Goal: Information Seeking & Learning: Learn about a topic

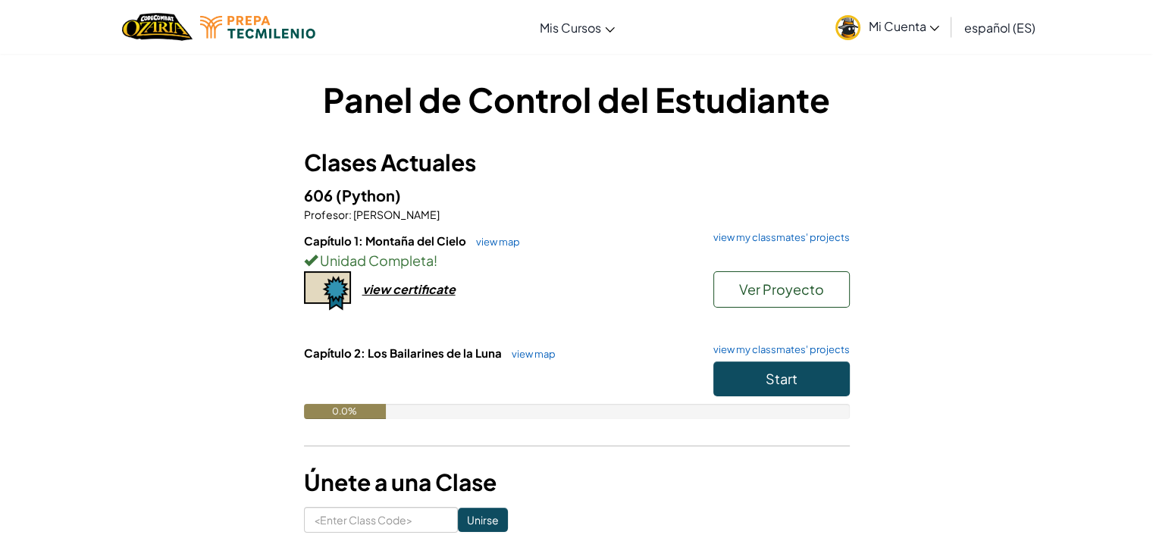
click at [544, 371] on div at bounding box center [577, 383] width 546 height 42
click at [770, 377] on span "Start" at bounding box center [782, 378] width 32 height 17
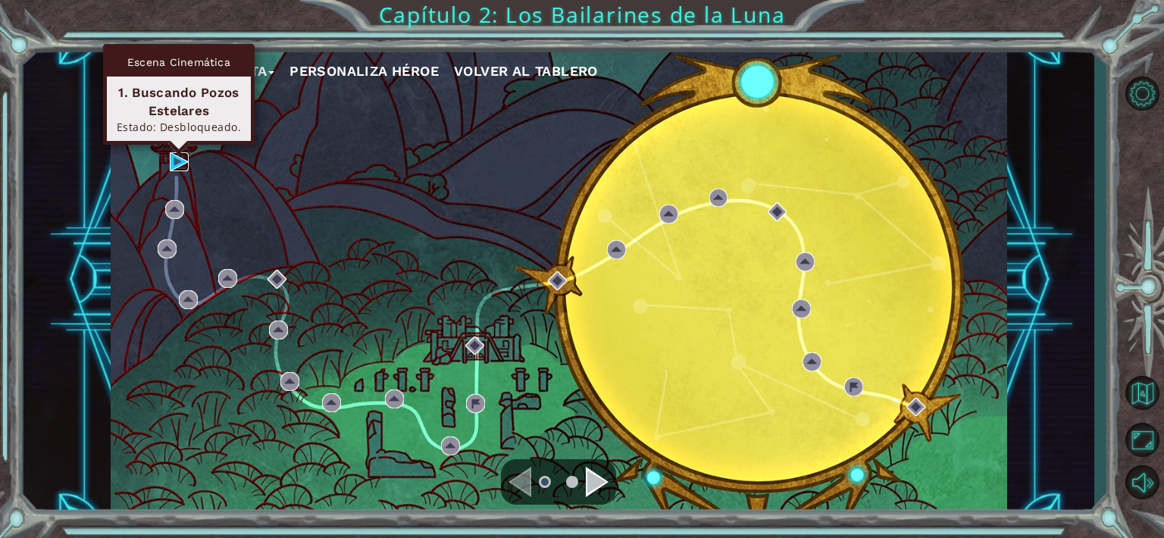
click at [179, 158] on img at bounding box center [179, 161] width 19 height 19
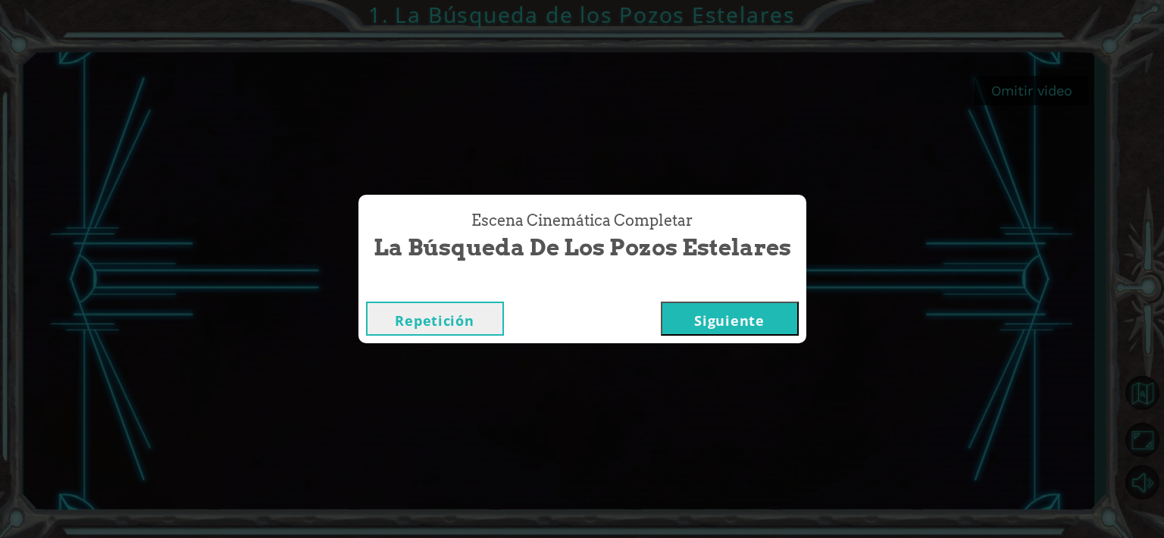
click at [753, 322] on button "Siguiente" at bounding box center [730, 319] width 138 height 34
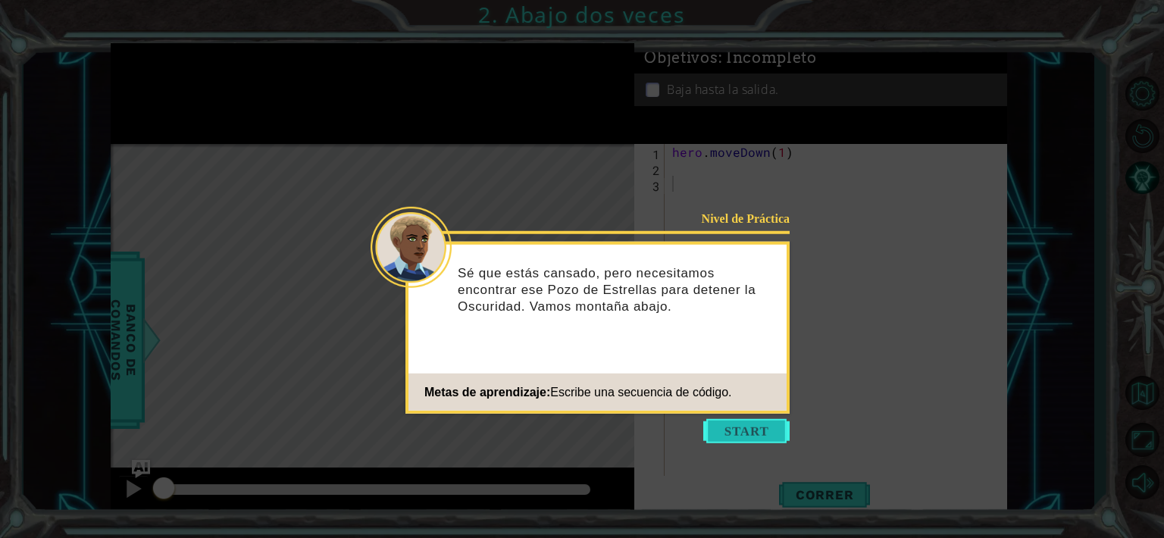
click at [752, 429] on button "Start" at bounding box center [746, 431] width 86 height 24
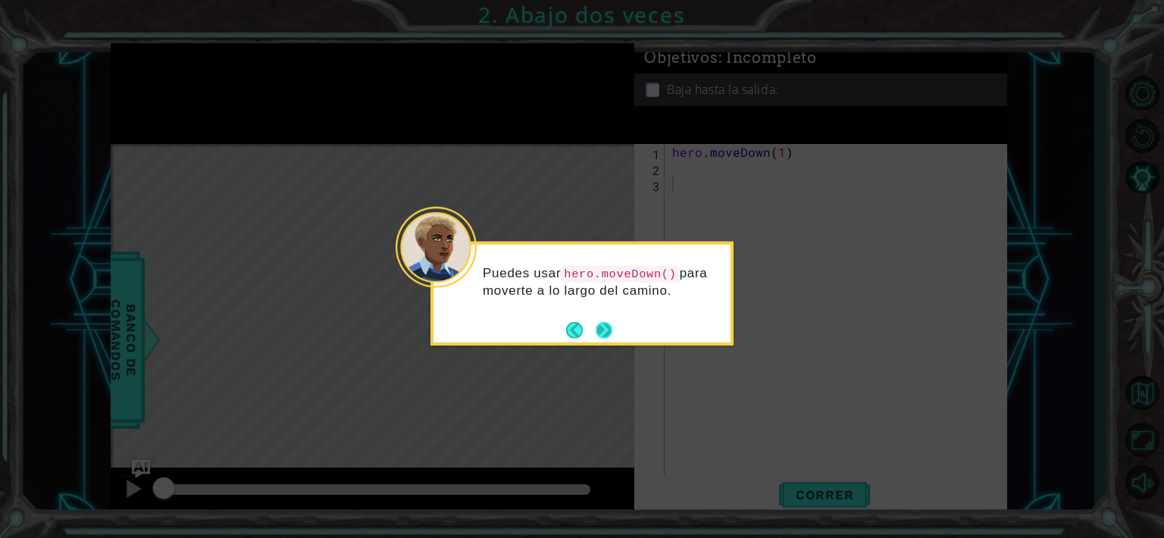
click at [600, 322] on button "Next" at bounding box center [604, 329] width 17 height 17
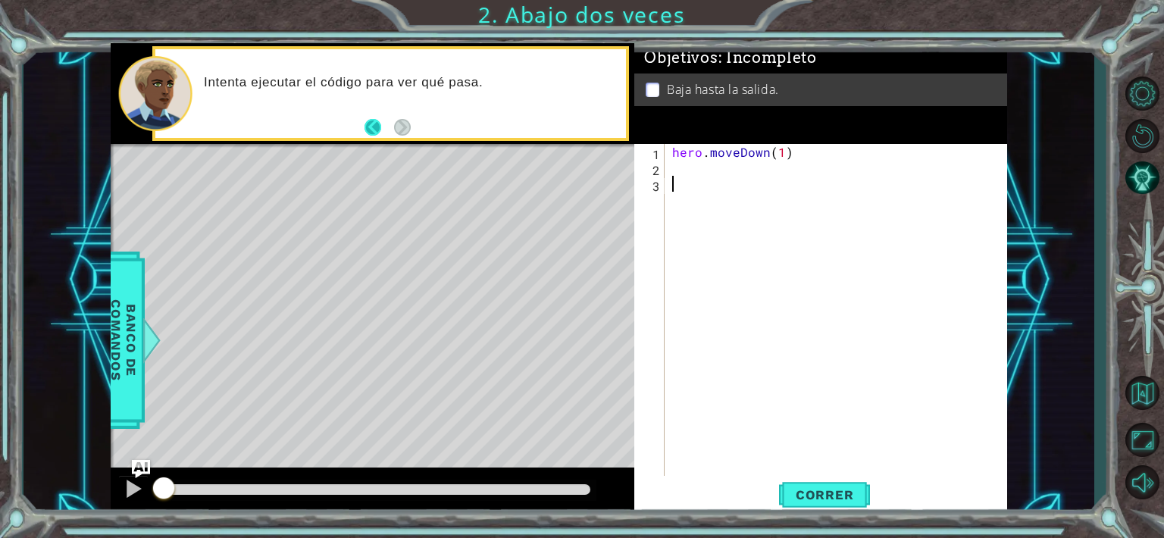
click at [376, 124] on button "Back" at bounding box center [380, 127] width 30 height 17
click at [394, 124] on button "Next" at bounding box center [402, 127] width 17 height 17
click at [775, 162] on div "hero . moveDown ( 1 )" at bounding box center [840, 327] width 342 height 366
click at [776, 158] on div "hero . moveDown ( 1 )" at bounding box center [840, 327] width 342 height 366
click at [782, 158] on div "hero . moveDown ( 1 )" at bounding box center [840, 327] width 342 height 366
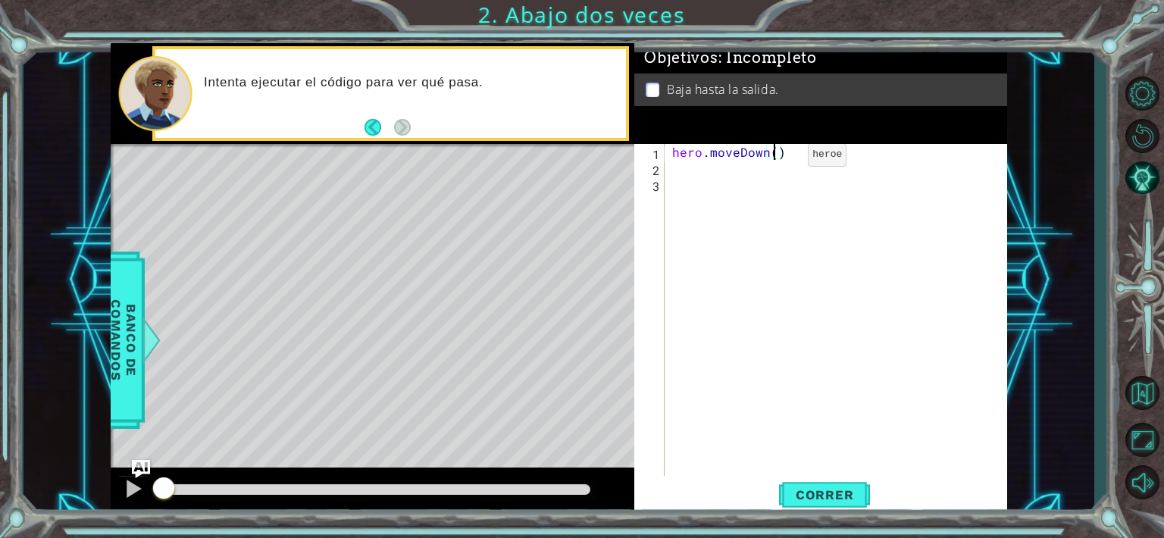
scroll to position [0, 6]
type textarea "hero.moveDown(2)"
click at [844, 482] on button "Correr" at bounding box center [824, 494] width 91 height 37
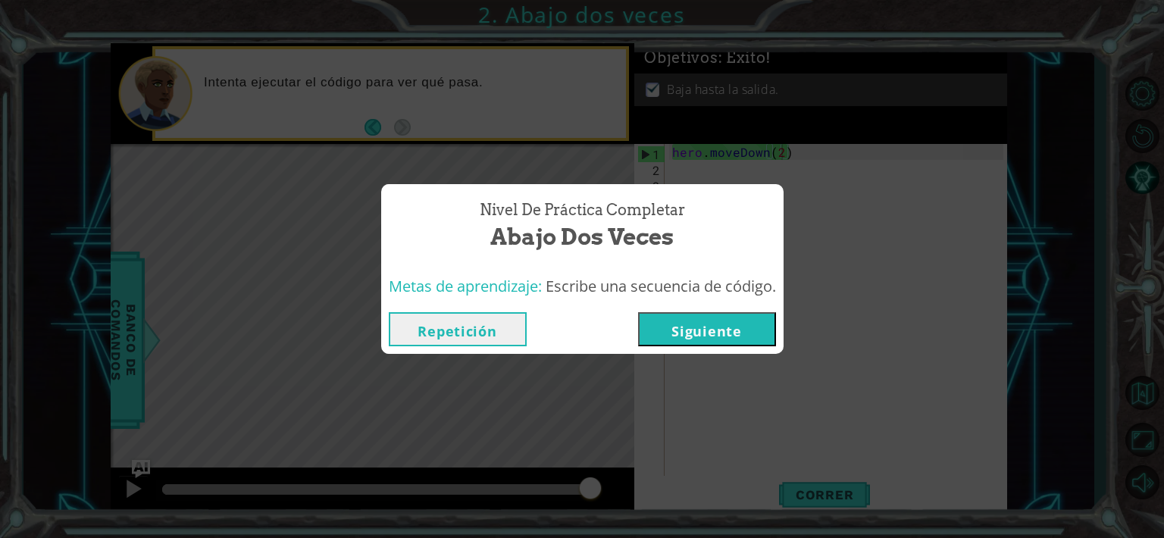
click at [755, 320] on button "Siguiente" at bounding box center [707, 329] width 138 height 34
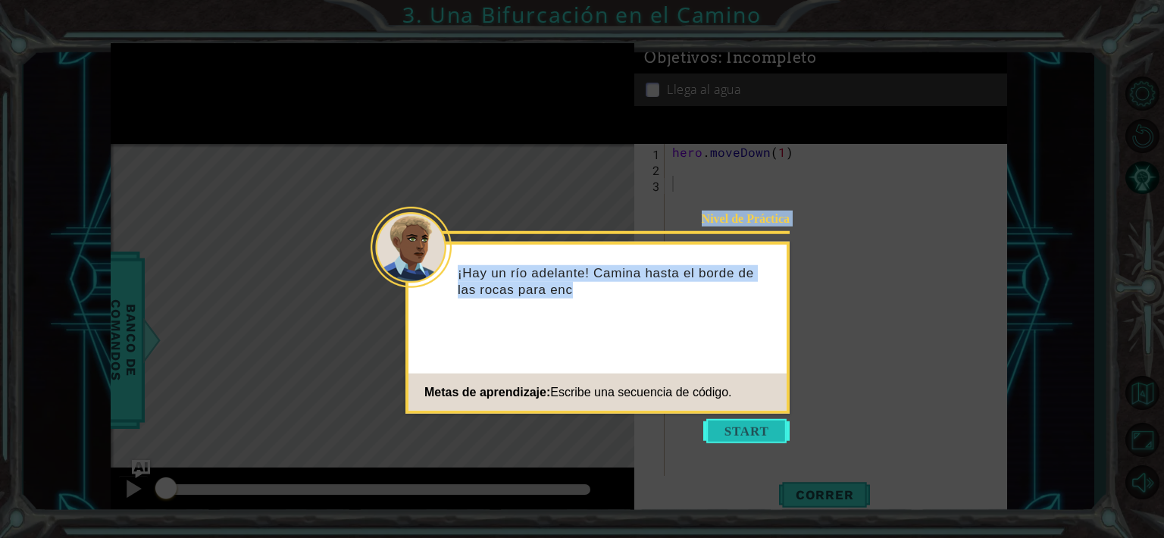
drag, startPoint x: 755, startPoint y: 458, endPoint x: 753, endPoint y: 427, distance: 31.2
click at [753, 427] on body "1 ההההההההההההההההההההההההההההההההההההההההההההההההההההההההההההההההההההההההההההה…" at bounding box center [582, 269] width 1164 height 538
click at [753, 427] on button "Start" at bounding box center [746, 431] width 86 height 24
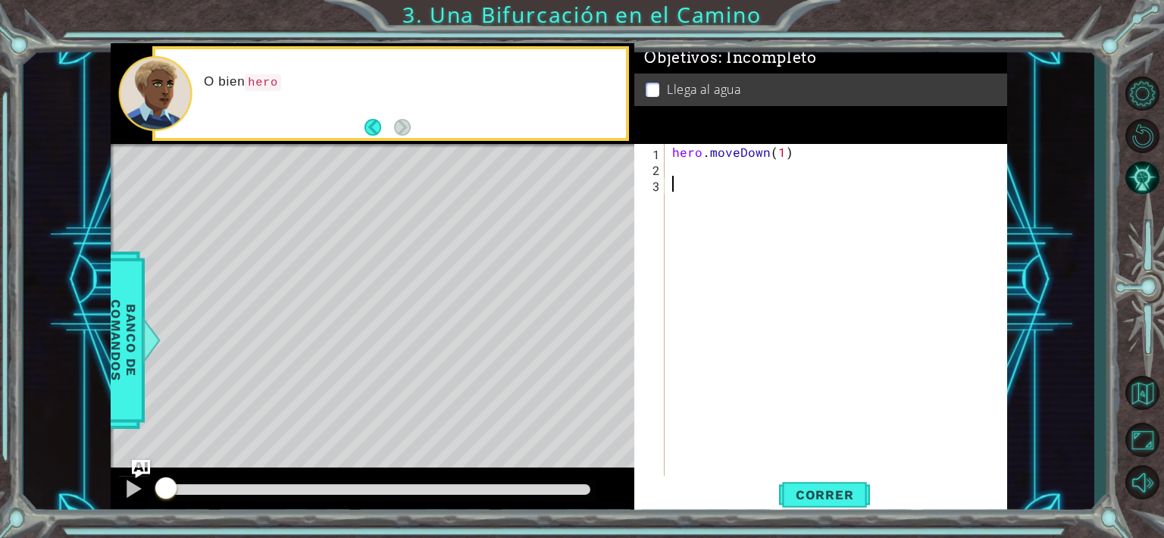
click at [833, 379] on div "hero . moveDown ( 1 )" at bounding box center [840, 327] width 342 height 366
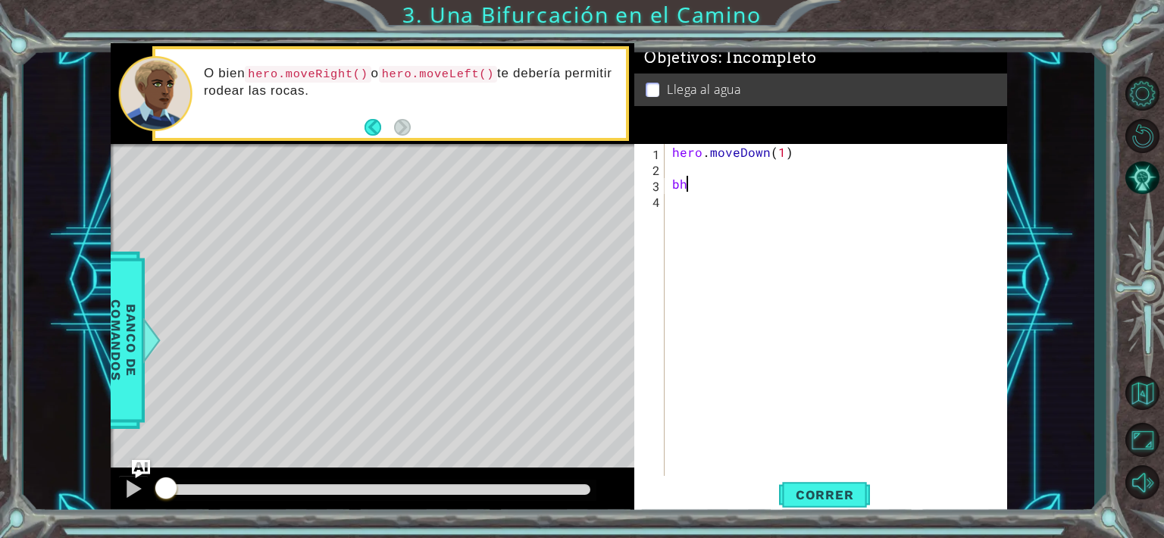
type textarea "b"
type textarea "hero.moveDown(1)"
click at [811, 491] on span "Correr" at bounding box center [825, 494] width 89 height 15
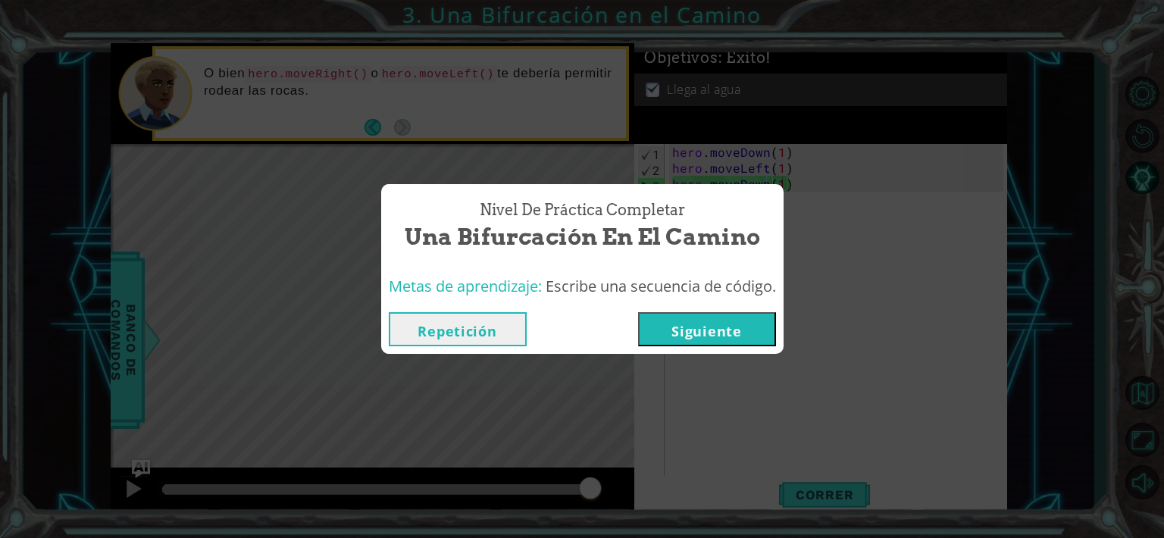
click at [655, 318] on button "Siguiente" at bounding box center [707, 329] width 138 height 34
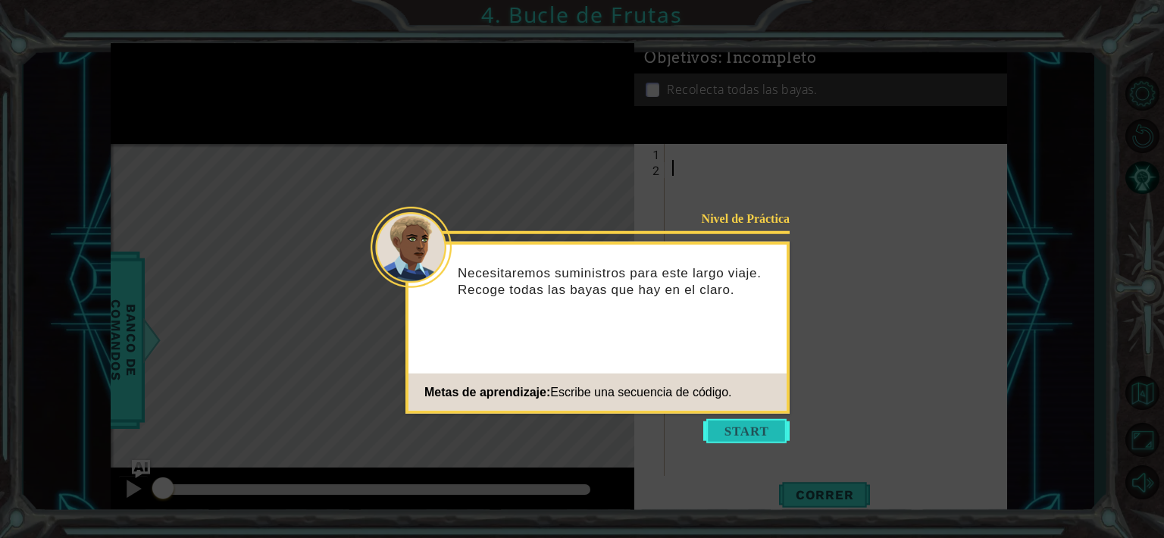
click at [726, 428] on button "Start" at bounding box center [746, 431] width 86 height 24
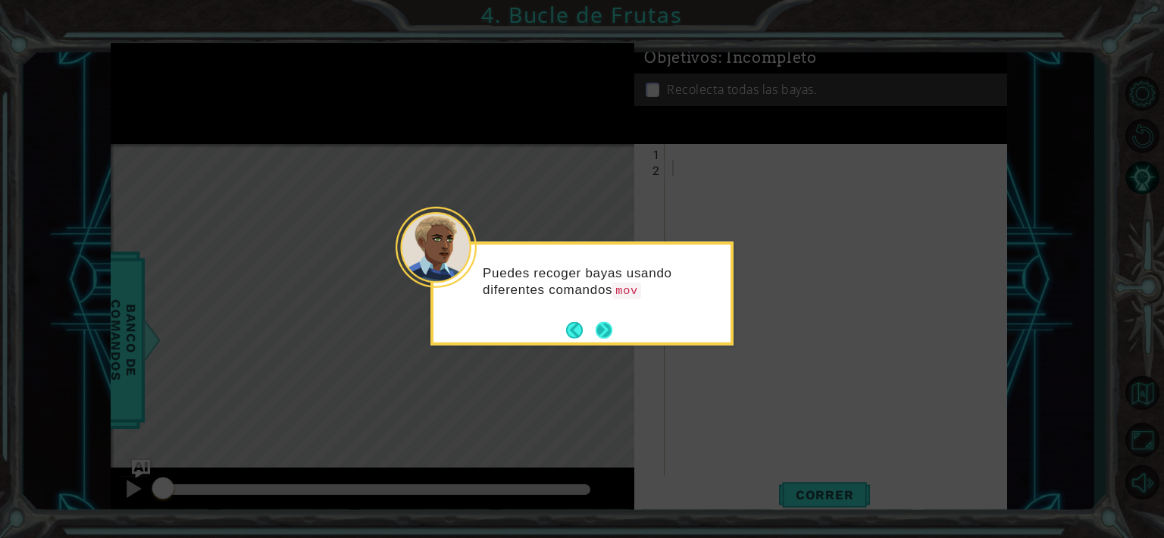
click at [612, 335] on button "Next" at bounding box center [604, 329] width 17 height 17
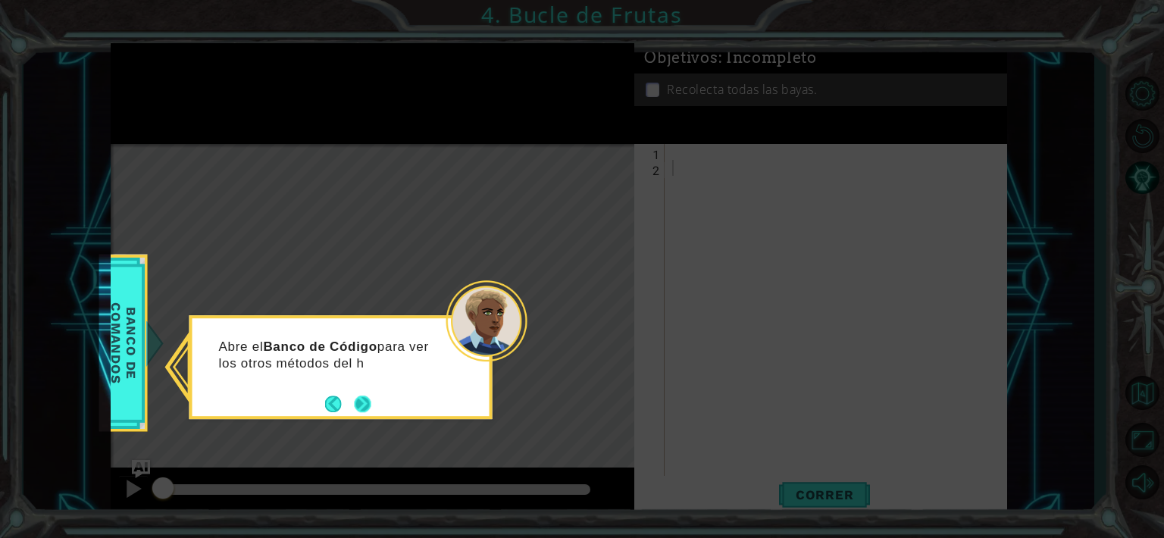
click at [373, 398] on div "Abre el Banco de Código para ver los otros métodos del h" at bounding box center [341, 359] width 297 height 83
click at [347, 404] on button "Back" at bounding box center [340, 404] width 30 height 17
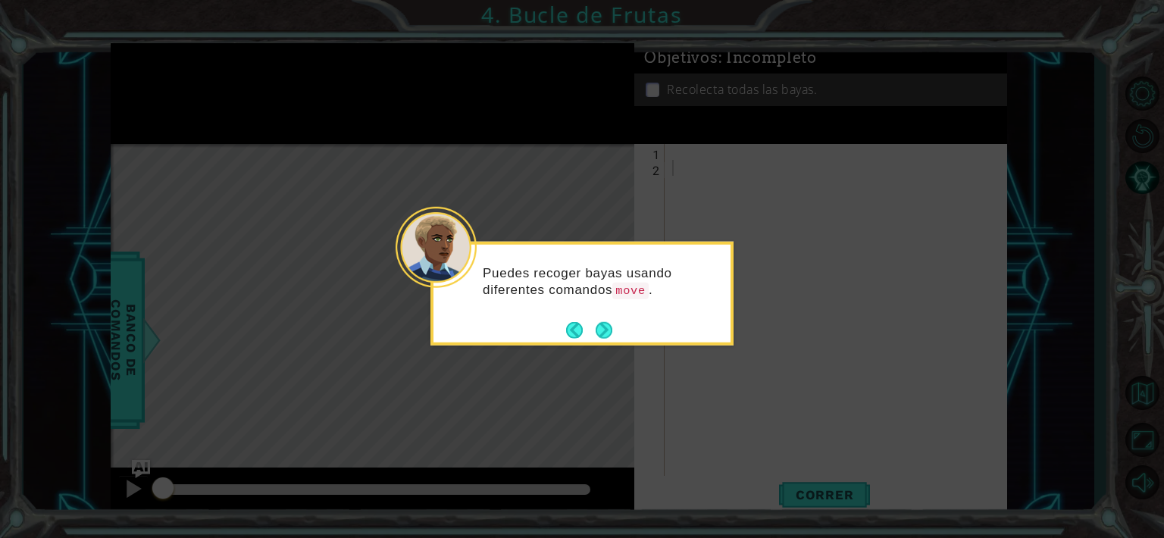
click at [347, 404] on icon at bounding box center [582, 269] width 1164 height 538
click at [618, 328] on div "Puedes recoger bayas usando diferentes comandos move ." at bounding box center [582, 294] width 303 height 104
click at [603, 328] on button "Next" at bounding box center [604, 329] width 17 height 17
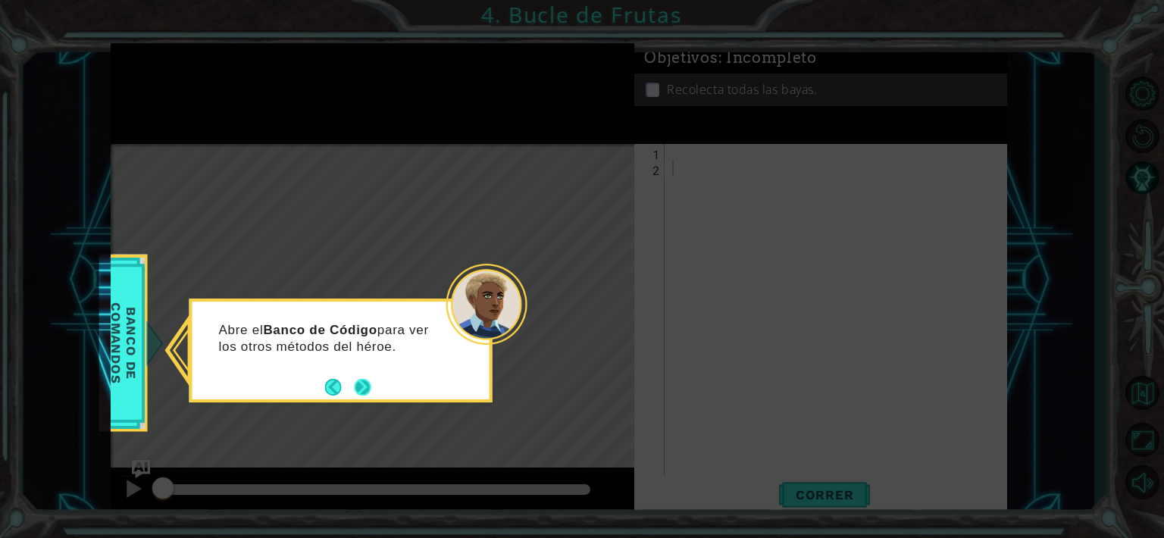
click at [371, 387] on button "Next" at bounding box center [363, 387] width 22 height 22
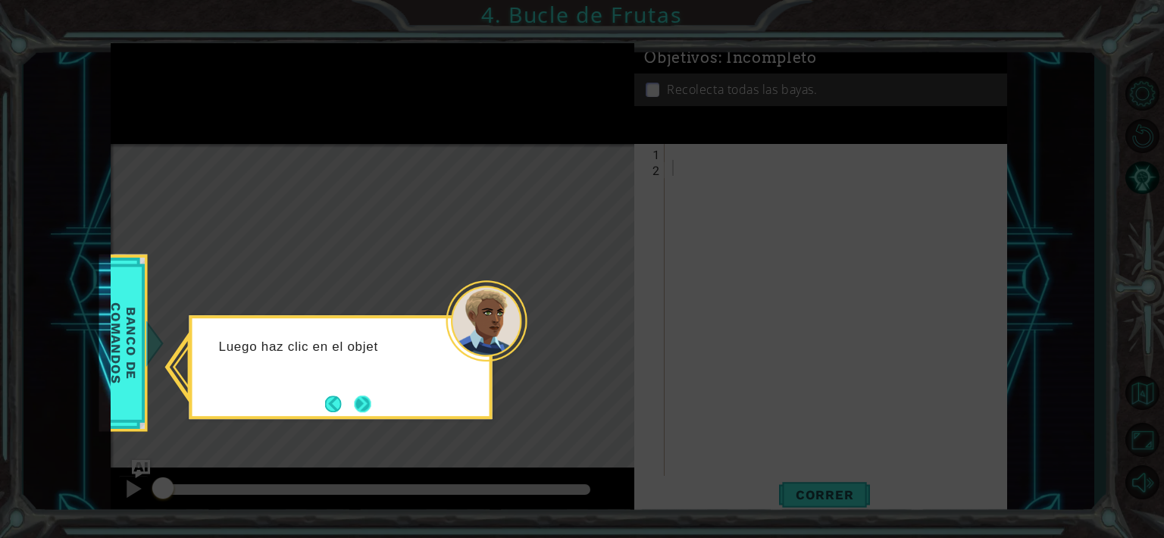
click at [354, 402] on button "Next" at bounding box center [362, 404] width 17 height 17
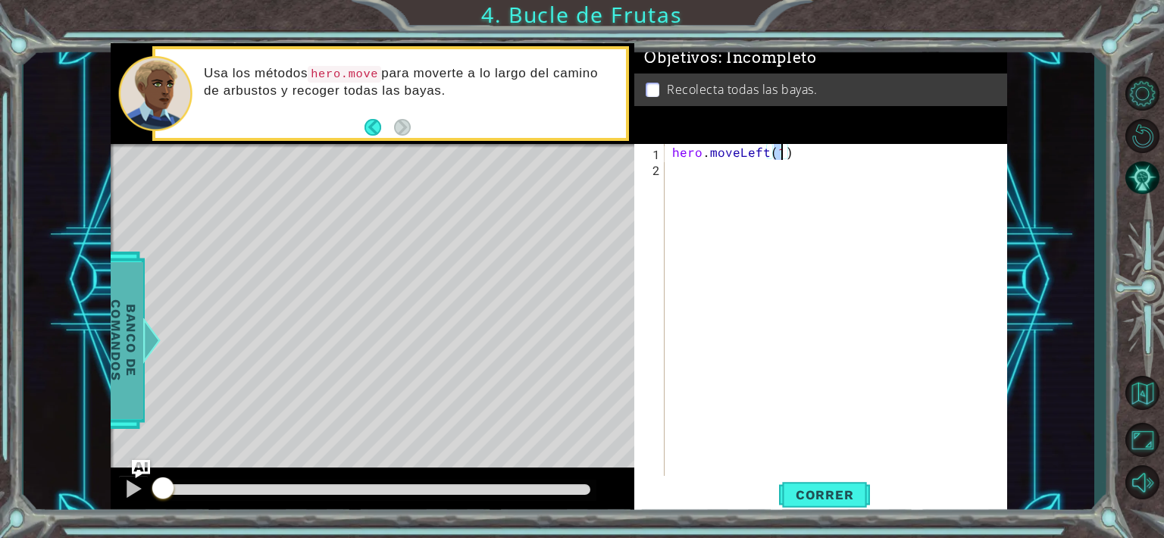
type textarea "hero.moveLeft(1)"
click at [132, 327] on span "Banco de comandos" at bounding box center [123, 340] width 39 height 157
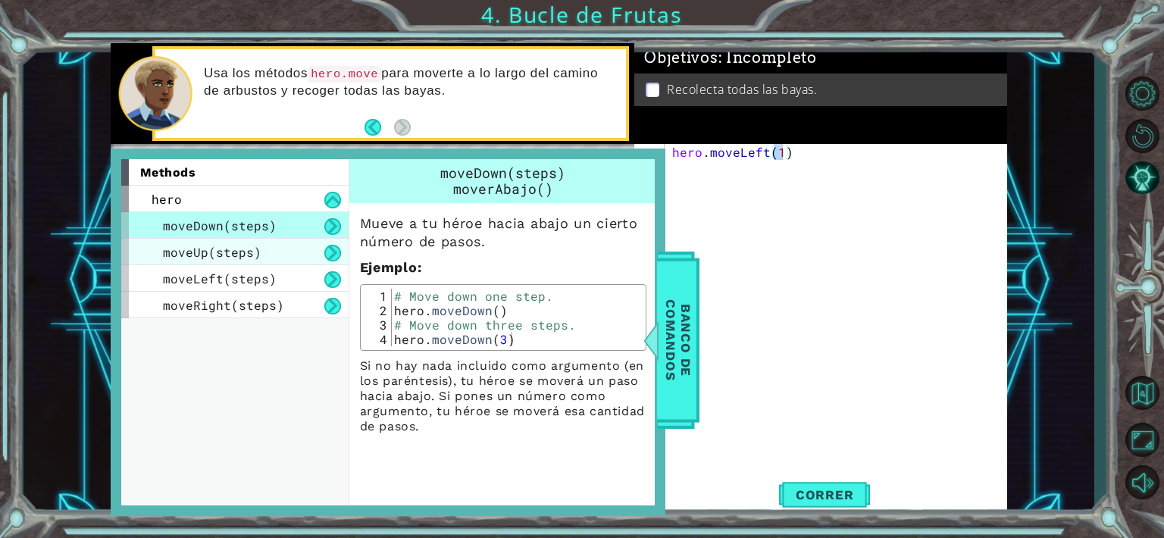
click at [262, 258] on div "moveUp(steps)" at bounding box center [234, 252] width 227 height 27
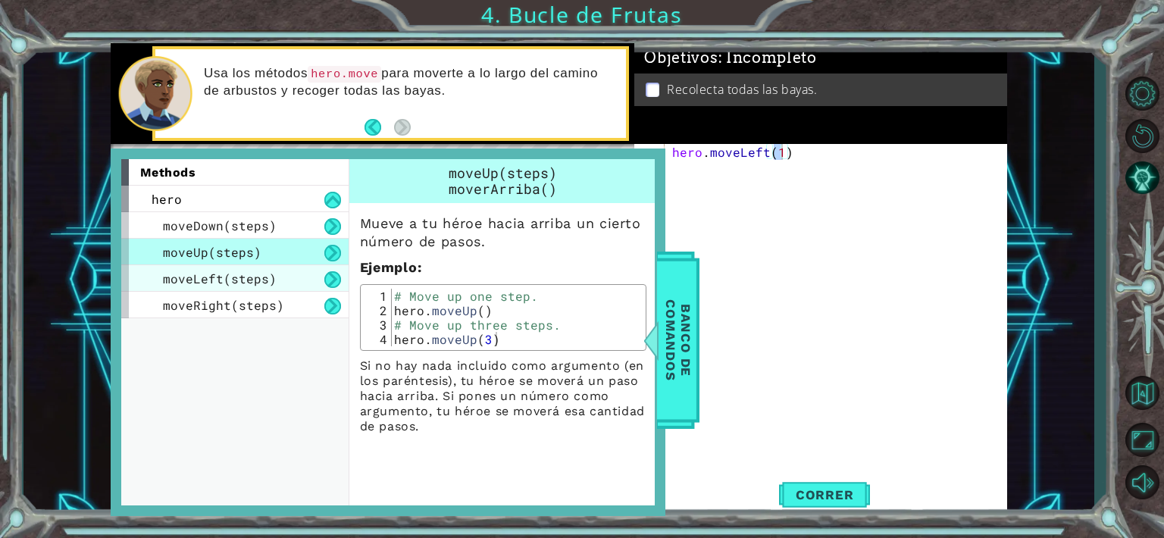
click at [255, 281] on span "moveLeft(steps)" at bounding box center [220, 279] width 114 height 16
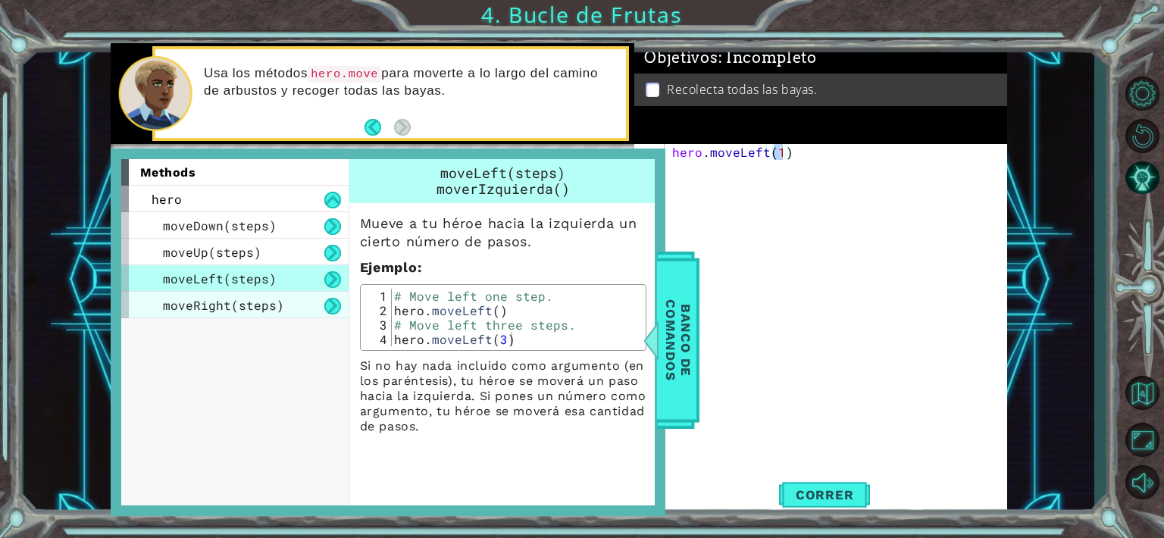
click at [252, 293] on div "moveRight(steps)" at bounding box center [234, 305] width 227 height 27
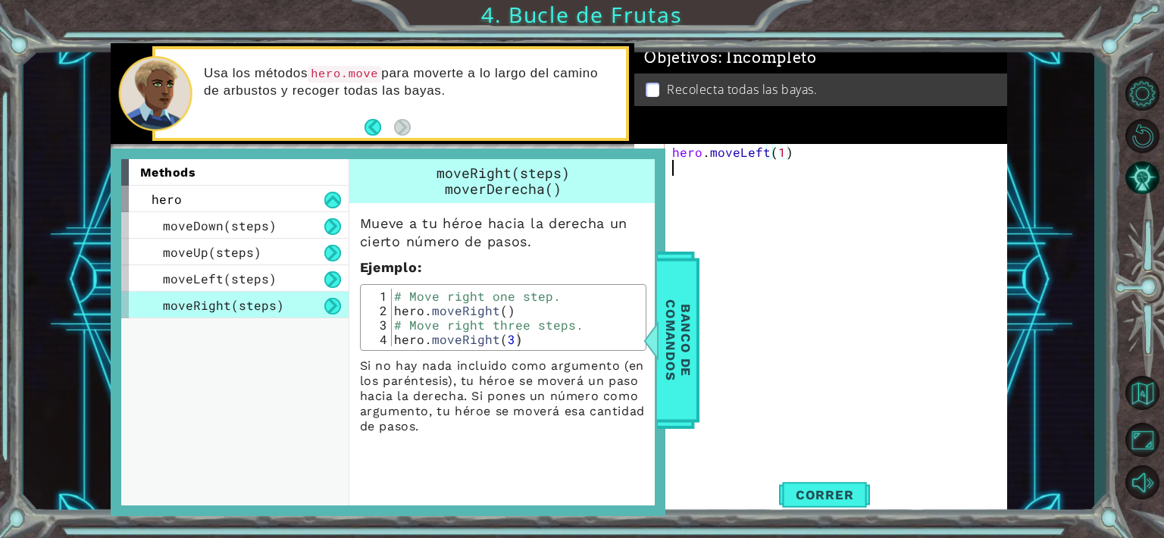
click at [851, 308] on div "hero . moveLeft ( 1 )" at bounding box center [840, 327] width 342 height 366
click at [807, 193] on div "hero . moveLeft ( 1 )" at bounding box center [840, 327] width 342 height 366
click at [677, 307] on span "Banco de comandos" at bounding box center [678, 340] width 39 height 157
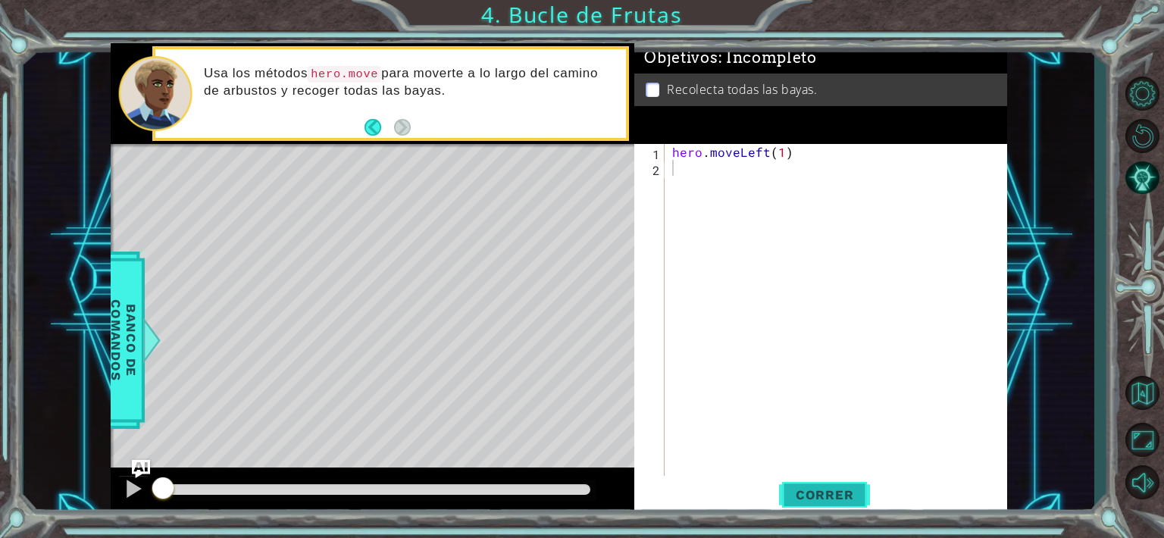
click at [807, 494] on span "Correr" at bounding box center [825, 494] width 89 height 15
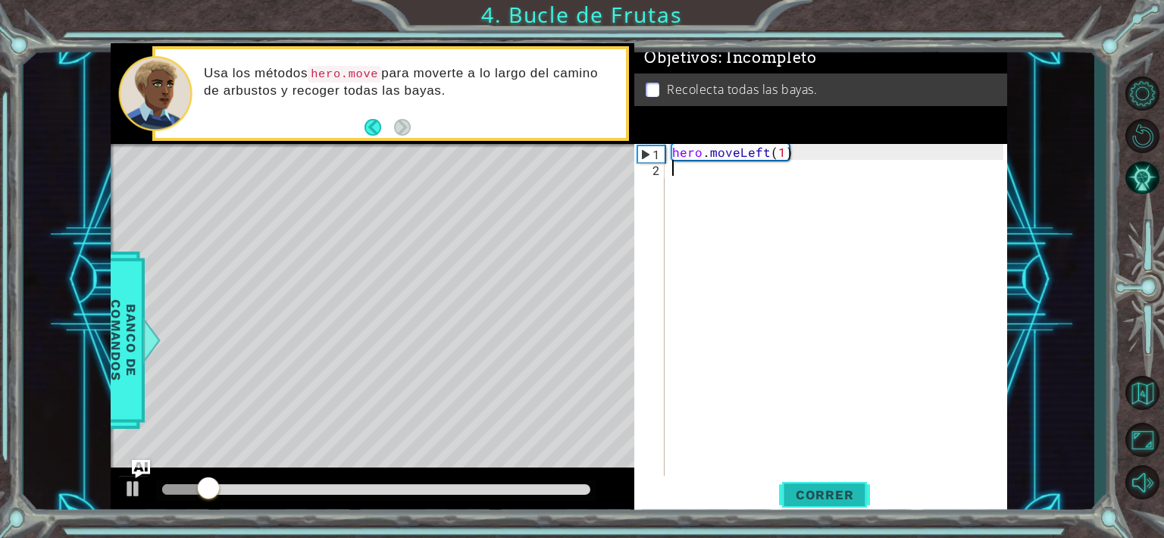
type textarea "h"
type textarea "hero.moveLeft(2)"
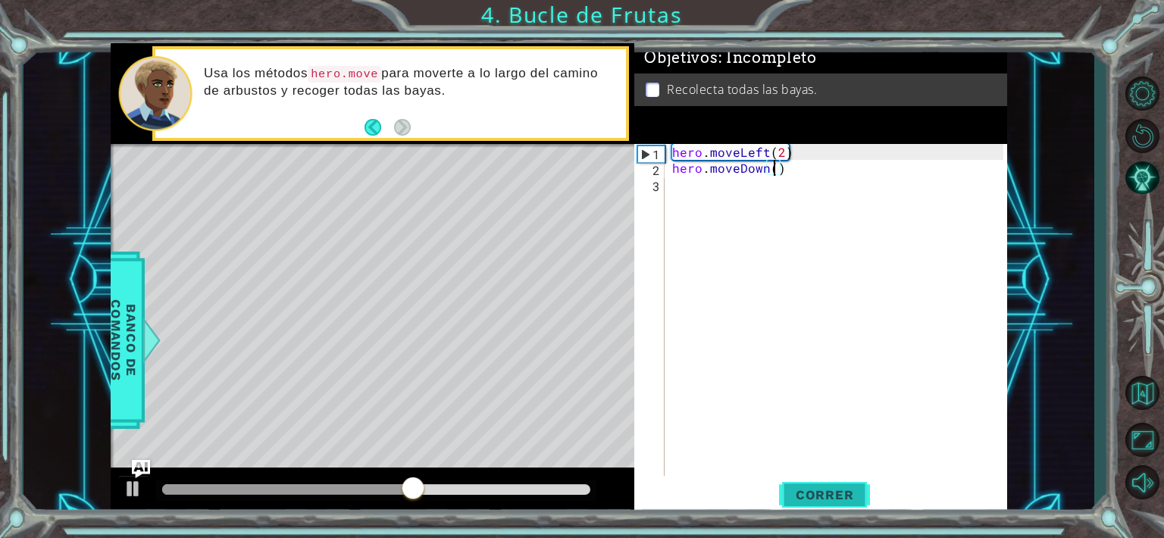
type textarea "hero.moveDown(2)"
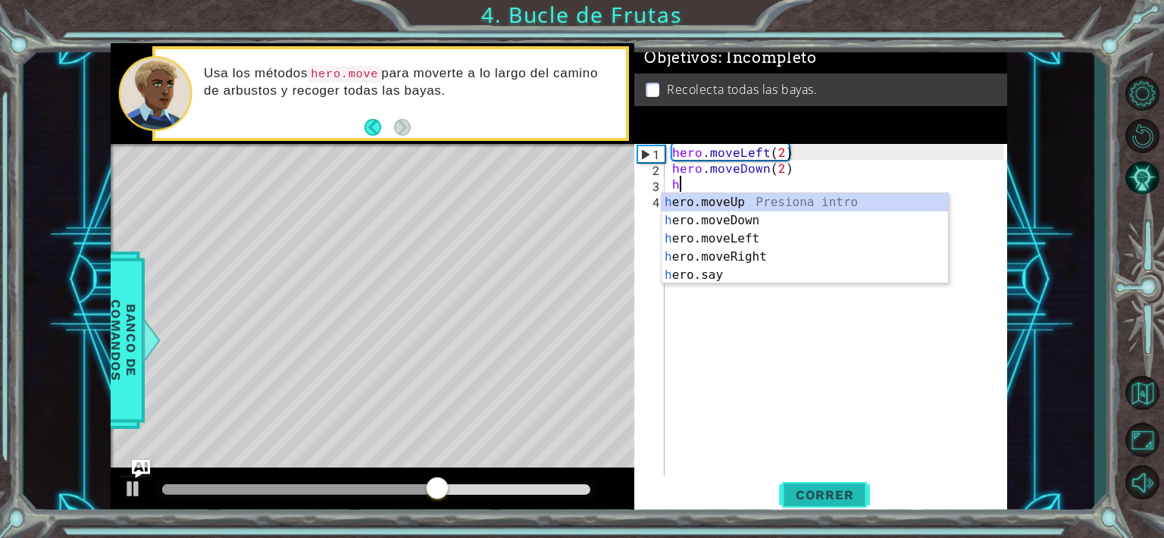
type textarea "he"
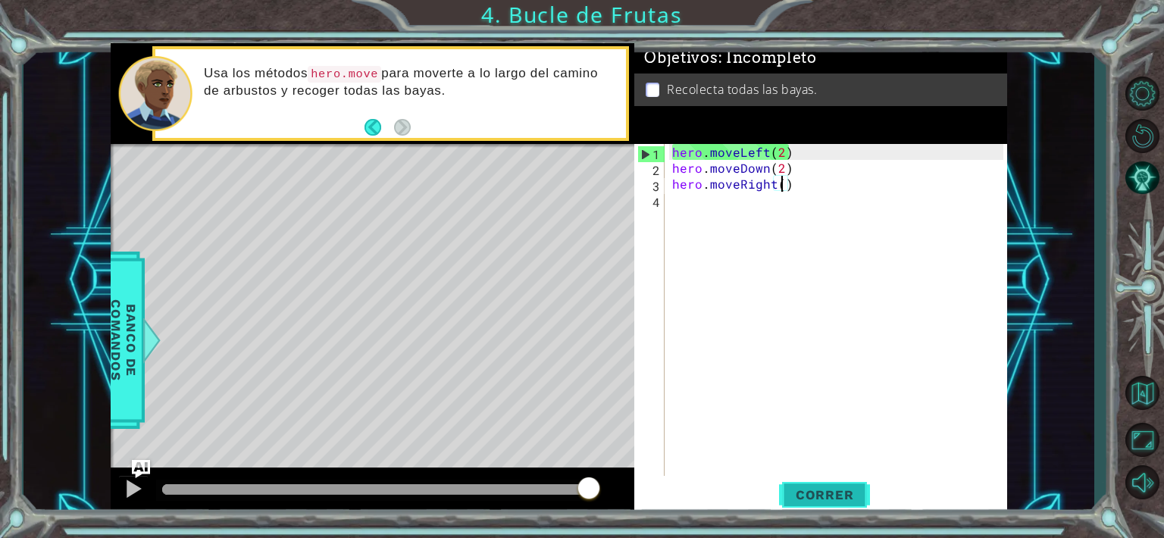
type textarea "hero.moveRight(2)"
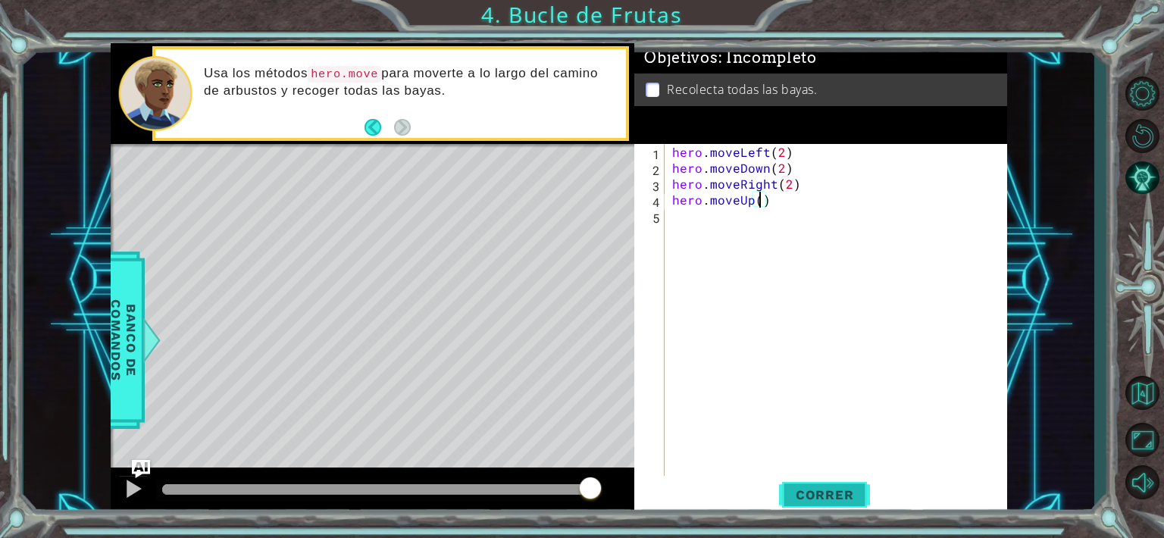
type textarea "hero.moveUp(2)"
click at [970, 397] on div "hero . moveLeft ( 2 ) hero . moveDown ( 2 ) hero . moveRight ( 2 ) hero . moveU…" at bounding box center [840, 327] width 342 height 366
click at [831, 493] on span "Correr" at bounding box center [825, 494] width 89 height 15
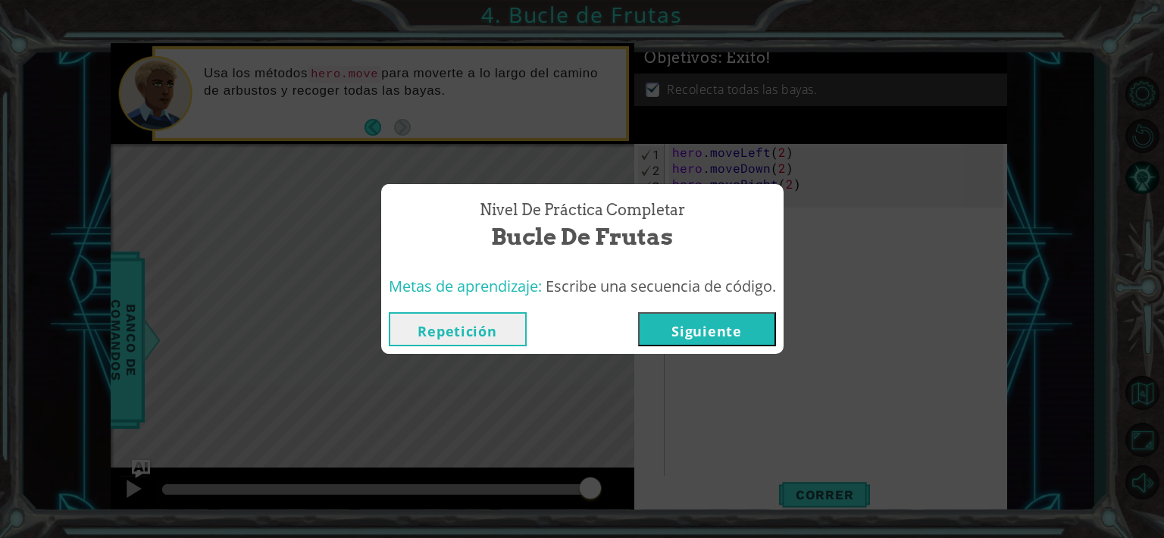
click at [759, 319] on button "Siguiente" at bounding box center [707, 329] width 138 height 34
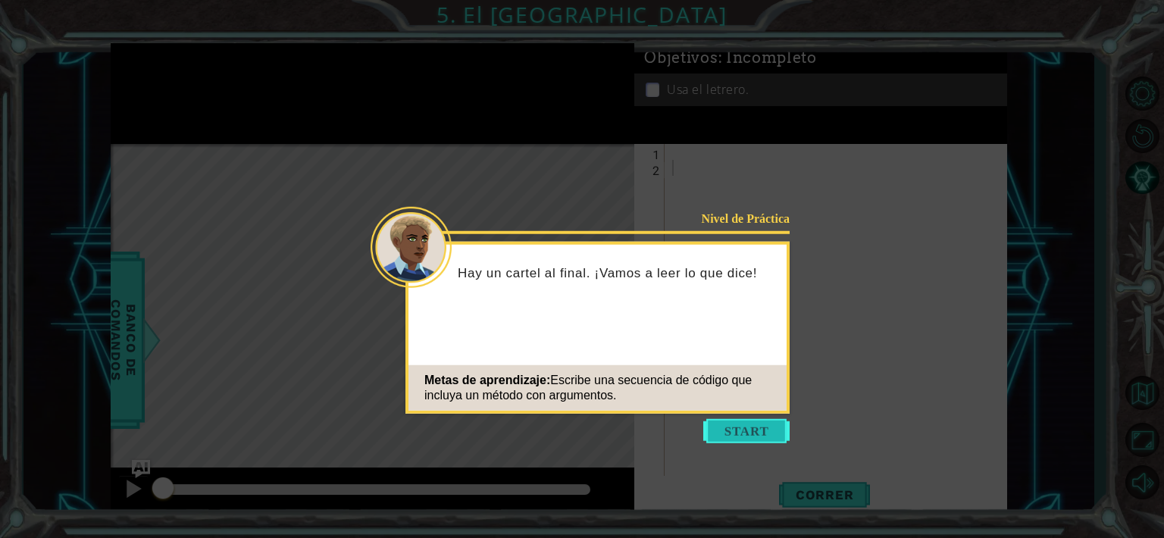
click at [748, 429] on button "Start" at bounding box center [746, 431] width 86 height 24
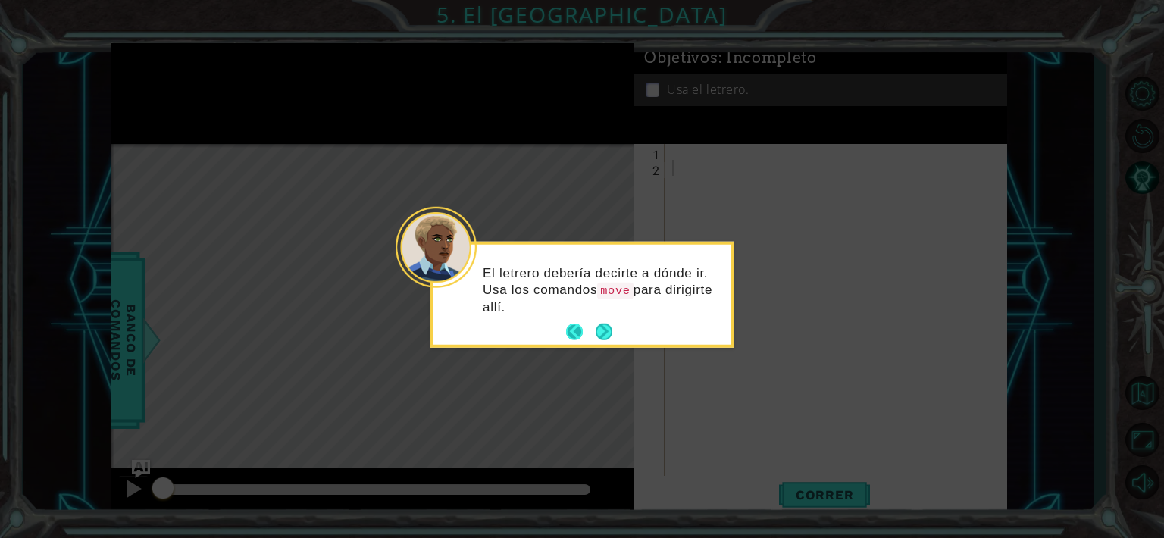
click at [592, 340] on button "Back" at bounding box center [581, 332] width 30 height 17
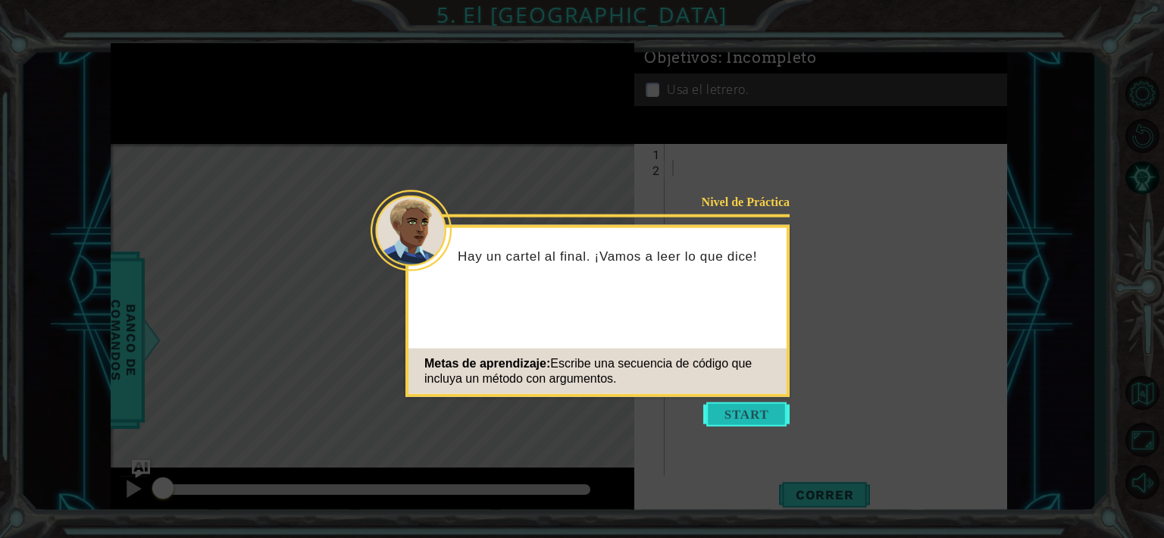
click at [733, 410] on button "Start" at bounding box center [746, 415] width 86 height 24
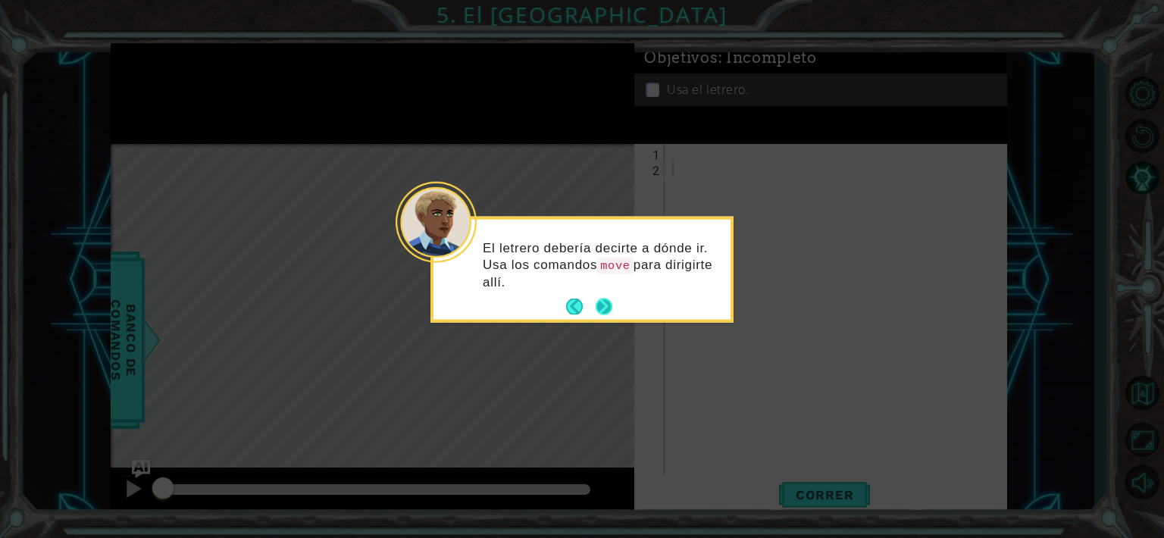
click at [606, 312] on button "Next" at bounding box center [604, 307] width 17 height 17
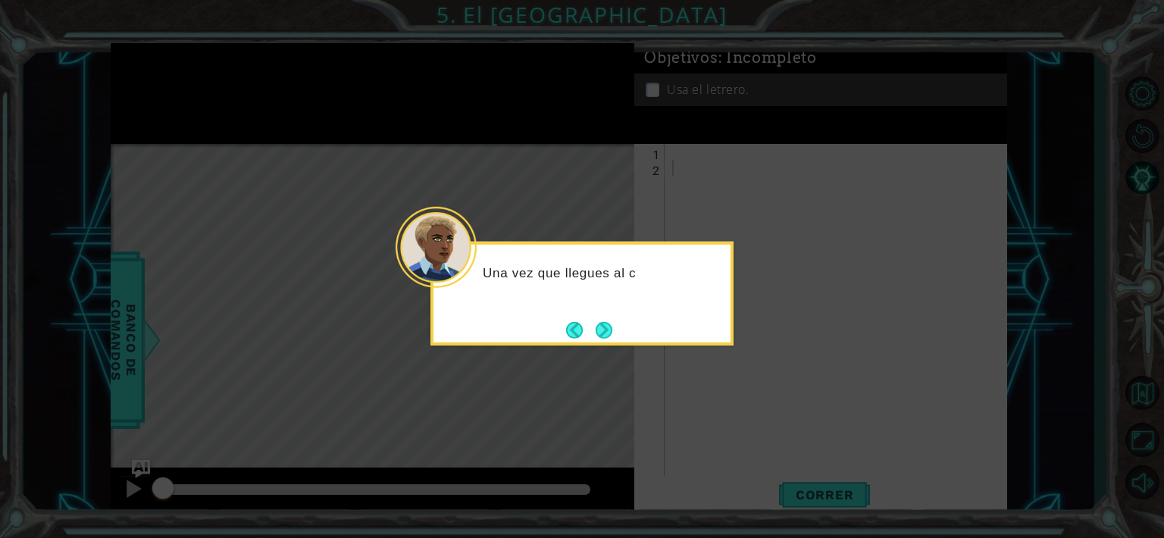
click at [606, 321] on button "Next" at bounding box center [604, 329] width 17 height 17
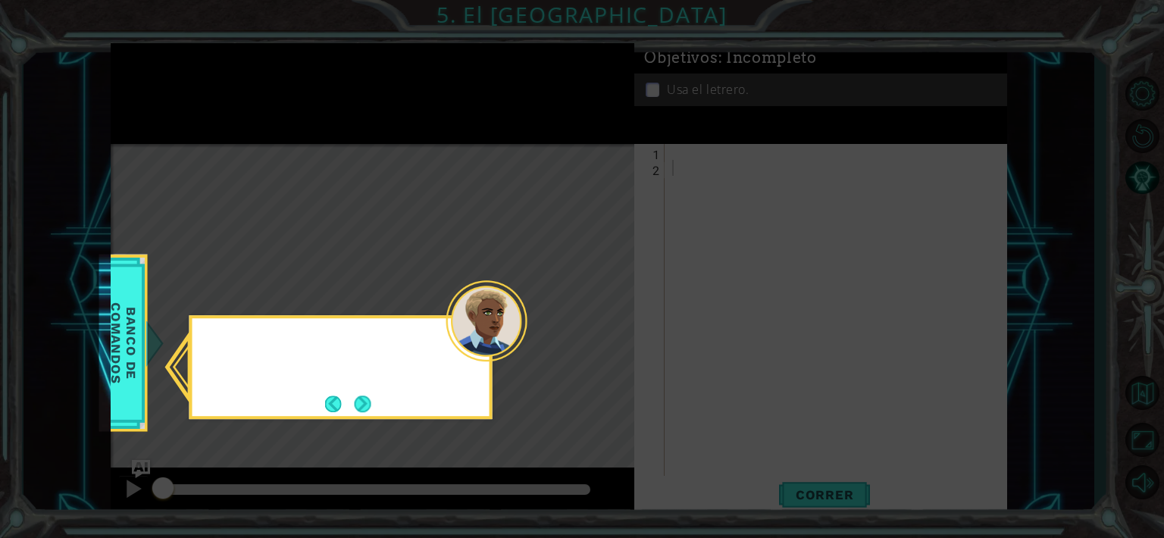
click at [606, 318] on icon at bounding box center [582, 269] width 1164 height 538
click at [356, 396] on button "Next" at bounding box center [362, 404] width 17 height 17
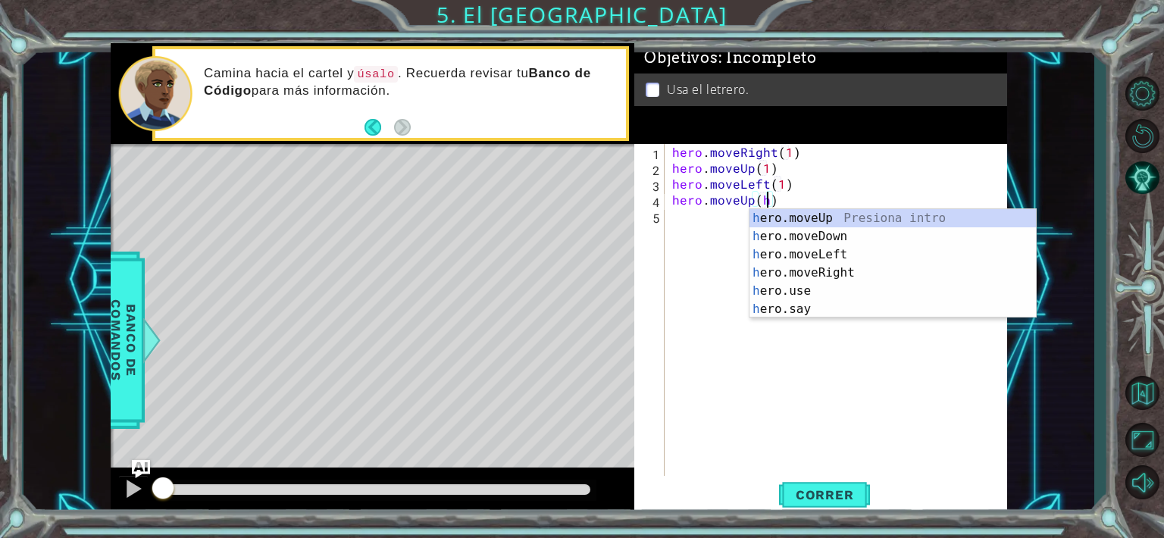
scroll to position [0, 5]
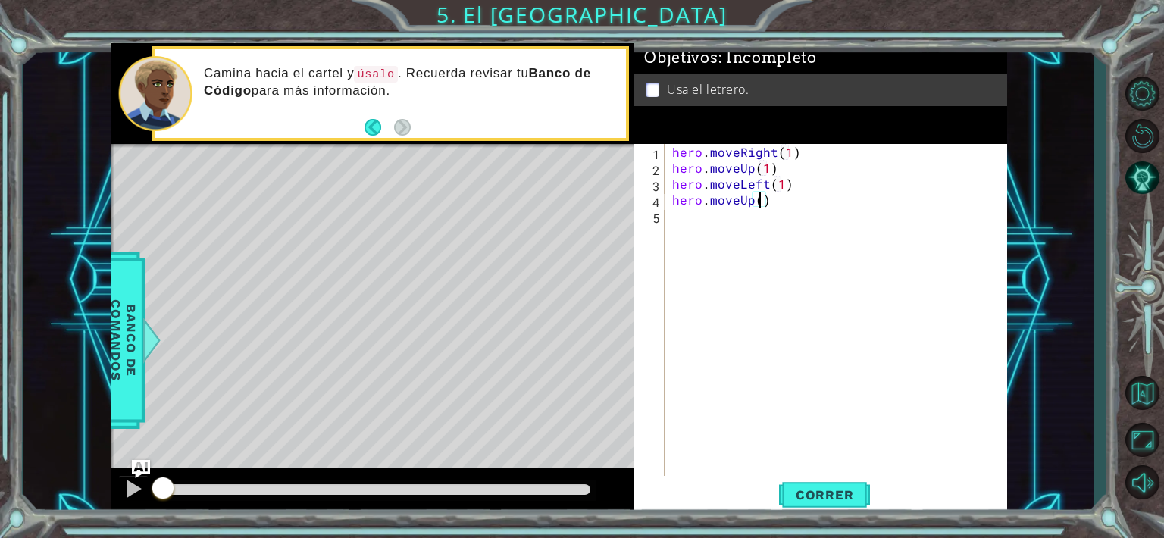
type textarea "hero.moveUp(1)"
type textarea "hero.moveRight(2)"
type textarea "hero.moveDown(1)"
click at [850, 477] on button "Correr" at bounding box center [824, 494] width 91 height 37
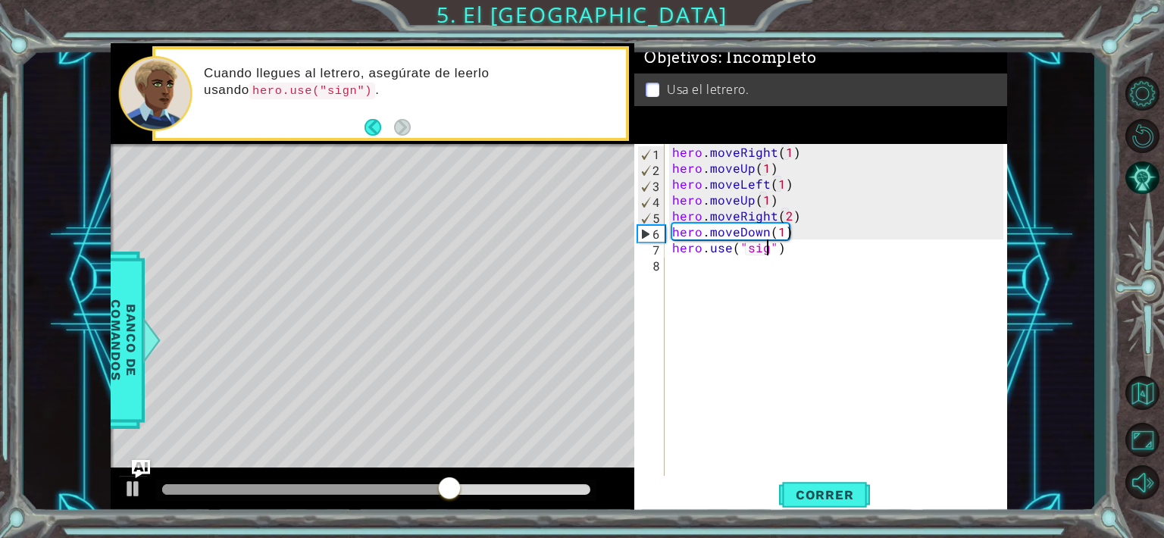
scroll to position [0, 6]
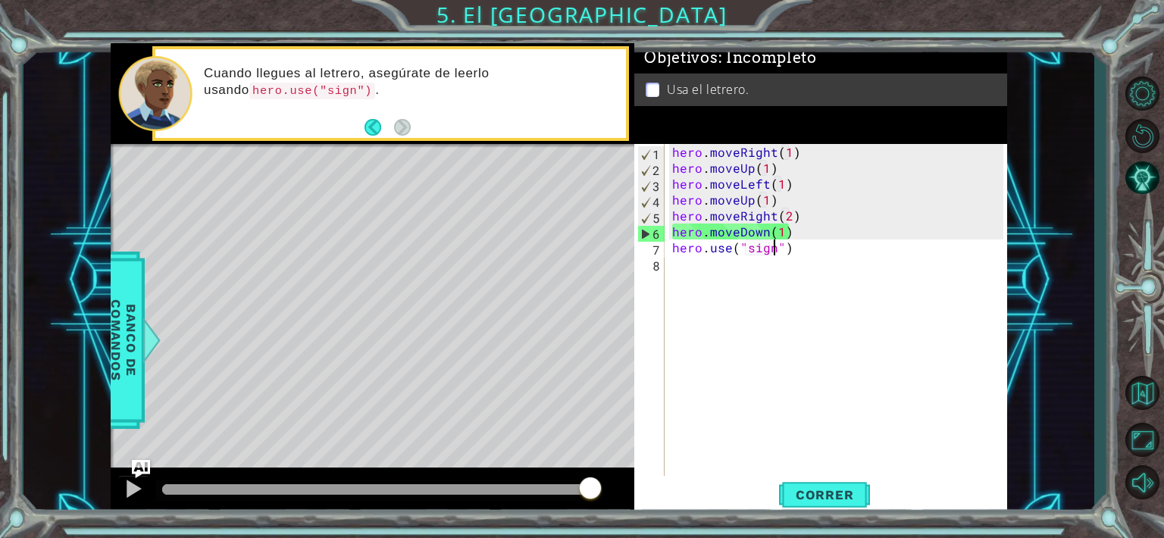
type textarea "hero.use("sign")"
click at [834, 507] on button "Correr" at bounding box center [824, 494] width 91 height 37
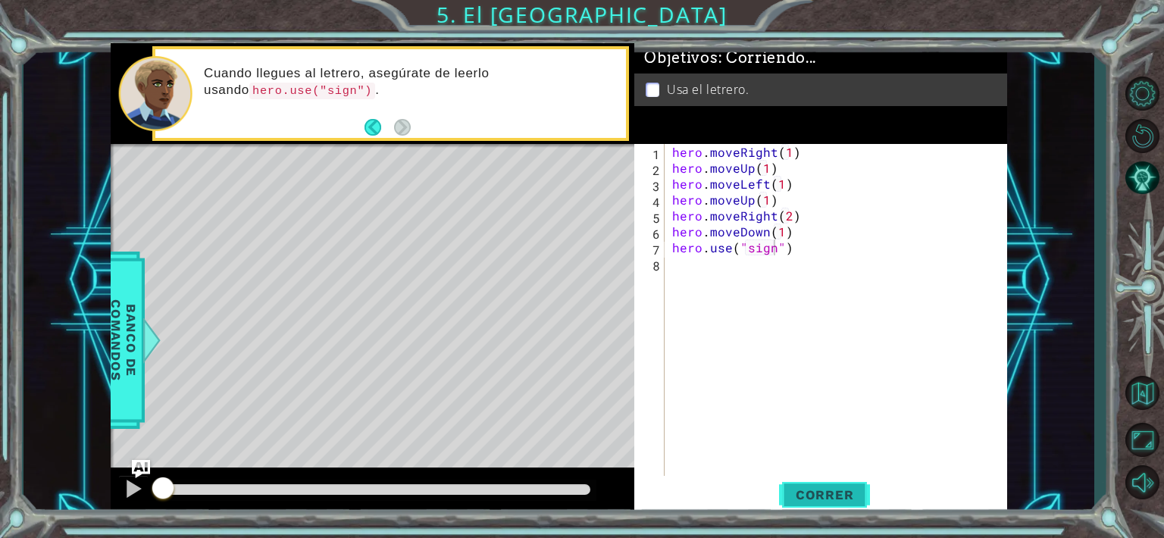
click at [834, 507] on button "Correr" at bounding box center [824, 494] width 91 height 37
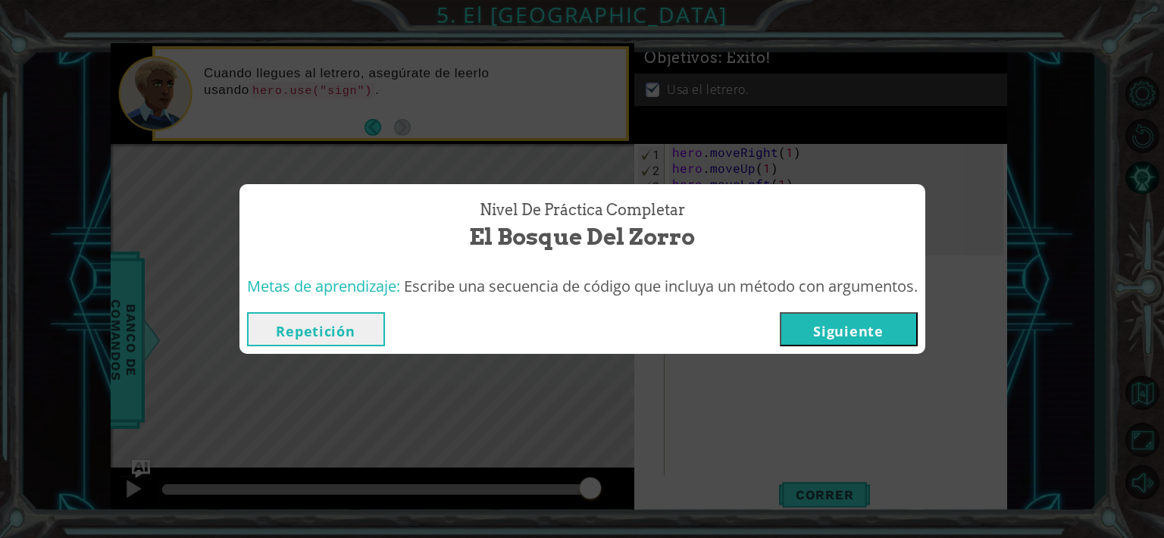
click at [846, 328] on button "Siguiente" at bounding box center [849, 329] width 138 height 34
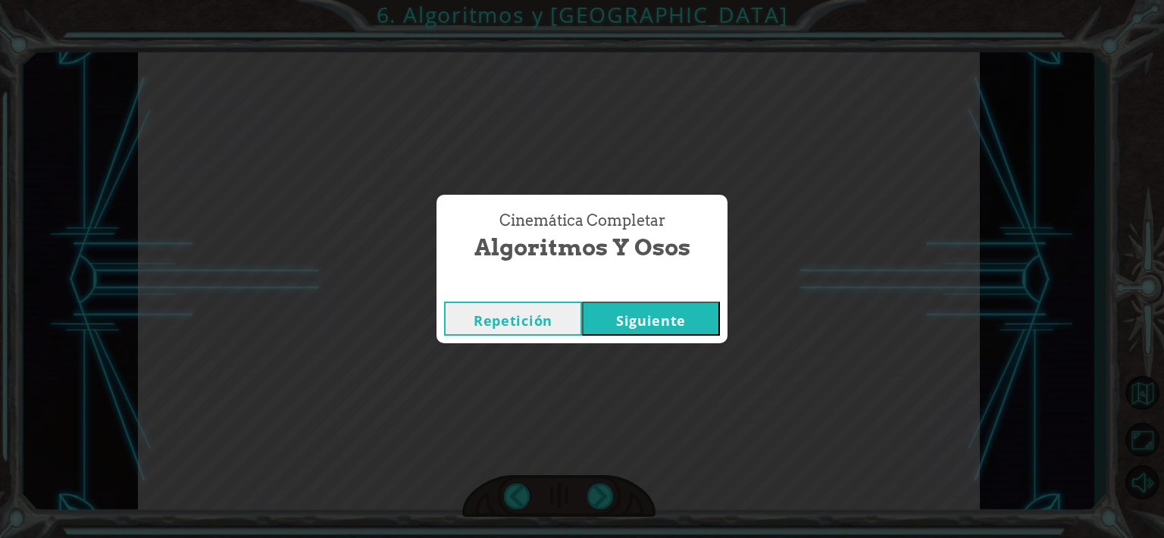
click at [676, 332] on button "Siguiente" at bounding box center [651, 319] width 138 height 34
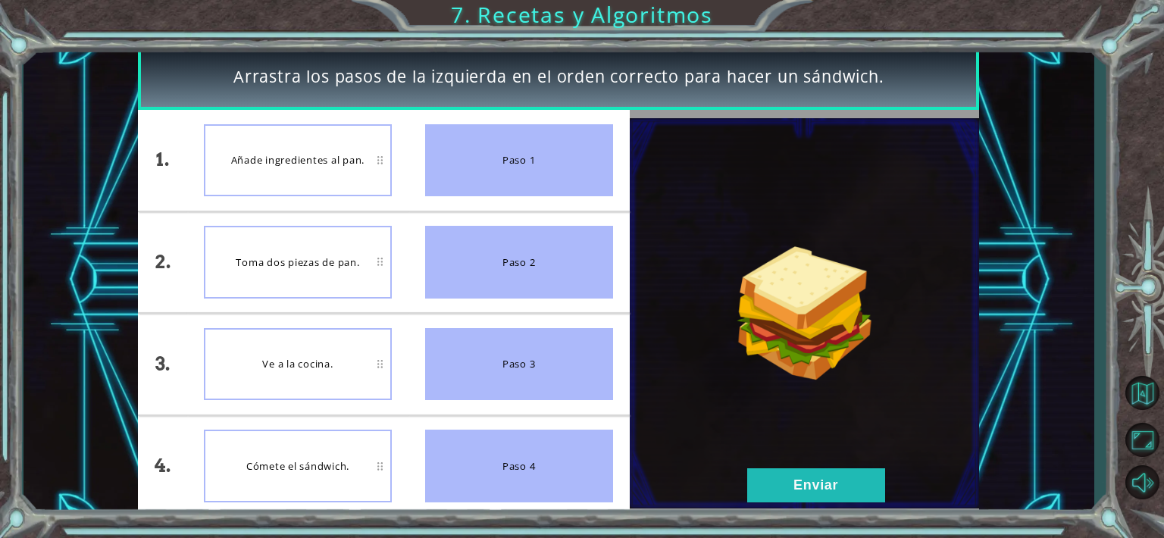
drag, startPoint x: 534, startPoint y: 149, endPoint x: 371, endPoint y: 171, distance: 164.5
click at [371, 171] on div "1. 2. 3. 4. Añade ingredientes al pan. Toma dos piezas de pan. Ve a la cocina. …" at bounding box center [383, 313] width 491 height 406
click at [793, 491] on button "Enviar" at bounding box center [816, 485] width 138 height 34
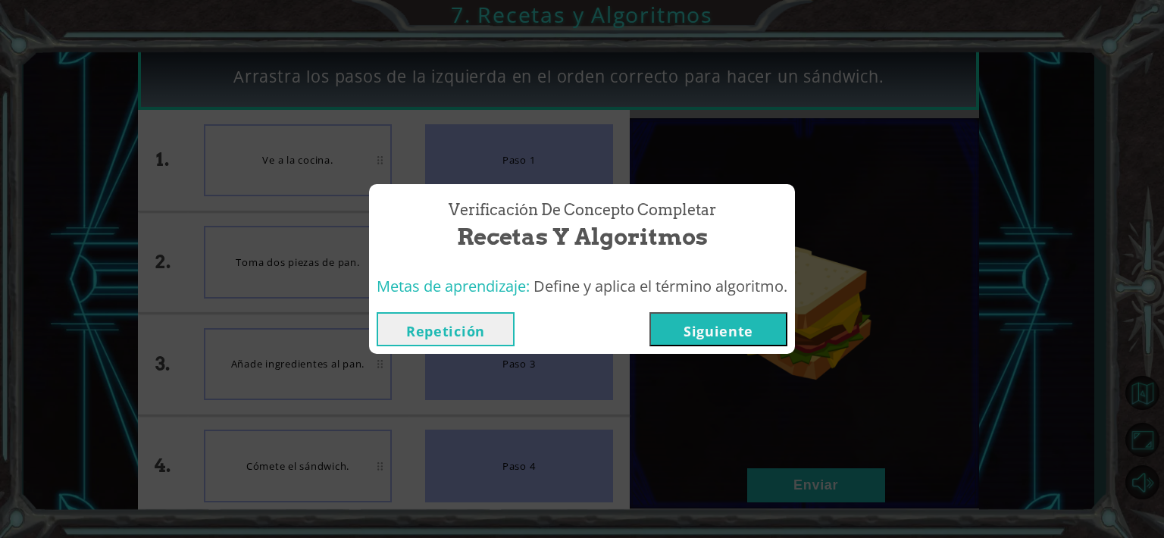
click at [759, 346] on button "Siguiente" at bounding box center [719, 329] width 138 height 34
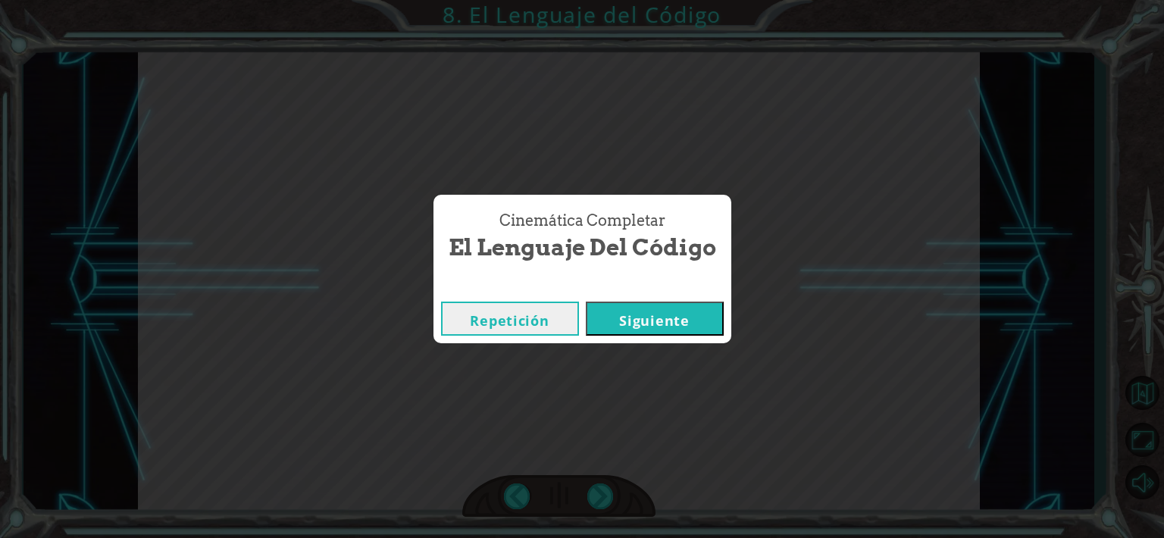
click at [586, 302] on button "Siguiente" at bounding box center [655, 319] width 138 height 34
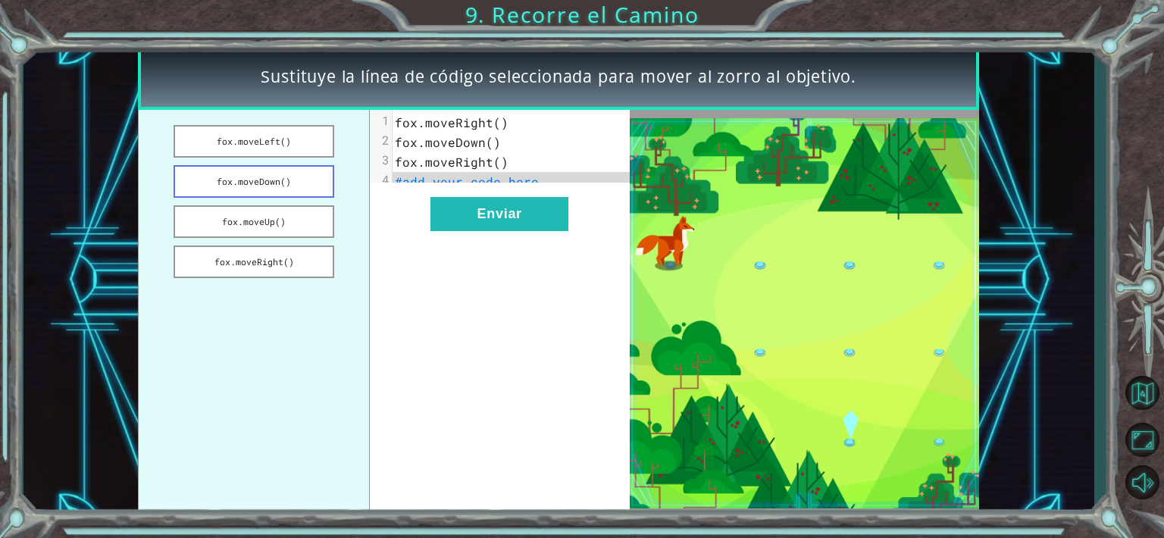
drag, startPoint x: 299, startPoint y: 179, endPoint x: 288, endPoint y: 182, distance: 11.0
click at [288, 182] on button "fox.moveDown()" at bounding box center [254, 181] width 161 height 33
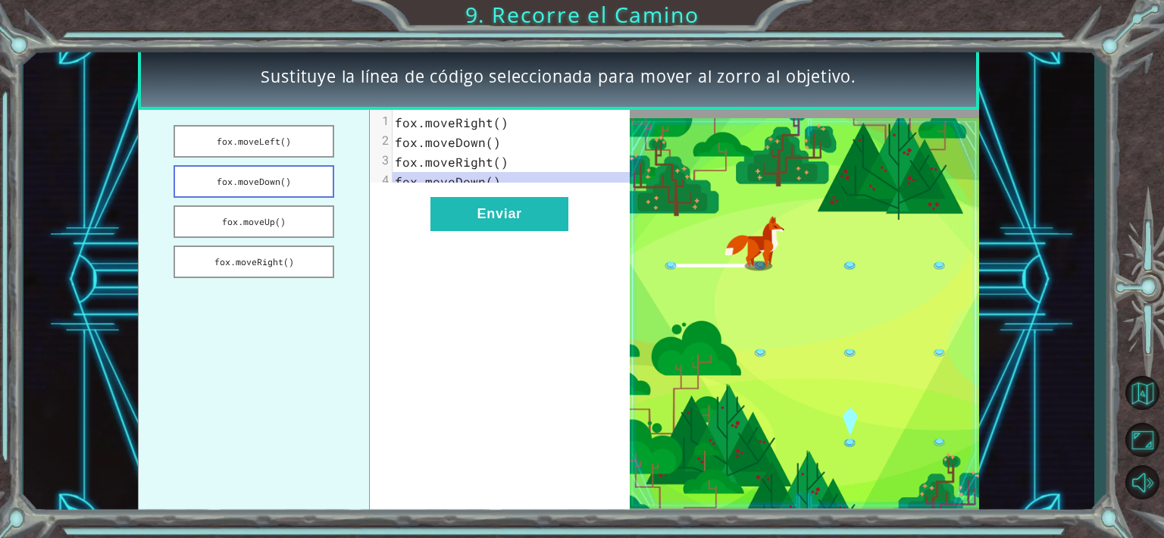
click at [288, 182] on button "fox.moveDown()" at bounding box center [254, 181] width 161 height 33
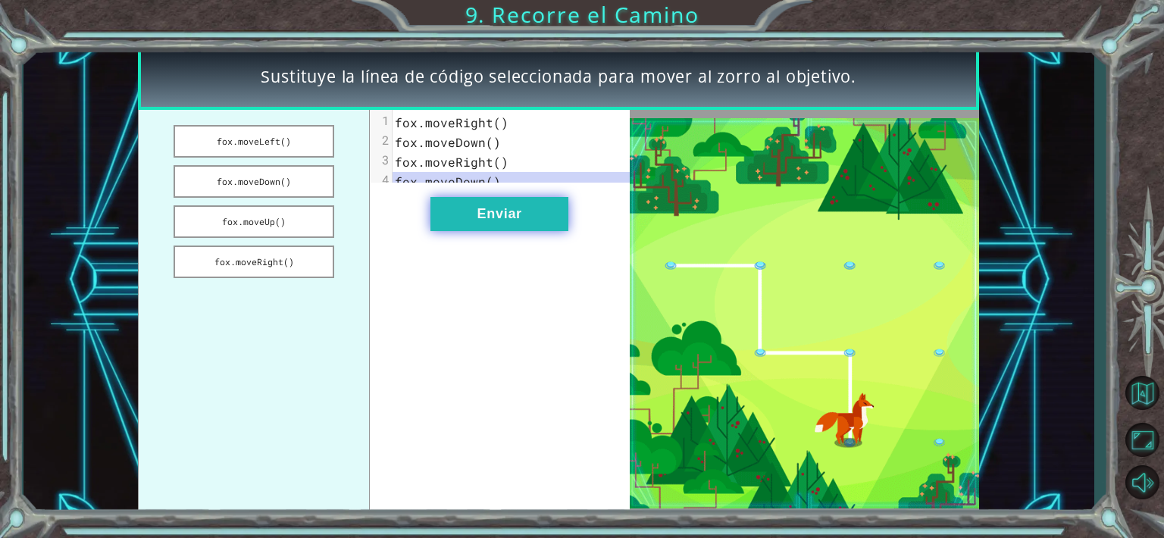
click at [503, 221] on button "Enviar" at bounding box center [500, 214] width 138 height 34
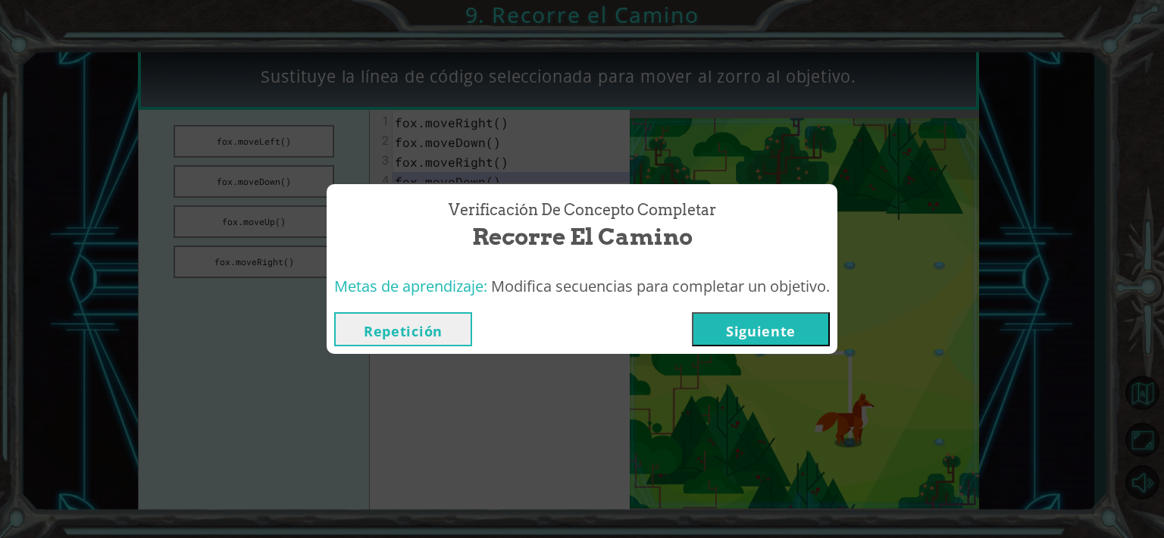
click at [758, 316] on button "Siguiente" at bounding box center [761, 329] width 138 height 34
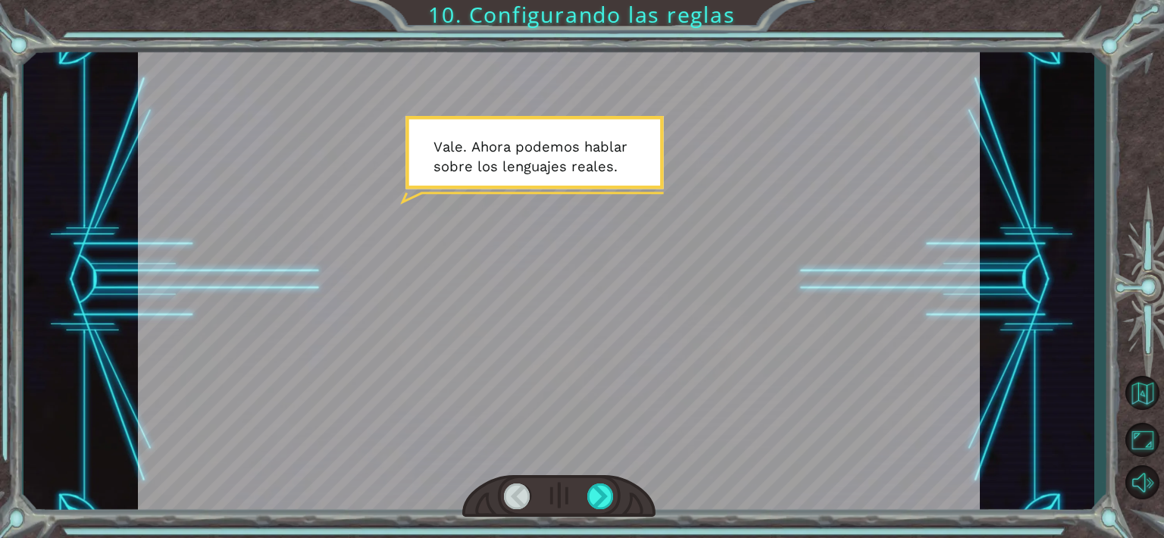
click at [554, 274] on div at bounding box center [559, 279] width 842 height 473
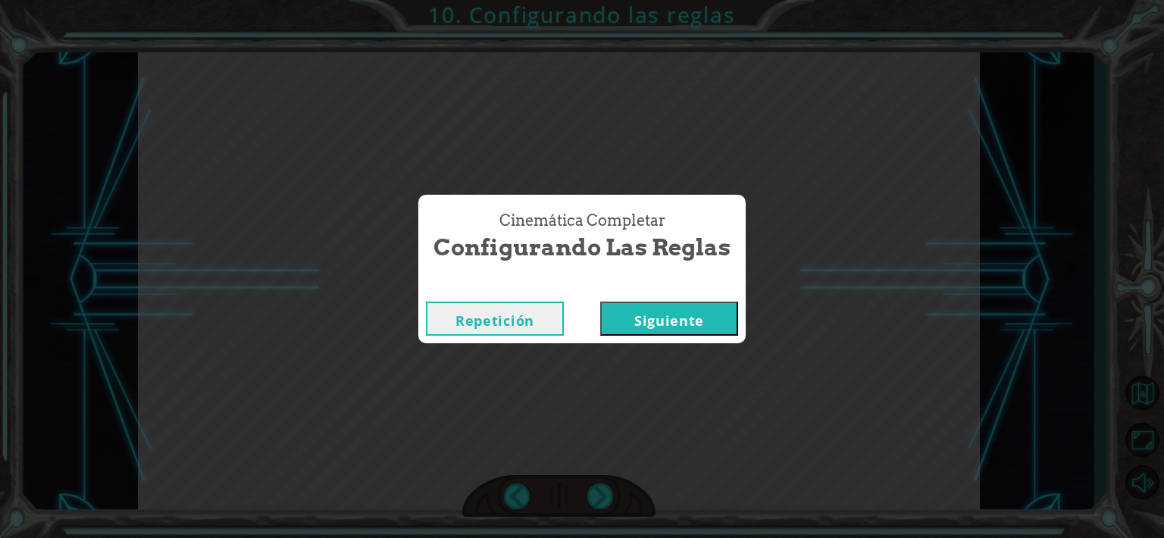
click at [600, 302] on button "Siguiente" at bounding box center [669, 319] width 138 height 34
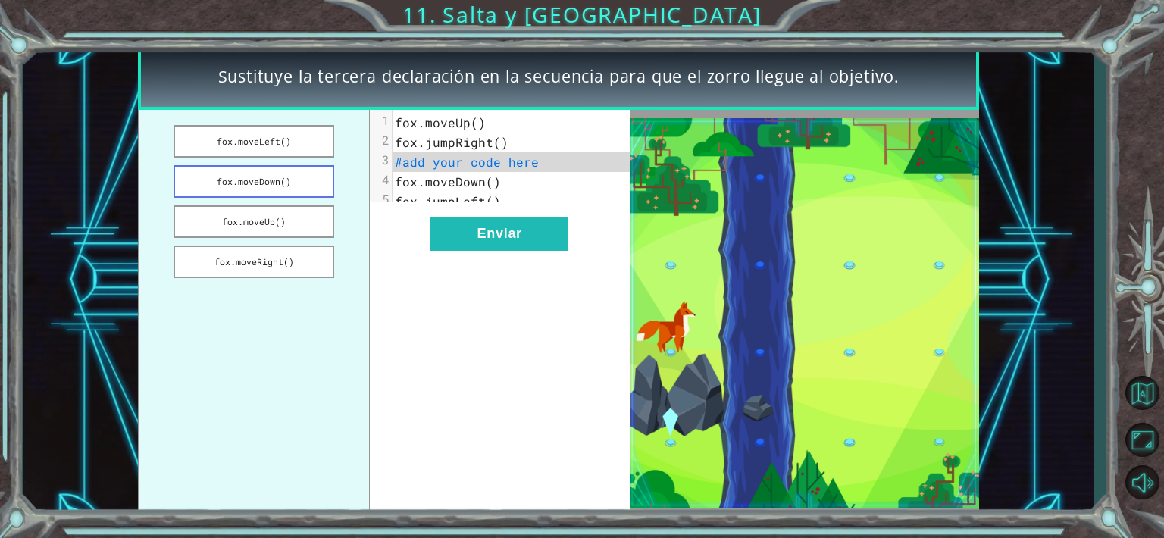
click at [294, 186] on button "fox.moveDown()" at bounding box center [254, 181] width 161 height 33
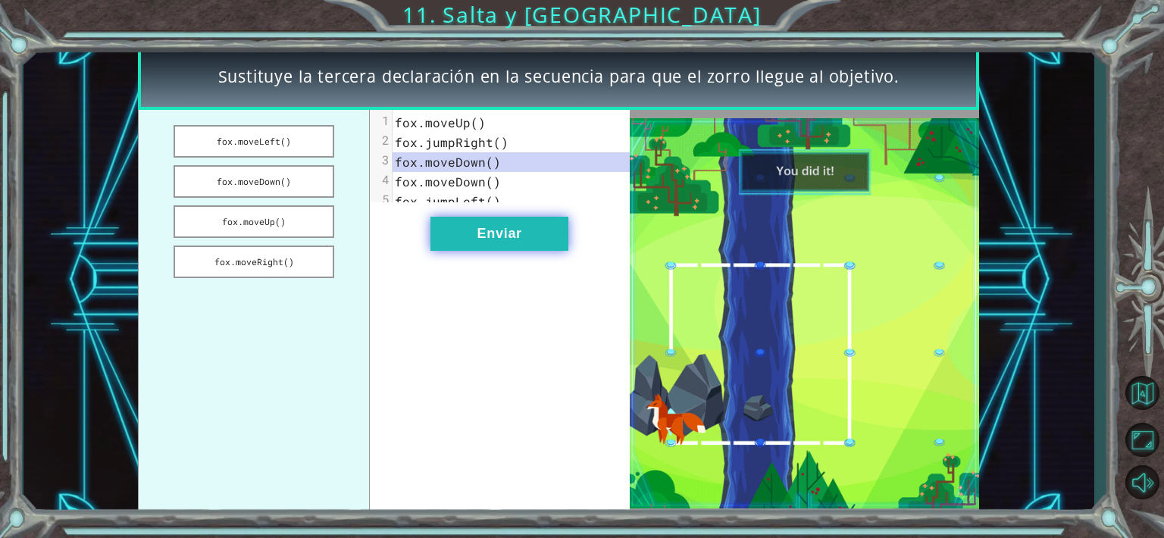
click at [544, 243] on button "Enviar" at bounding box center [500, 234] width 138 height 34
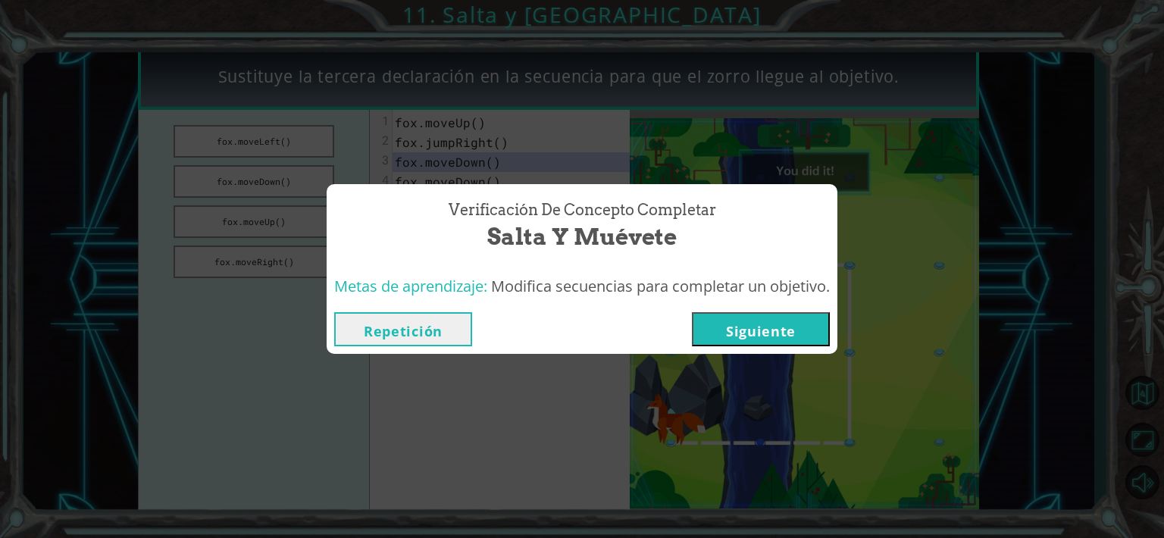
click at [706, 331] on button "Siguiente" at bounding box center [761, 329] width 138 height 34
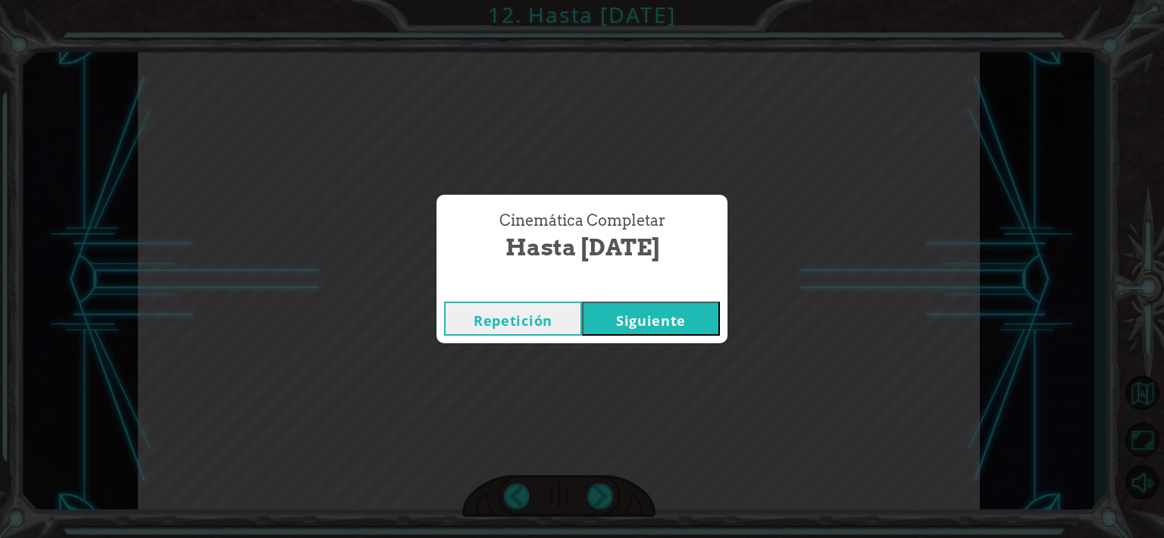
click button "Siguiente" at bounding box center [651, 319] width 138 height 34
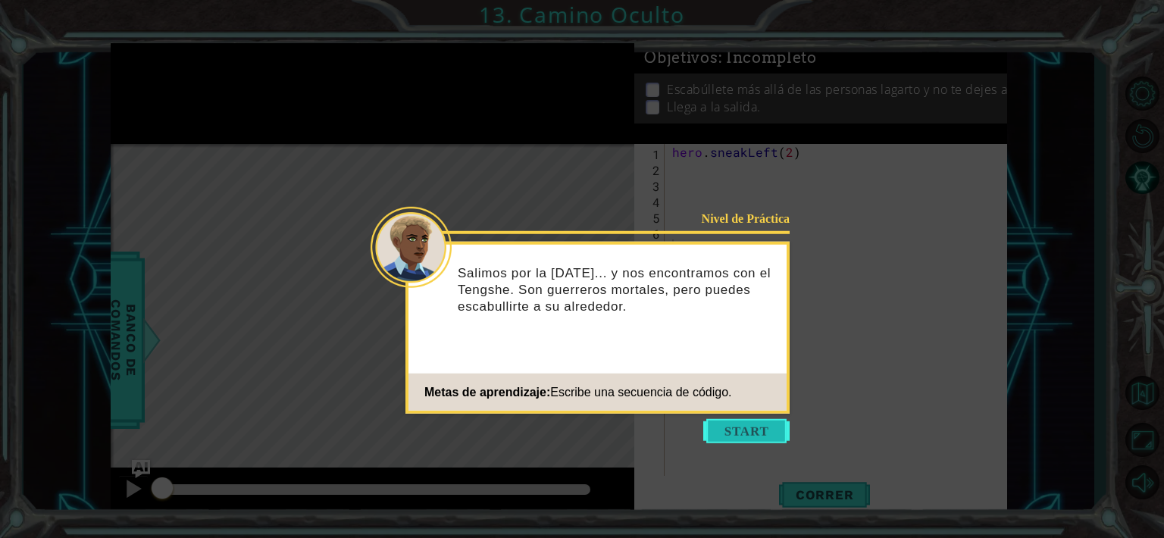
click at [765, 435] on button "Start" at bounding box center [746, 431] width 86 height 24
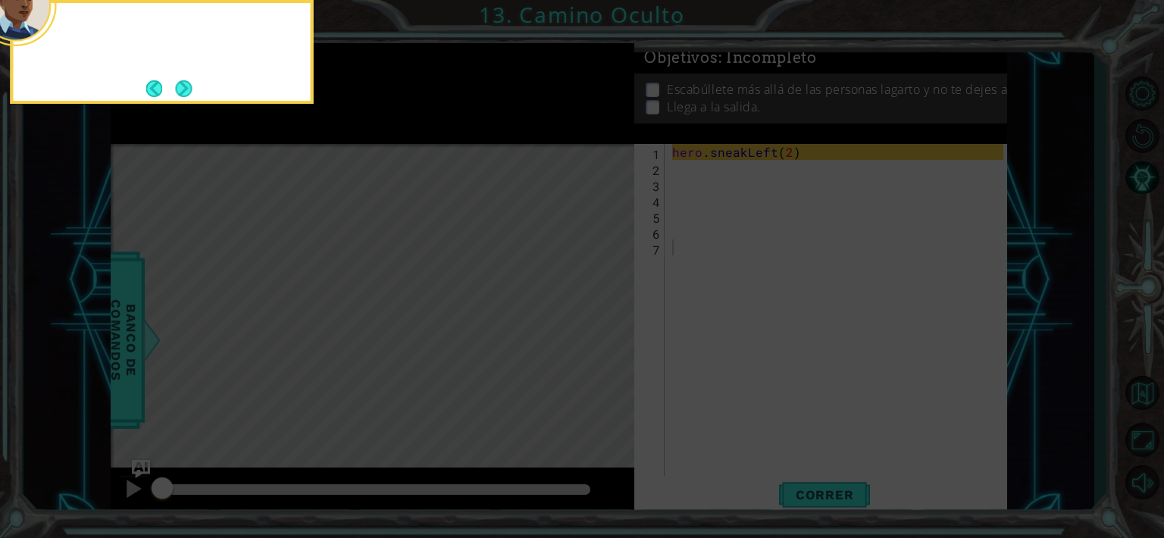
click at [765, 435] on icon at bounding box center [582, 80] width 1164 height 915
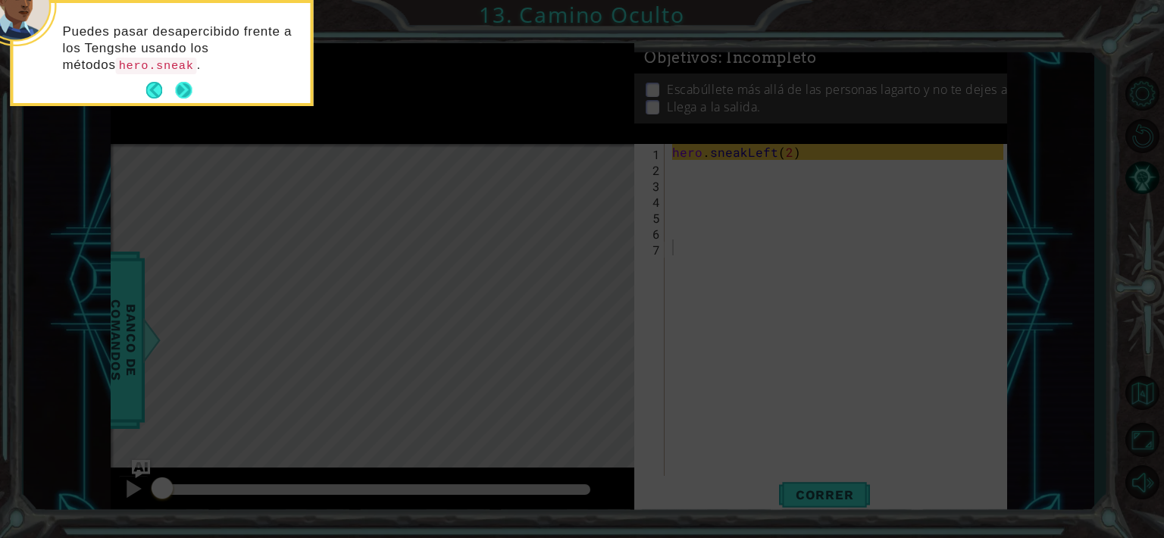
click at [187, 86] on button "Next" at bounding box center [183, 90] width 17 height 17
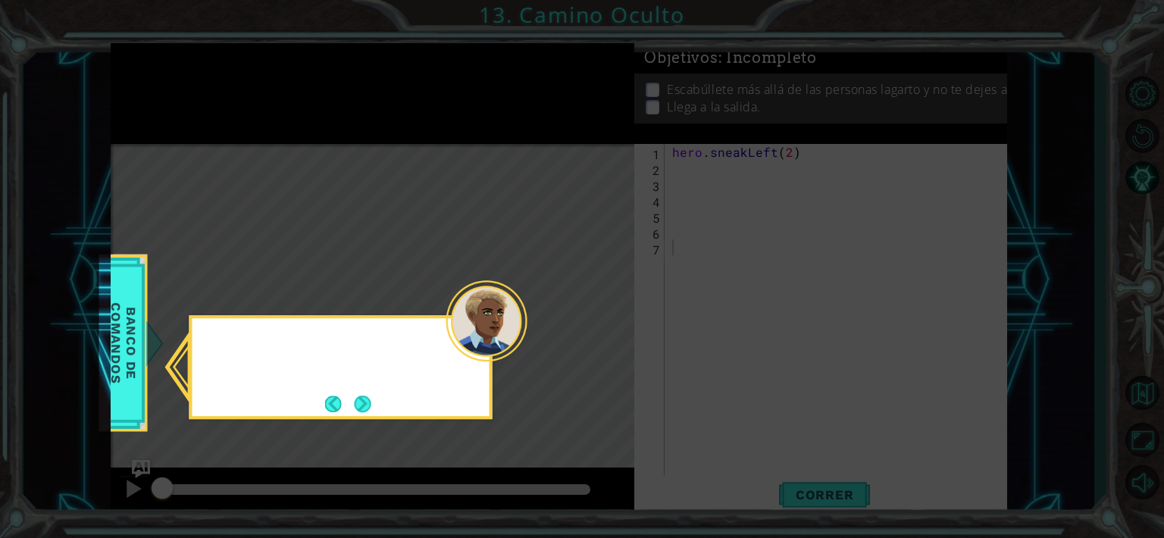
click at [187, 86] on icon at bounding box center [582, 269] width 1164 height 538
click at [370, 401] on button "Next" at bounding box center [363, 404] width 17 height 17
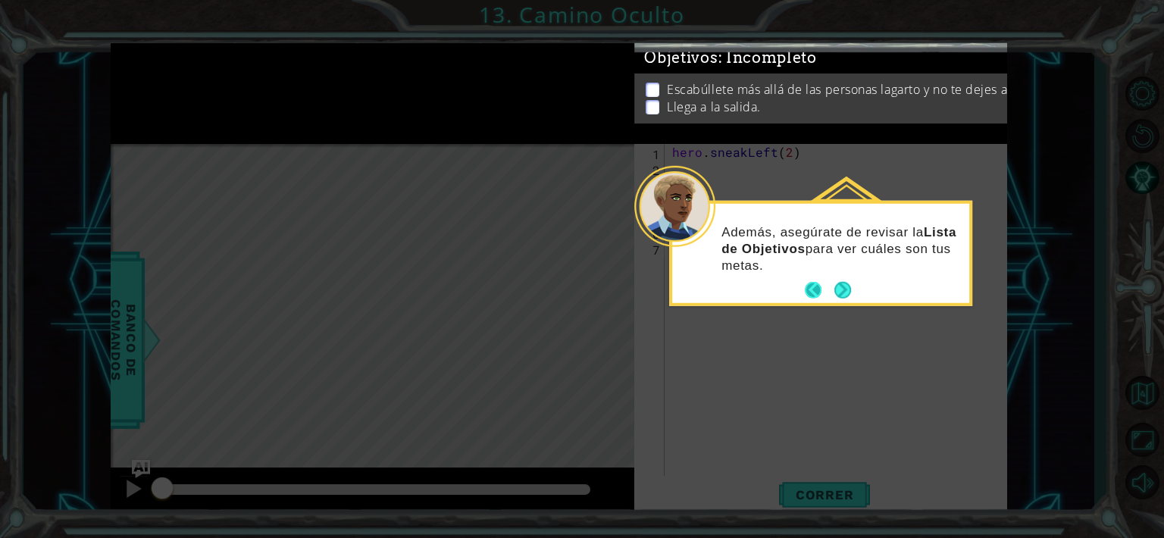
click at [833, 283] on button "Back" at bounding box center [820, 290] width 30 height 17
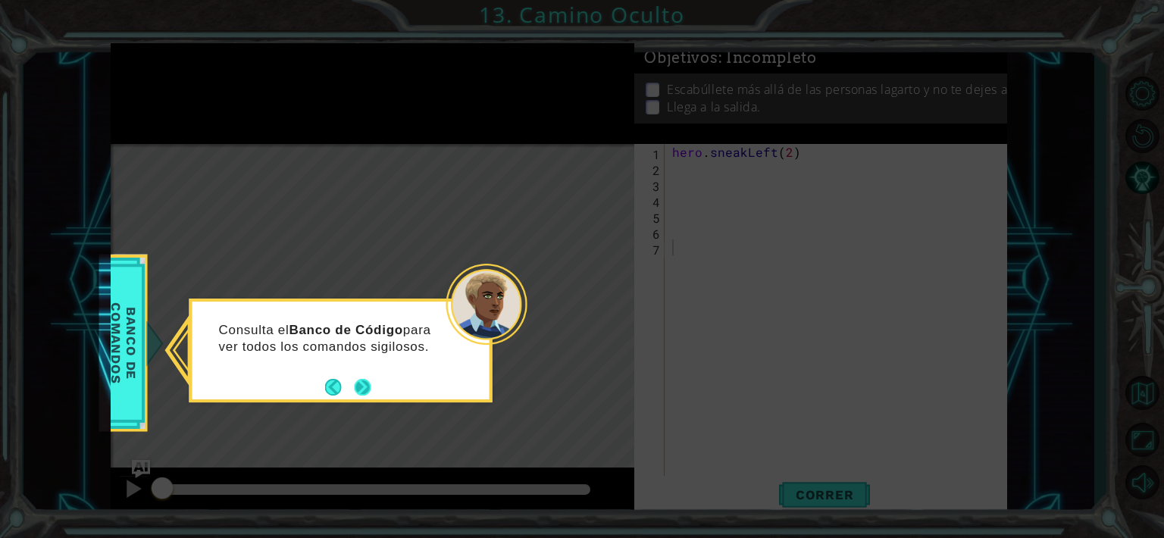
click at [367, 382] on button "Next" at bounding box center [363, 387] width 17 height 17
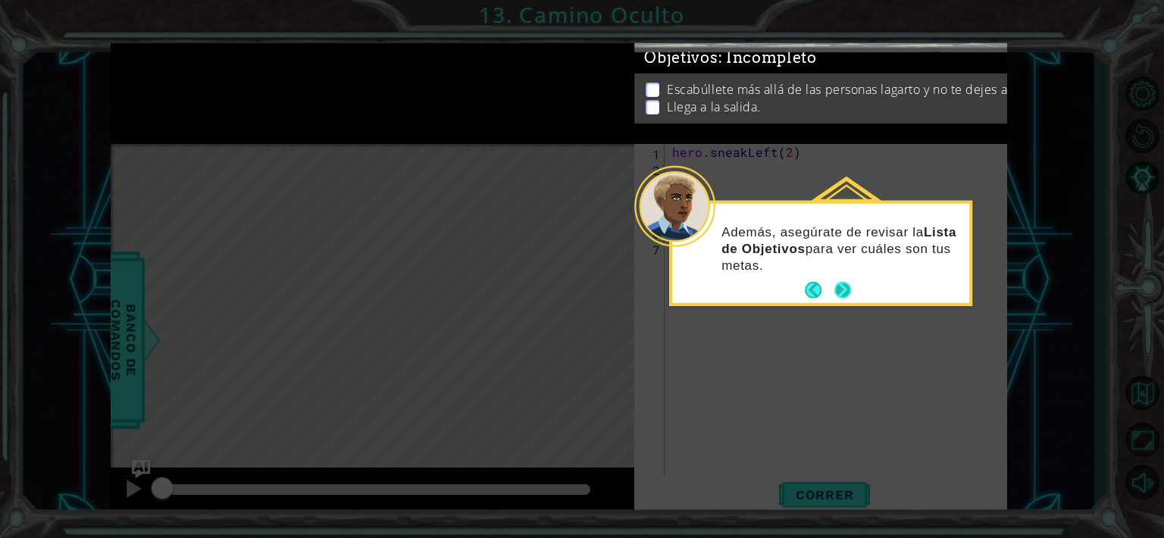
click at [849, 290] on button "Next" at bounding box center [843, 290] width 17 height 17
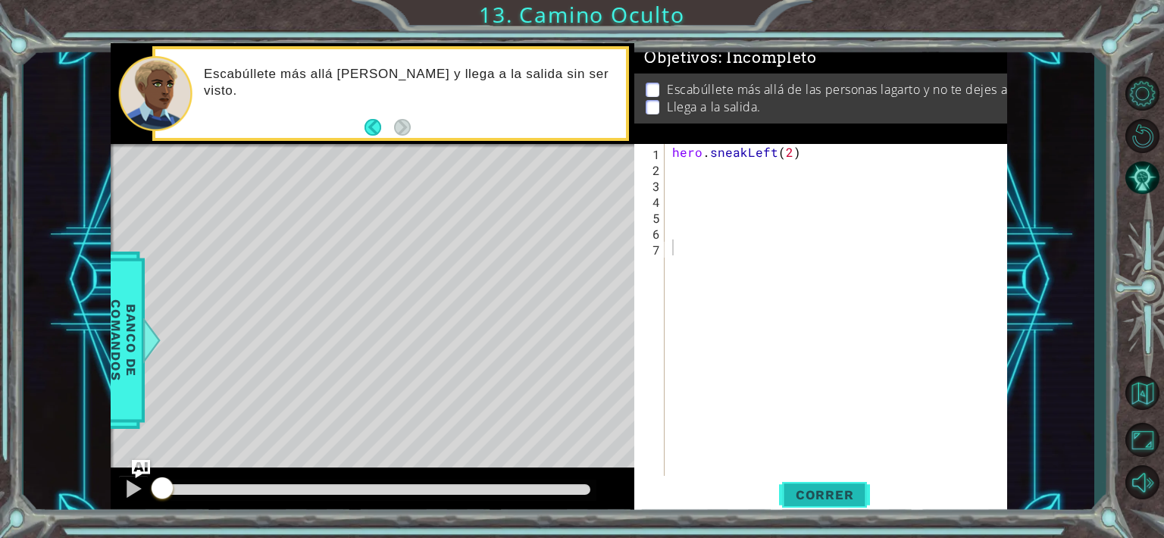
click at [846, 489] on span "Correr" at bounding box center [825, 494] width 89 height 15
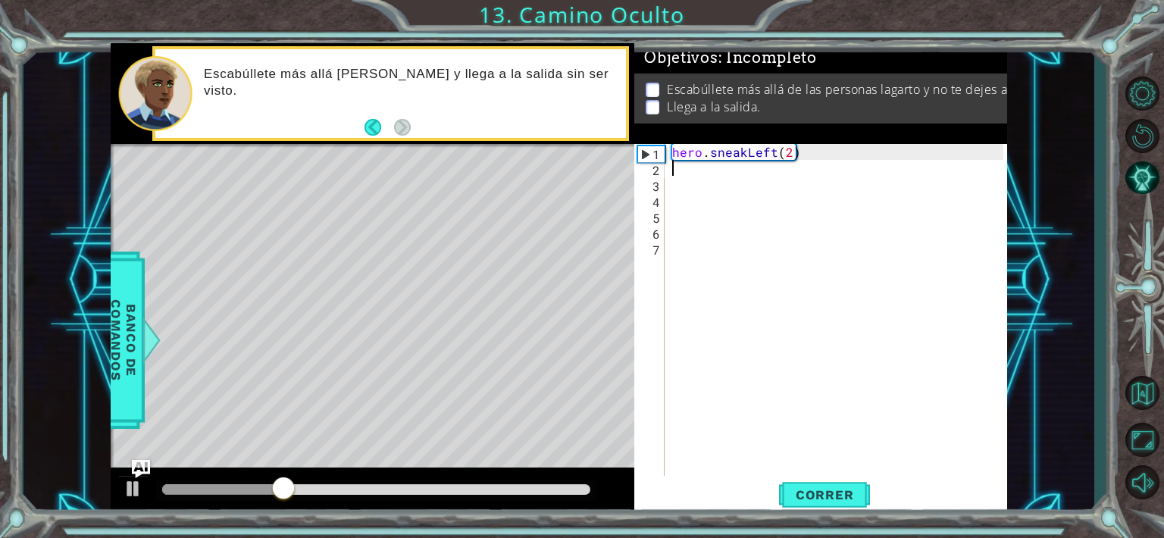
click at [697, 171] on div "hero . sneakLeft ( 2 )" at bounding box center [840, 327] width 342 height 366
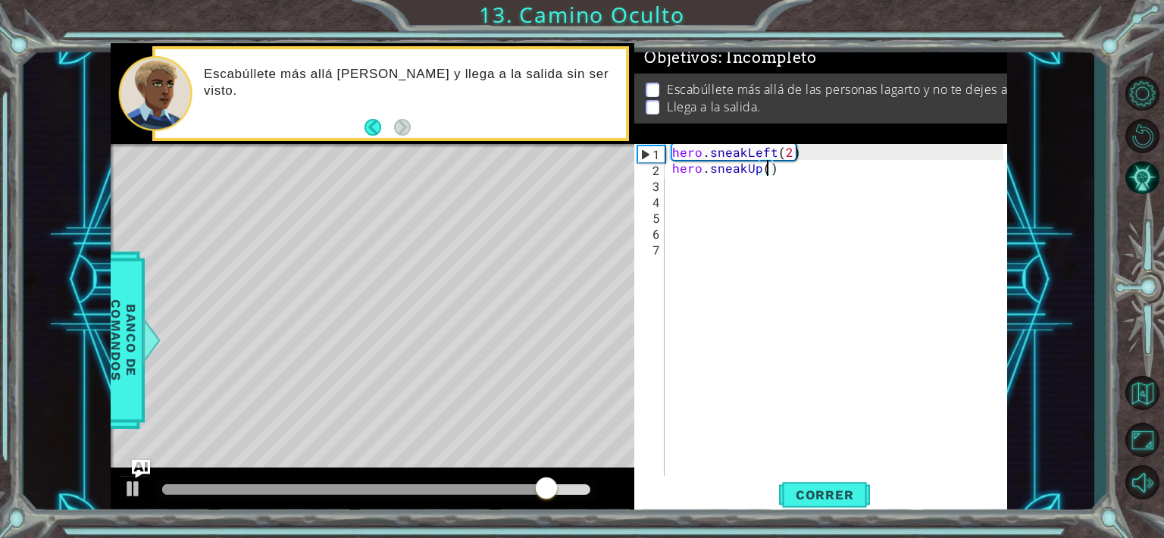
type textarea "hero.sneakUp(2)"
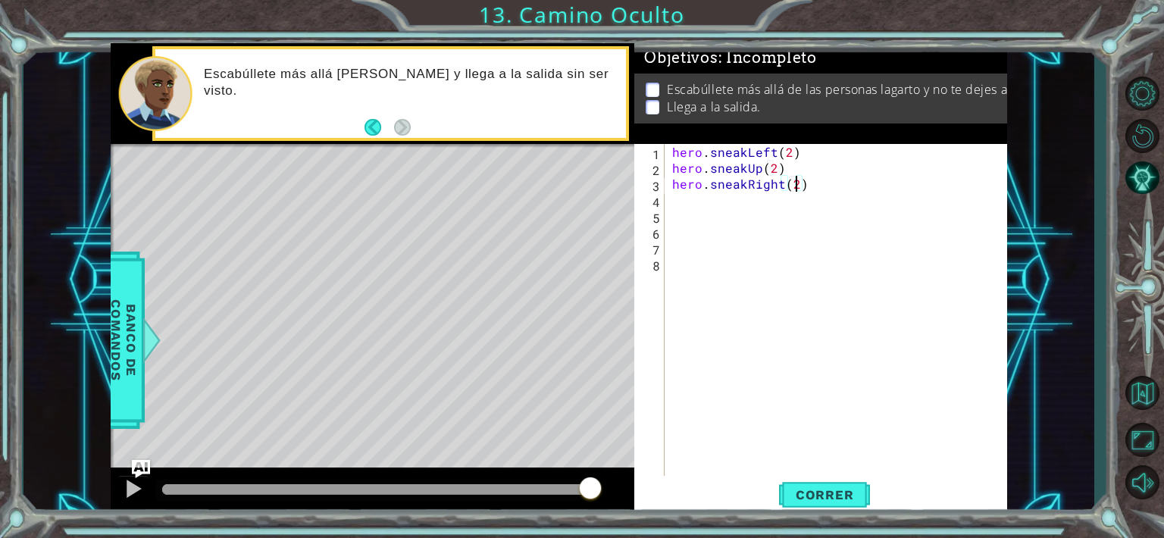
scroll to position [0, 7]
type textarea "hero.sneakRight(2)"
click at [838, 492] on span "Correr" at bounding box center [825, 494] width 89 height 15
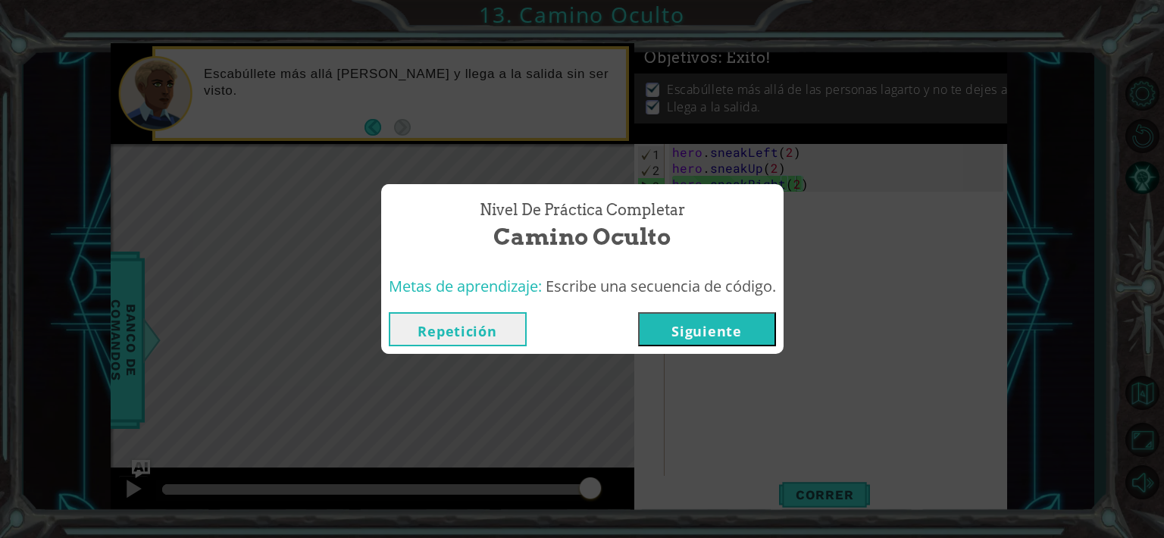
click at [710, 316] on button "Siguiente" at bounding box center [707, 329] width 138 height 34
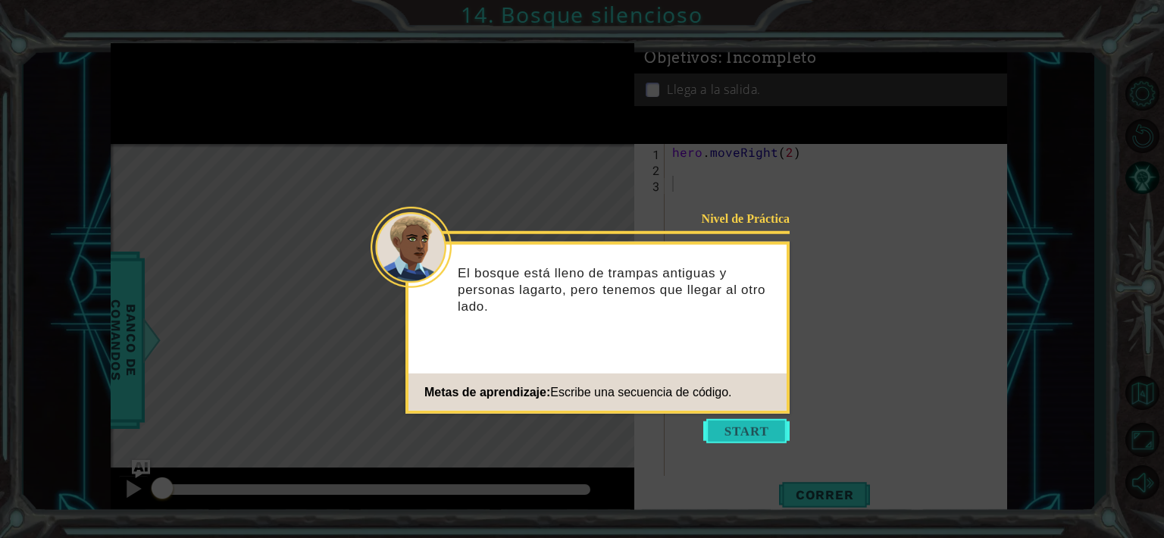
click at [757, 431] on button "Start" at bounding box center [746, 431] width 86 height 24
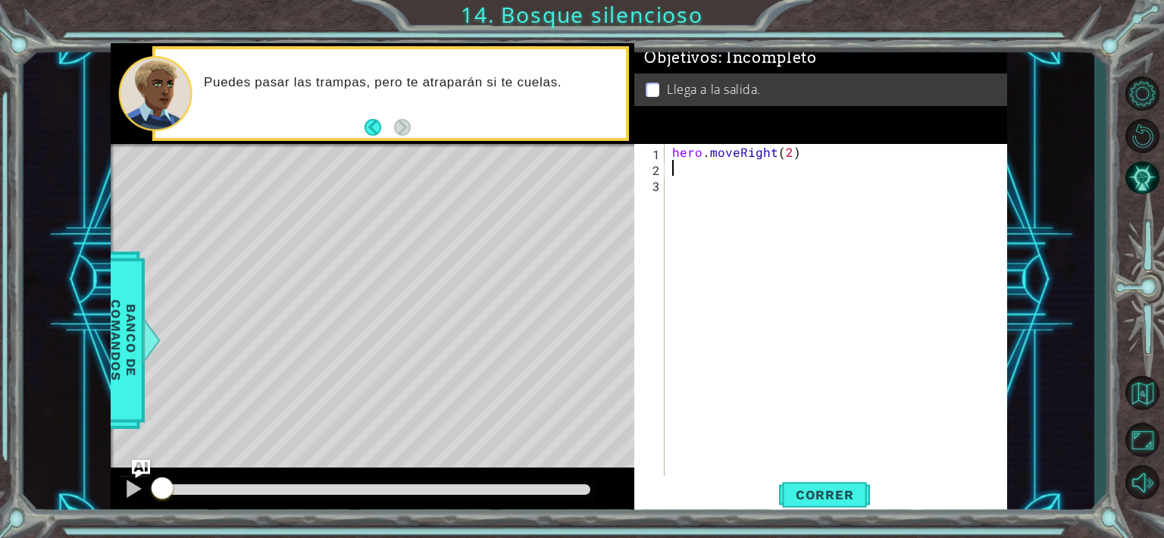
click at [687, 166] on div "hero . moveRight ( 2 )" at bounding box center [840, 327] width 342 height 366
type textarea "hero.sneakRight(2)"
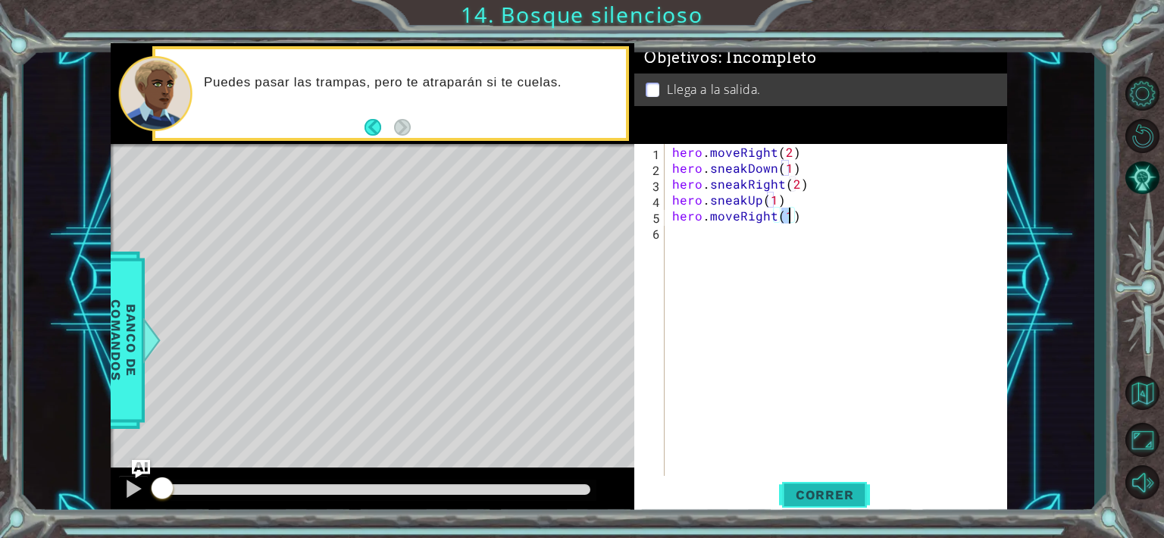
type textarea "hero.moveRight(1)"
click at [816, 491] on span "Correr" at bounding box center [825, 494] width 89 height 15
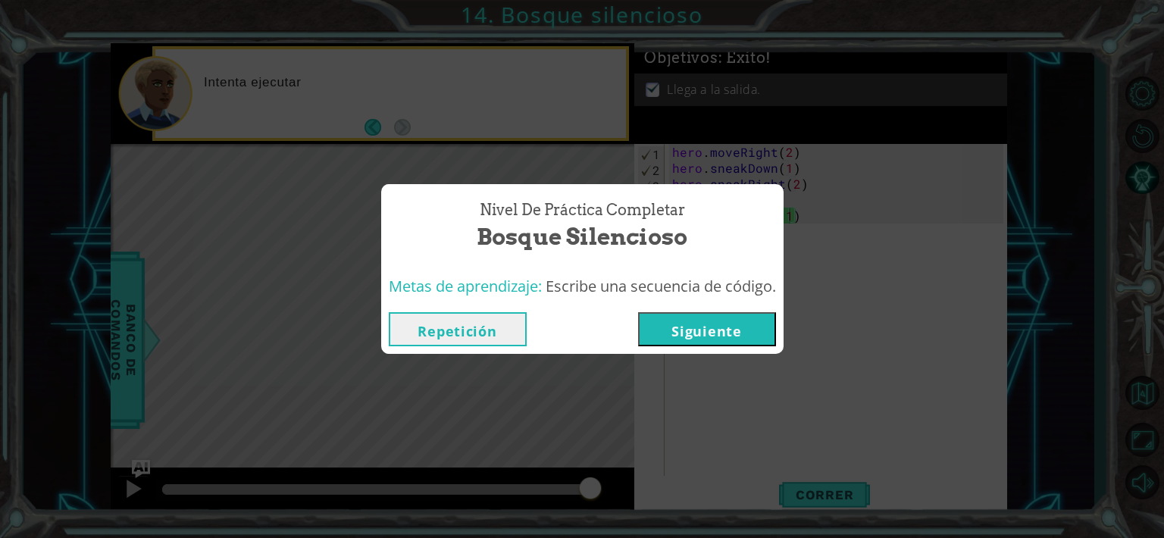
click at [719, 317] on button "Siguiente" at bounding box center [707, 329] width 138 height 34
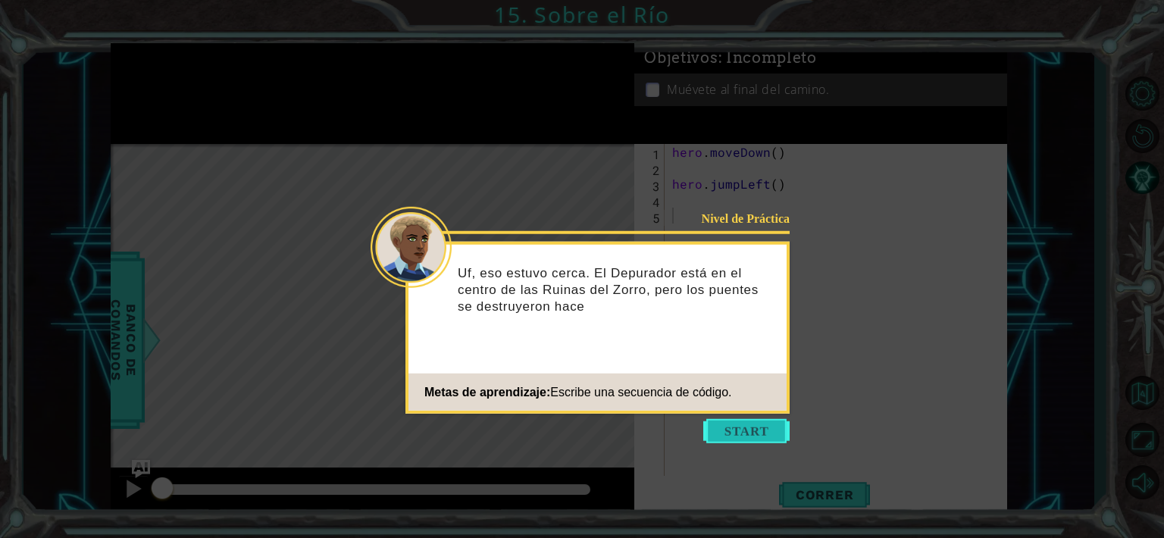
click at [737, 425] on button "Start" at bounding box center [746, 431] width 86 height 24
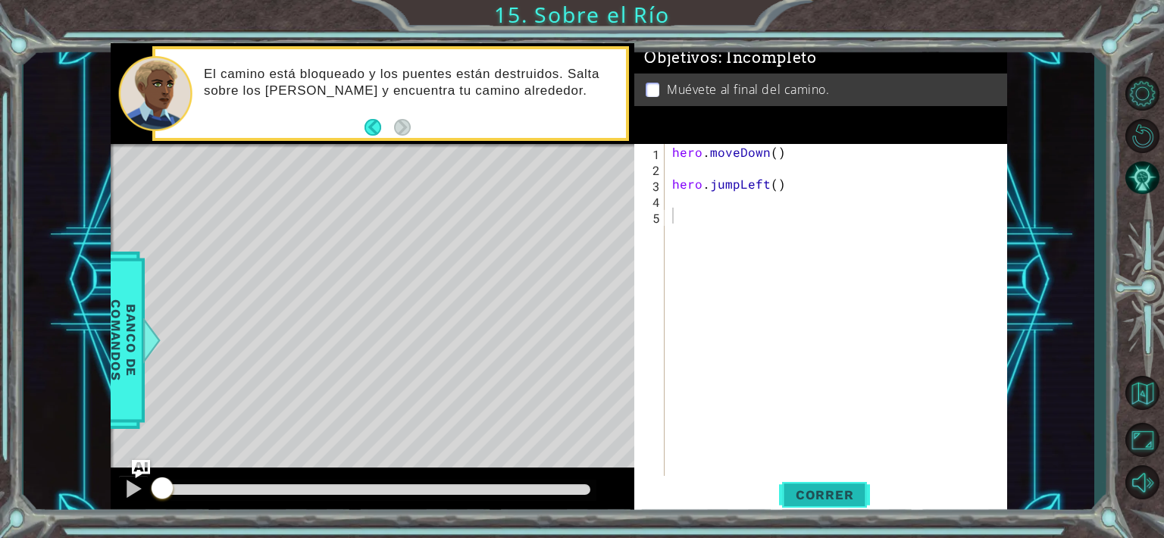
click at [823, 509] on button "Correr" at bounding box center [824, 494] width 91 height 37
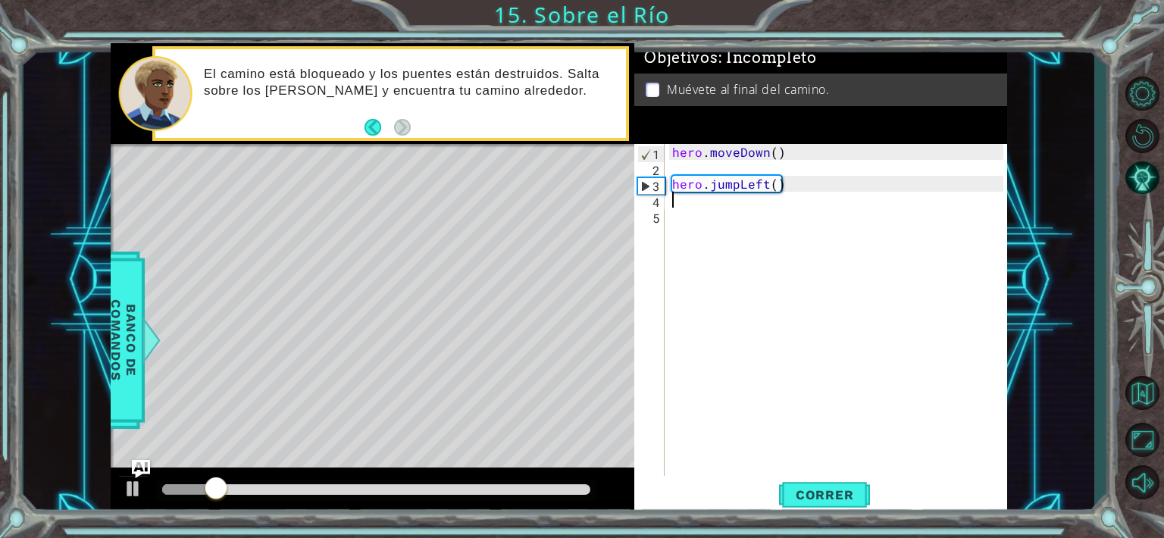
click at [709, 200] on div "hero . moveDown ( ) hero . jumpLeft ( )" at bounding box center [840, 327] width 342 height 366
type textarea "hero.jumpLeft()"
click at [675, 210] on div "hero . moveDown ( ) hero . jumpLeft ( ) h" at bounding box center [840, 327] width 342 height 366
click at [685, 202] on div "hero . moveDown ( ) hero . jumpLeft ( ) h" at bounding box center [840, 327] width 342 height 366
type textarea "he"
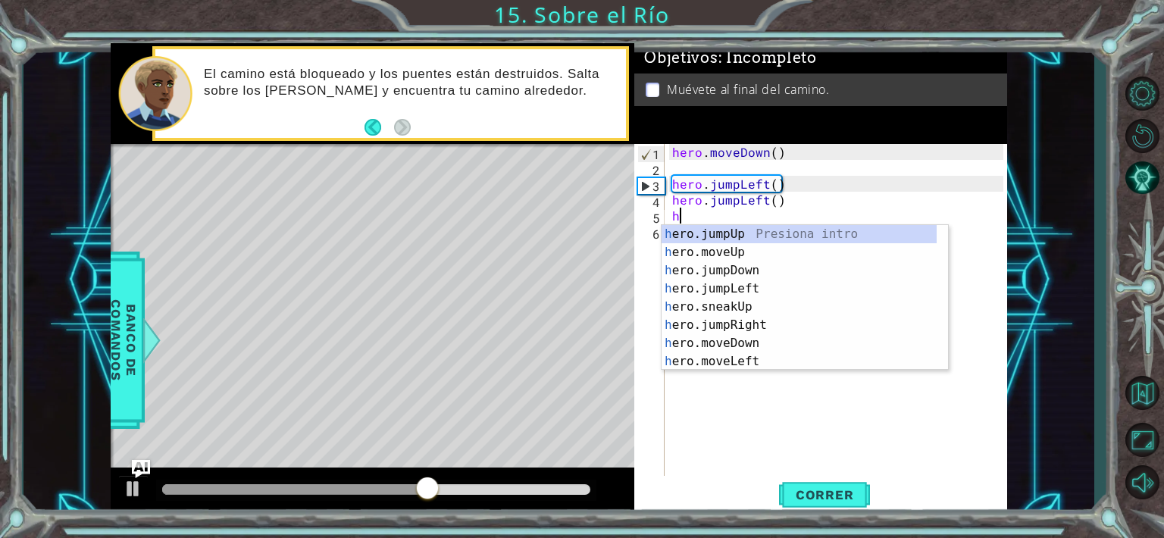
type textarea "he"
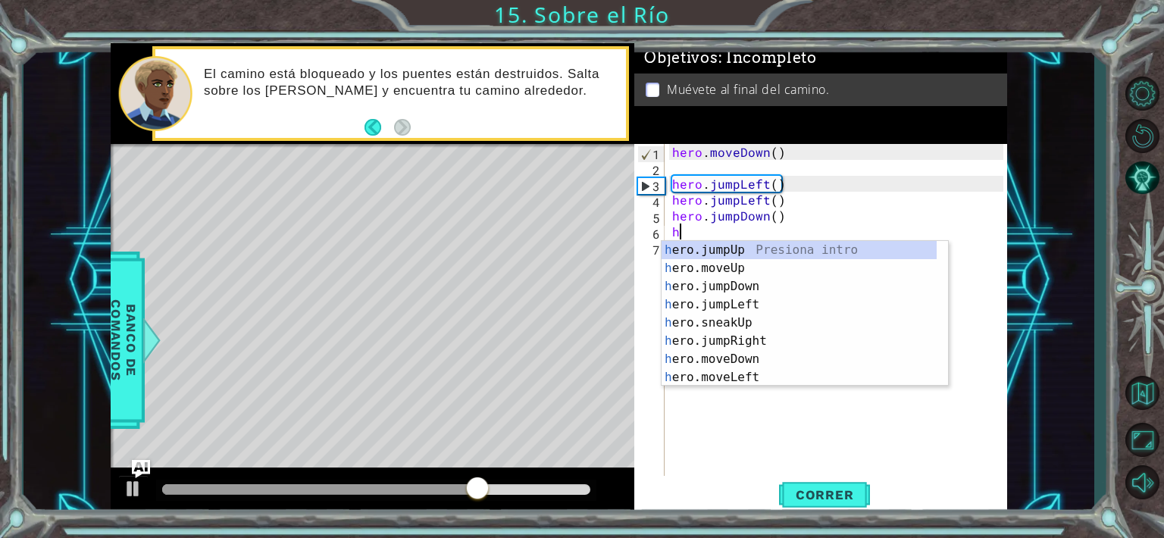
type textarea "he"
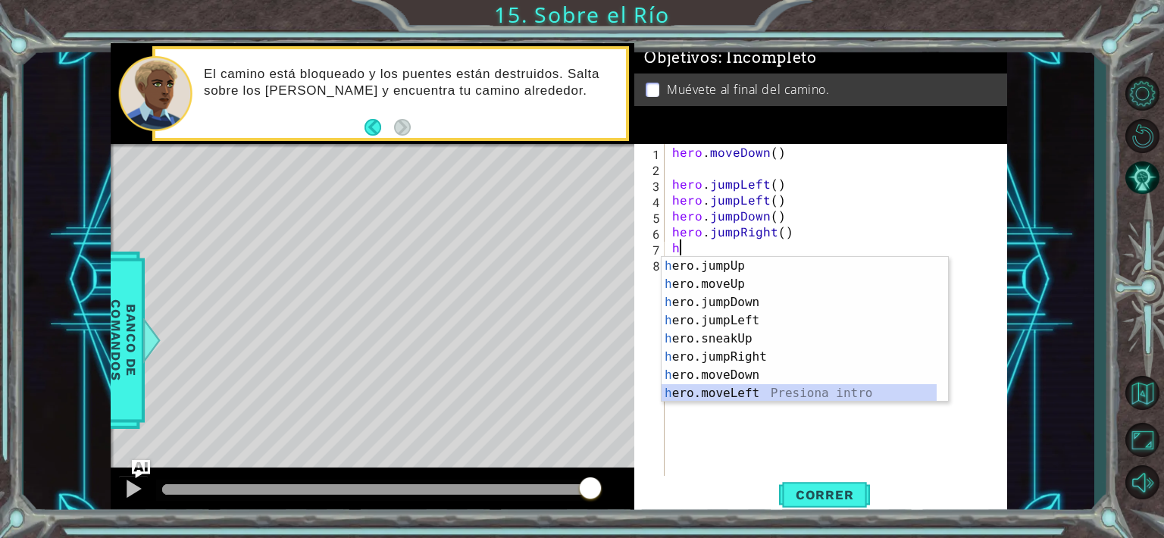
scroll to position [18, 0]
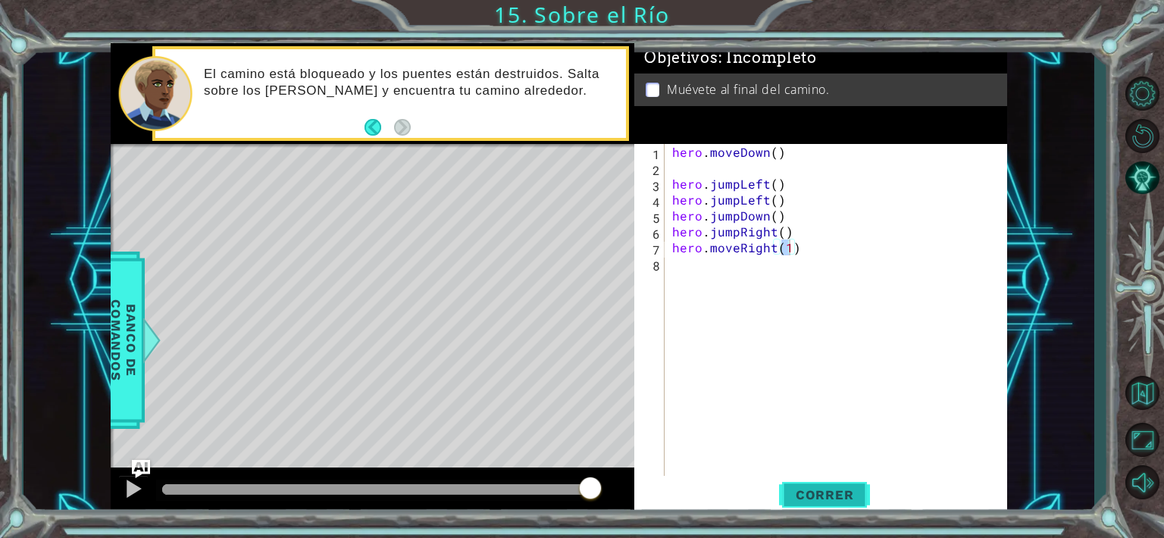
click at [813, 491] on span "Correr" at bounding box center [825, 494] width 89 height 15
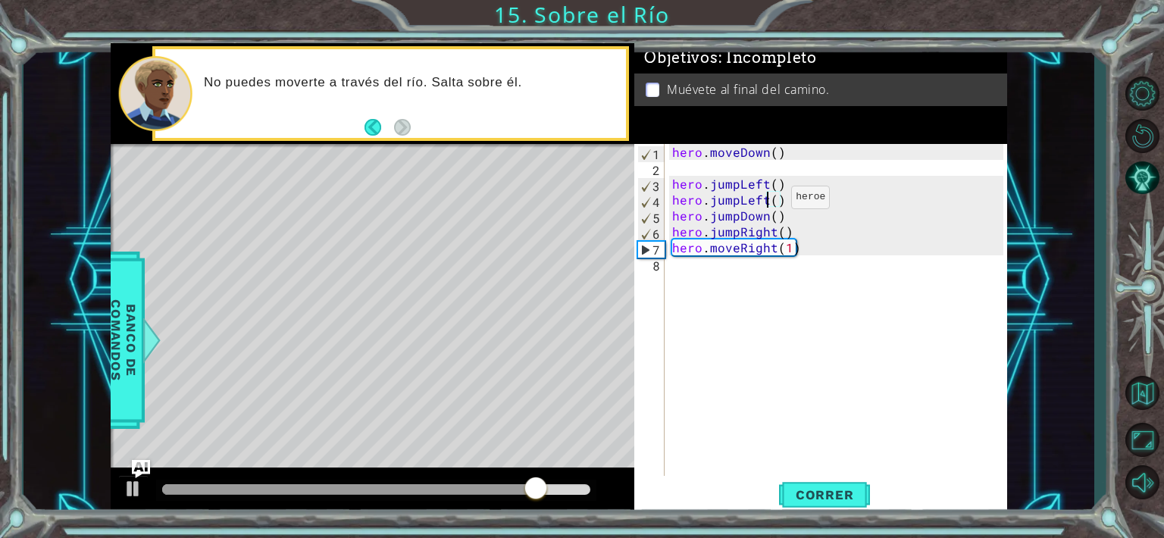
click at [766, 201] on div "hero . moveDown ( ) hero . jumpLeft ( ) hero . jumpLeft ( ) hero . jumpDown ( )…" at bounding box center [840, 327] width 342 height 366
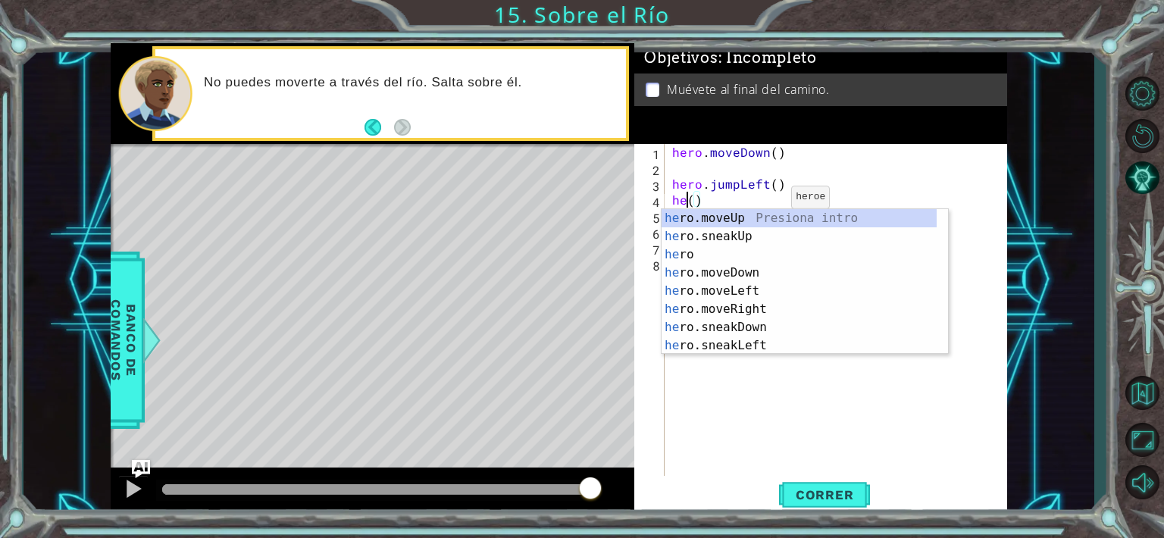
scroll to position [0, 0]
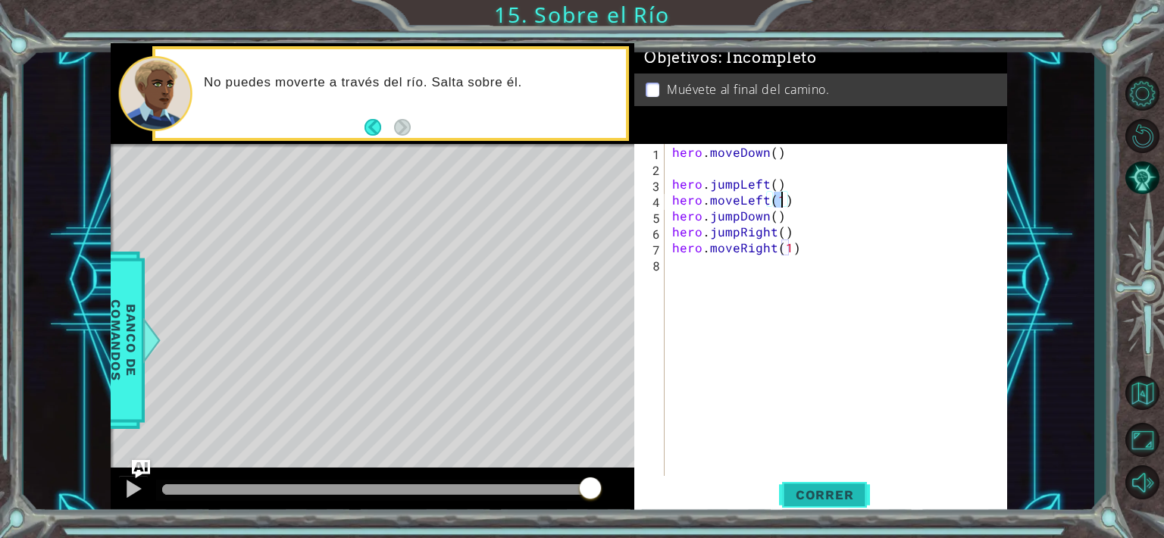
type textarea "hero.moveLeft(1)"
click at [803, 484] on button "Correr" at bounding box center [824, 494] width 91 height 37
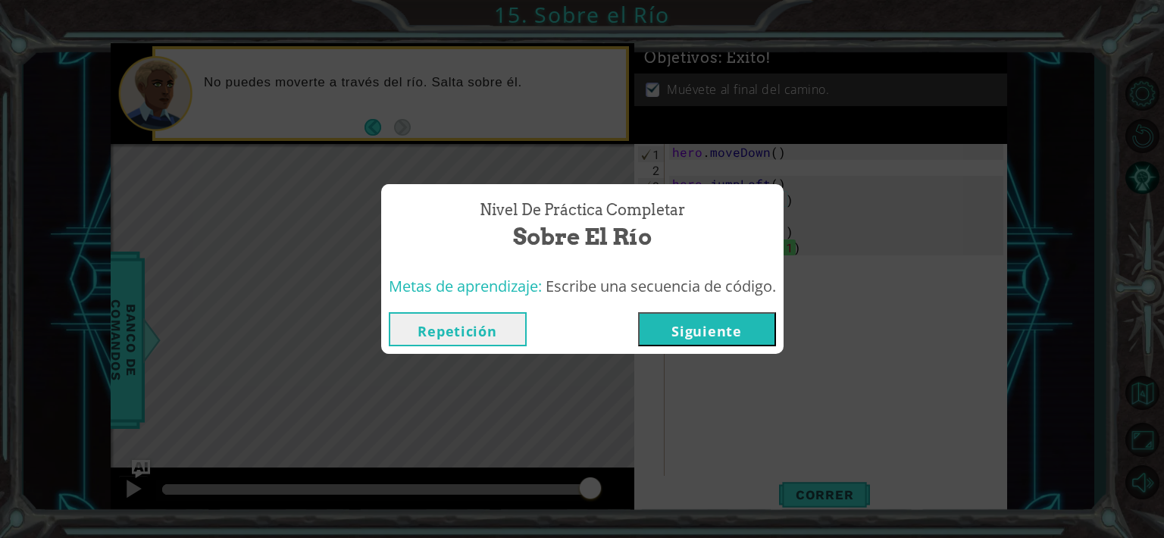
click at [725, 330] on button "Siguiente" at bounding box center [707, 329] width 138 height 34
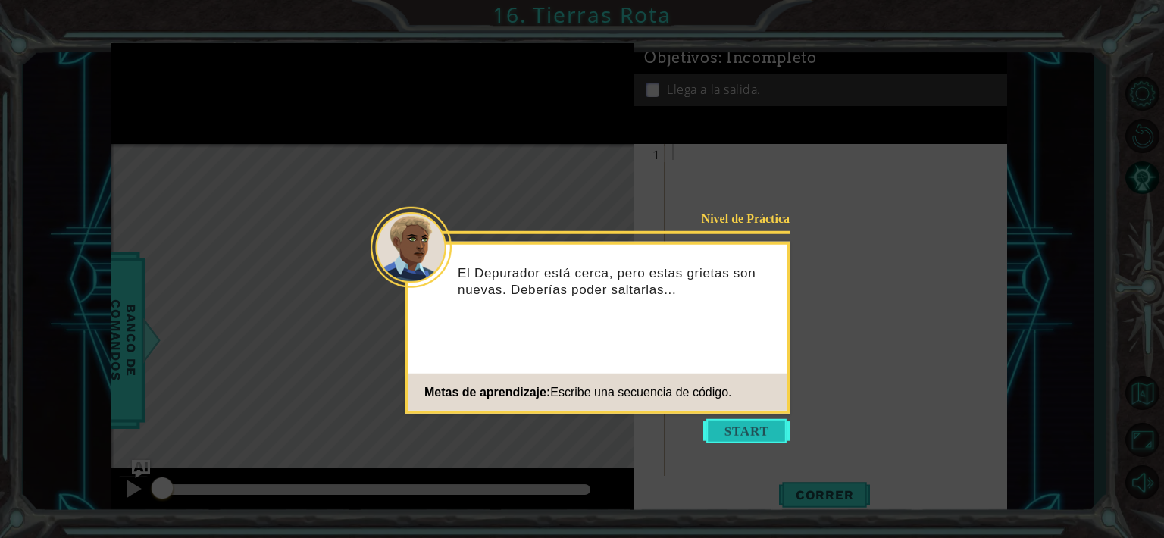
click at [725, 428] on button "Start" at bounding box center [746, 431] width 86 height 24
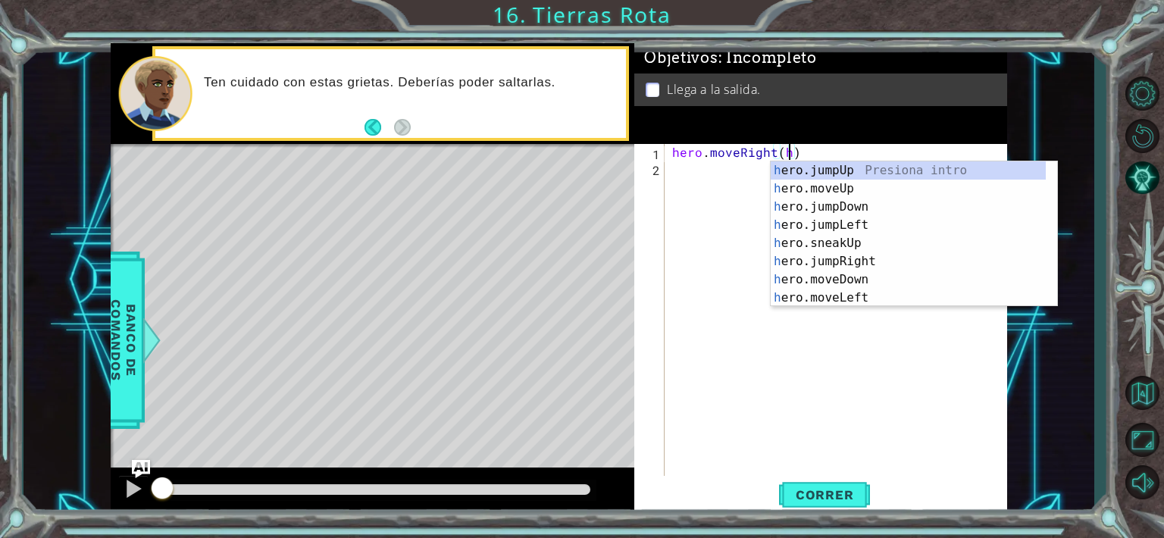
type textarea "hero.moveRight()"
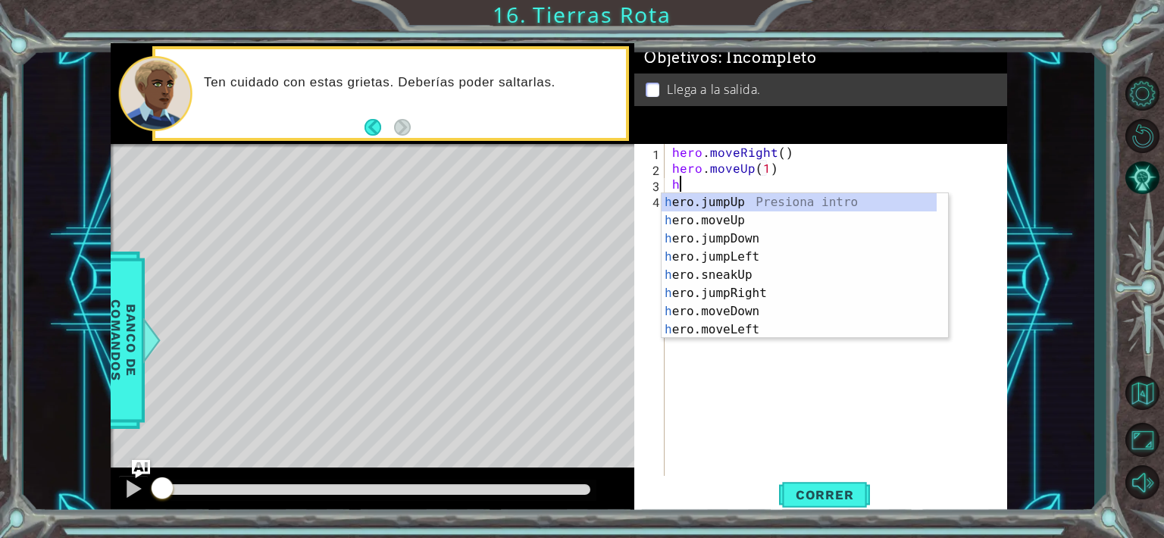
scroll to position [0, 6]
type textarea "h"
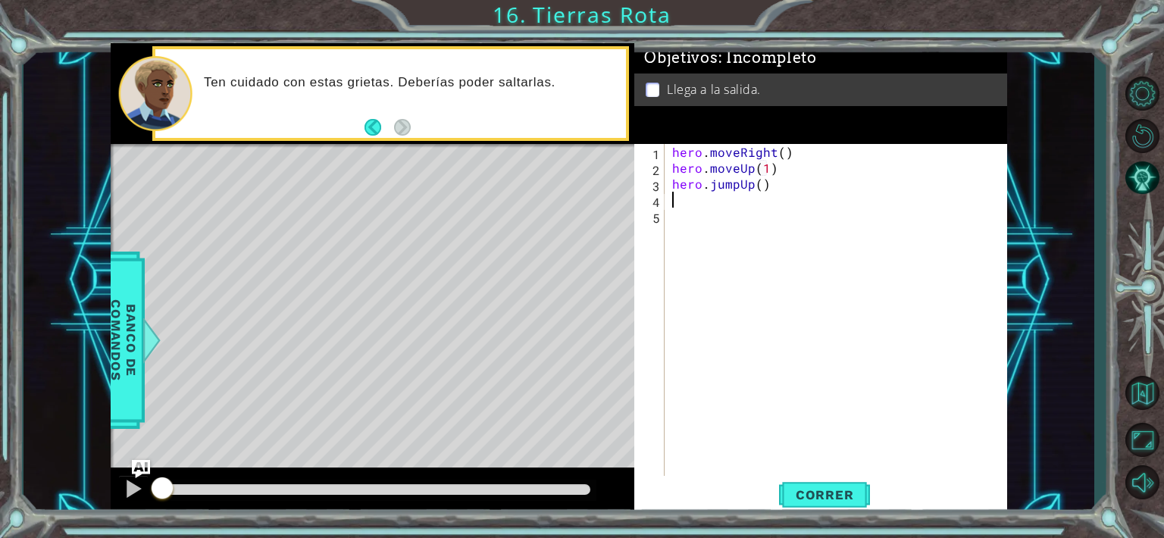
type textarea "h"
click at [807, 506] on button "Correr" at bounding box center [824, 494] width 91 height 37
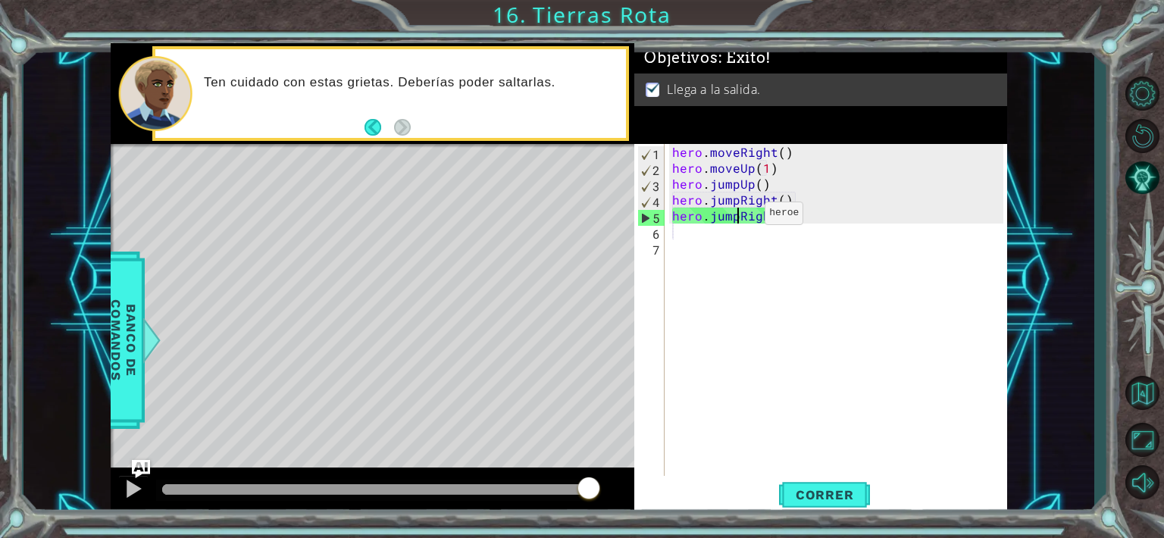
click at [739, 216] on div "hero . moveRight ( ) hero . moveUp ( 1 ) hero . jumpUp ( ) hero . jumpRight ( )…" at bounding box center [840, 327] width 342 height 366
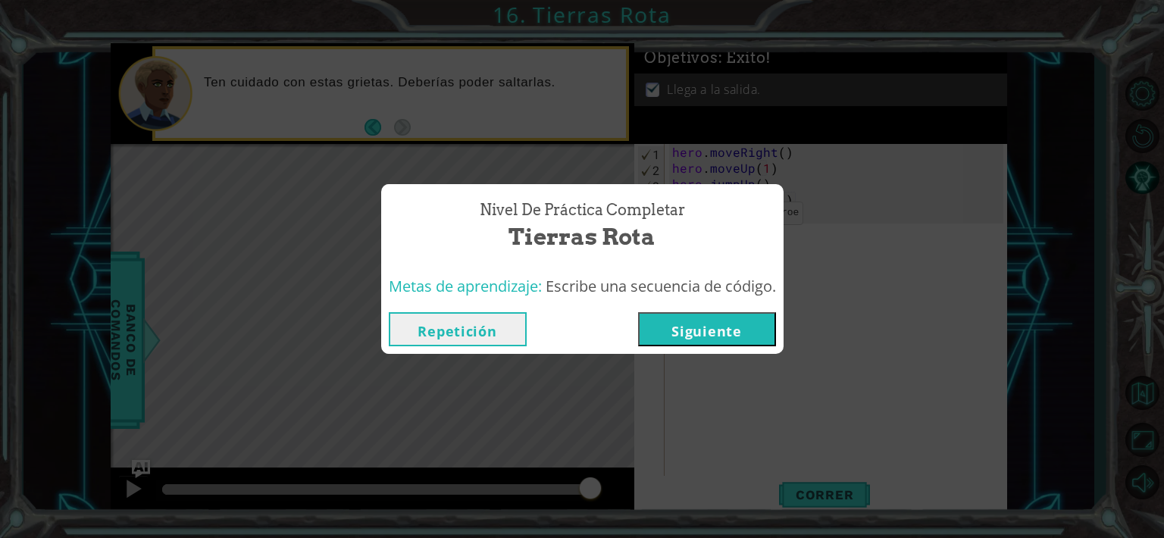
type textarea "hero.jumRight()"
click at [702, 327] on button "Siguiente" at bounding box center [707, 329] width 138 height 34
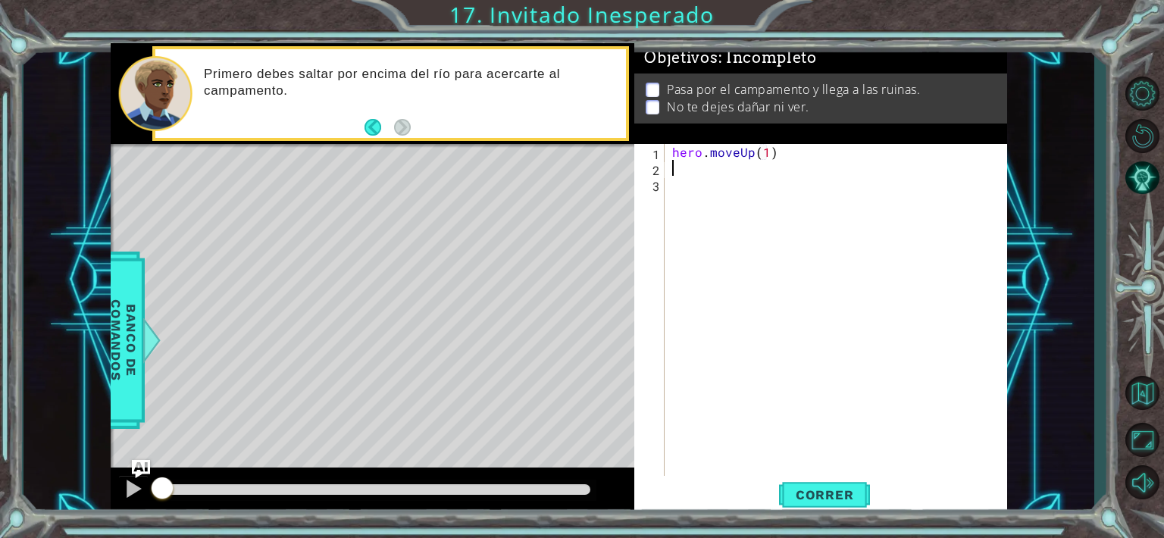
scroll to position [0, 6]
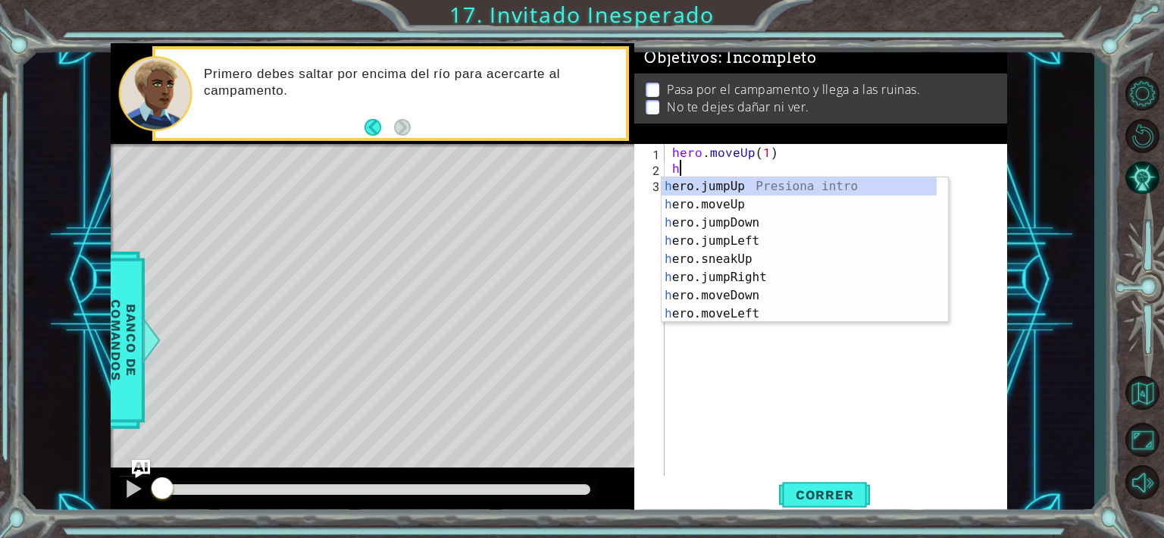
type textarea "h"
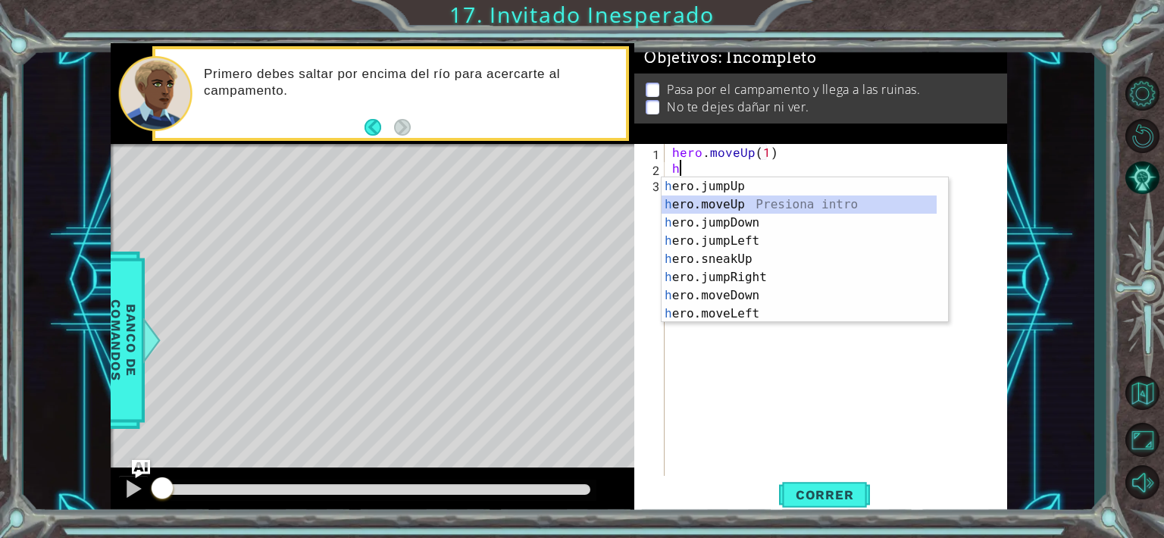
scroll to position [0, 0]
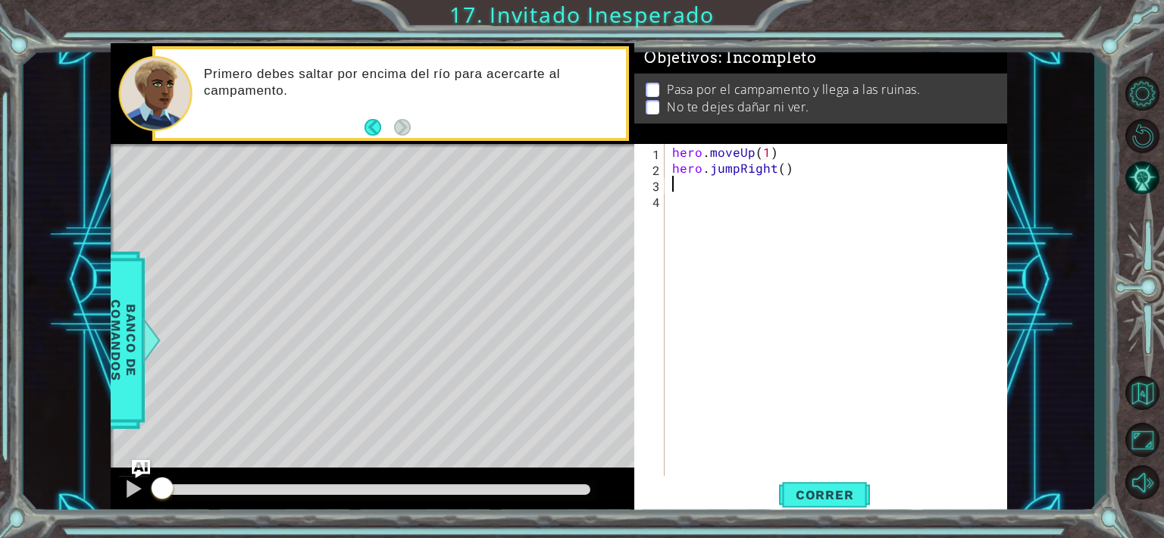
type textarea "h"
type textarea "hero.sneakUp(2)"
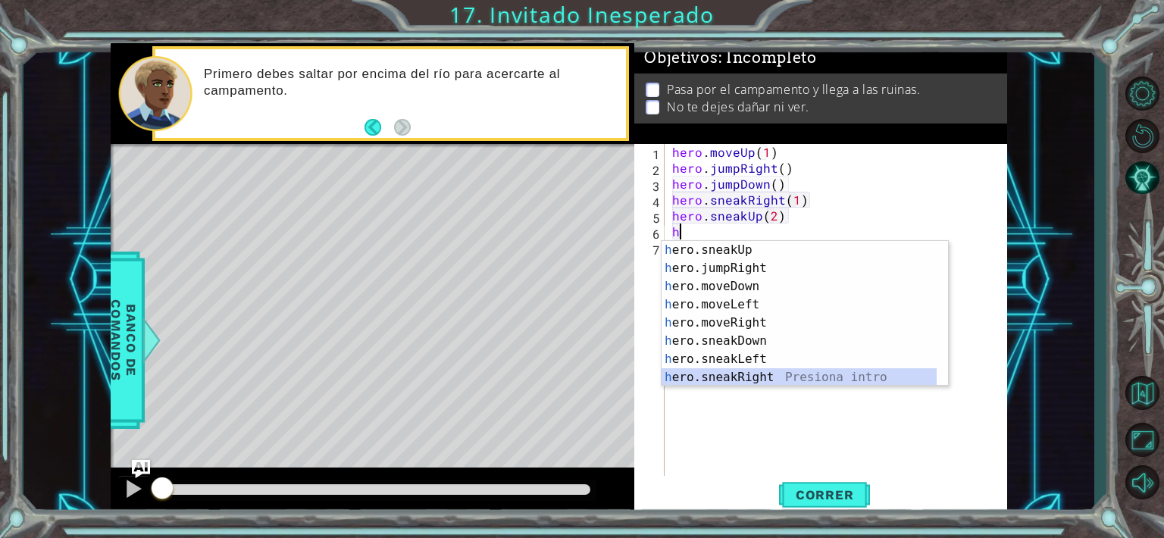
scroll to position [73, 0]
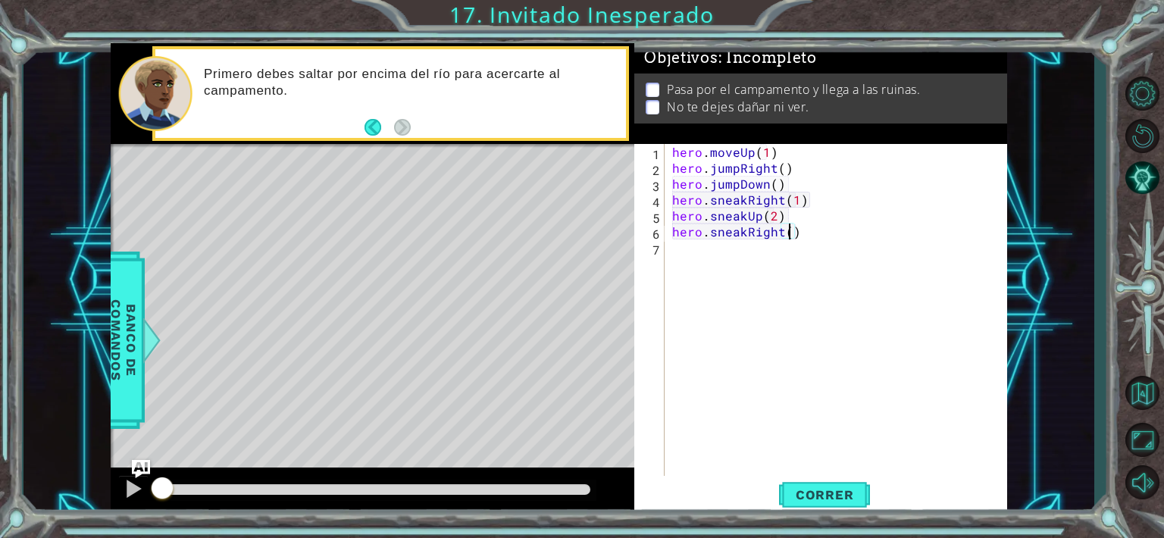
type textarea "hero.sneakRight(2)"
type textarea "hero.sneakDown(2)"
click at [835, 490] on span "Correr" at bounding box center [825, 494] width 89 height 15
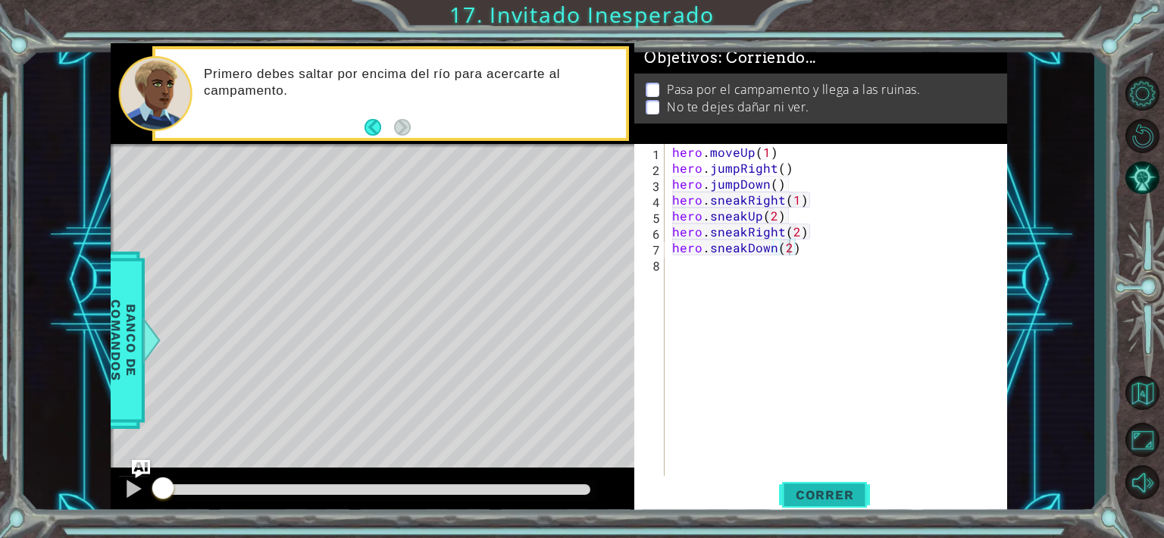
click at [835, 490] on span "Correr" at bounding box center [825, 494] width 89 height 15
click at [694, 315] on div "hero . moveUp ( 1 ) hero . jumpRight ( ) hero . jumpDown ( ) hero . sneakRight …" at bounding box center [840, 327] width 342 height 366
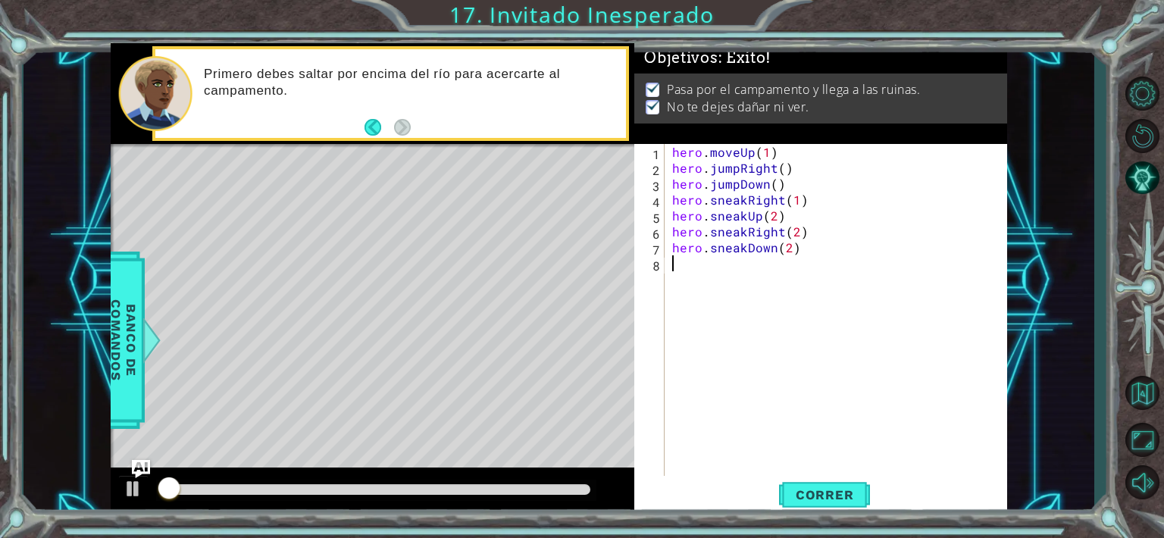
scroll to position [0, 0]
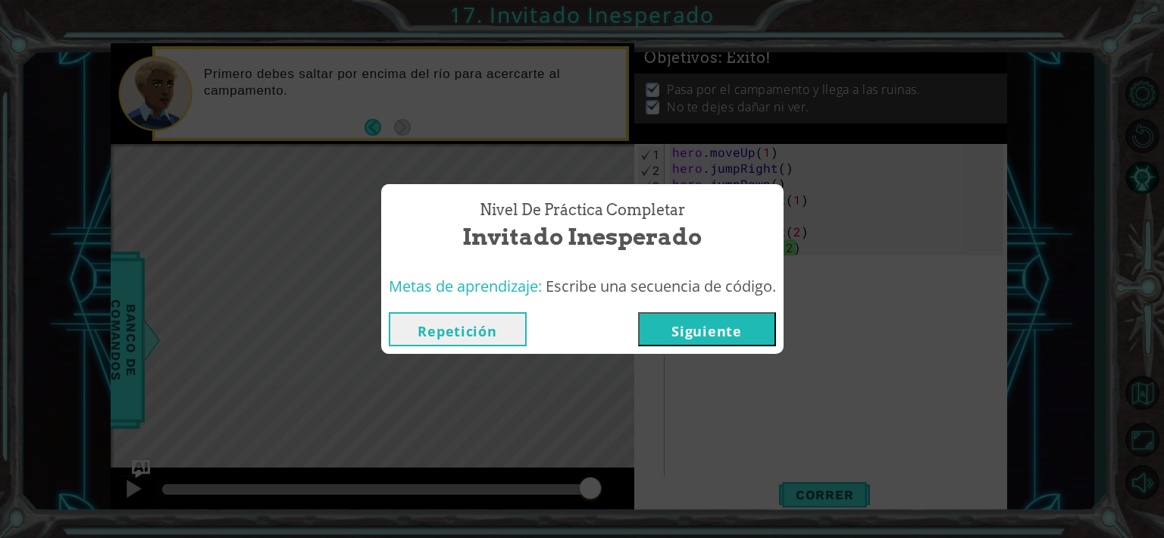
click at [703, 333] on button "Siguiente" at bounding box center [707, 329] width 138 height 34
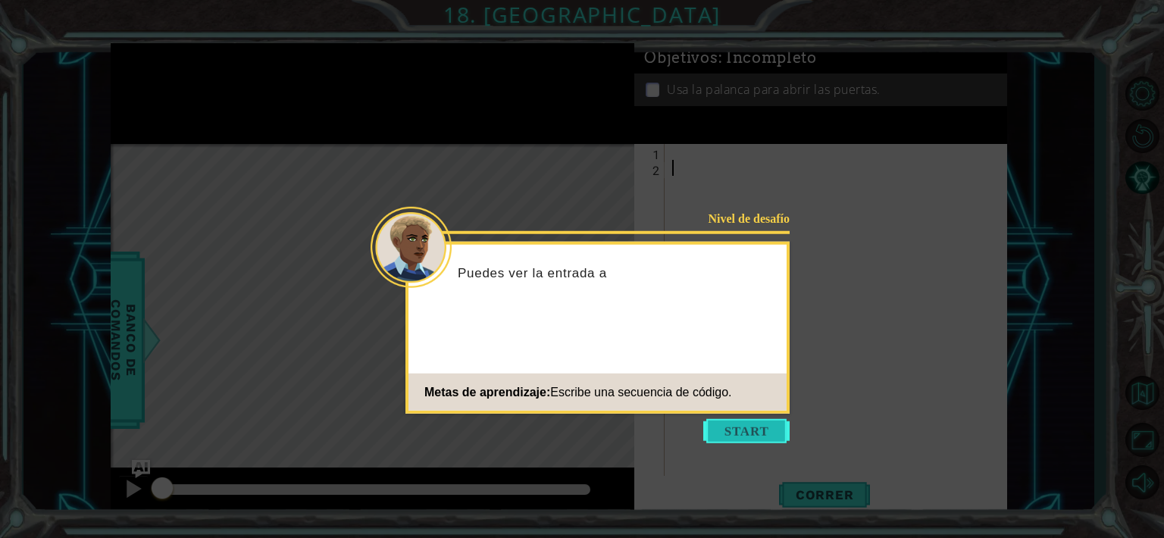
click at [763, 434] on button "Start" at bounding box center [746, 431] width 86 height 24
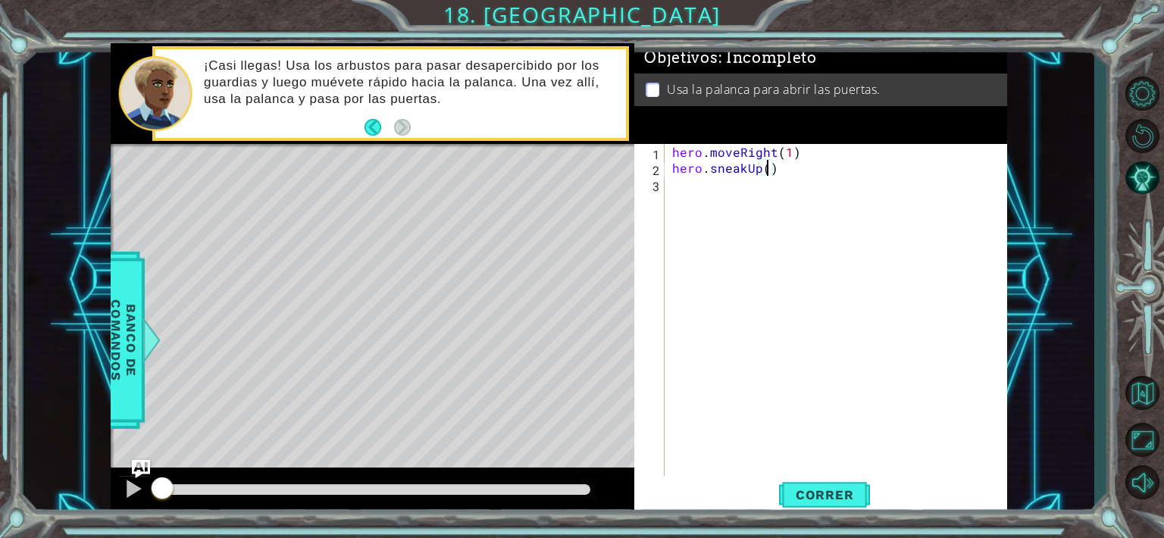
type textarea "hero.sneakUp(2)"
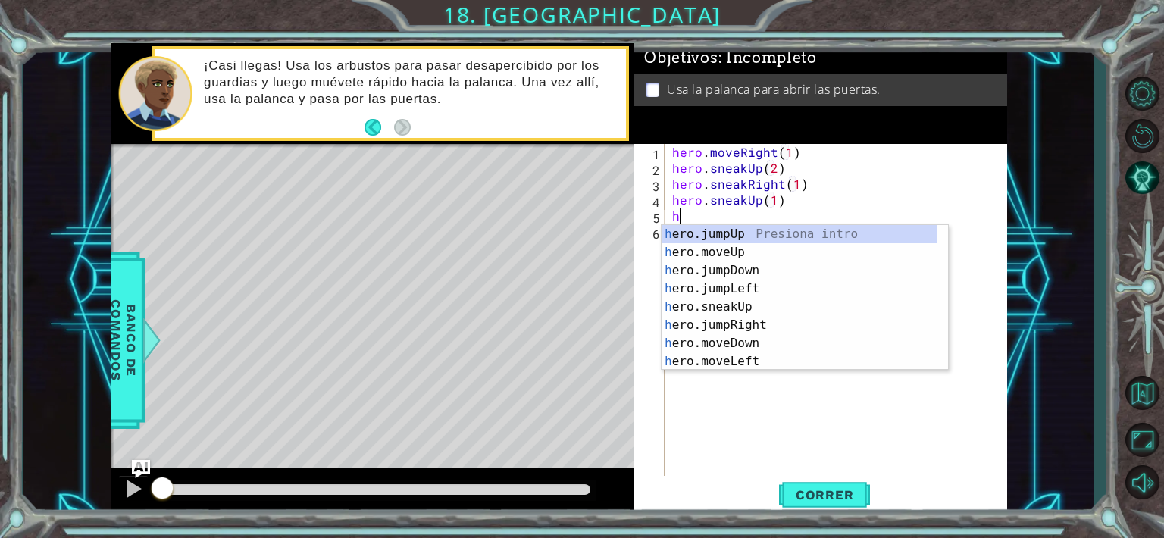
scroll to position [0, 6]
type textarea "h"
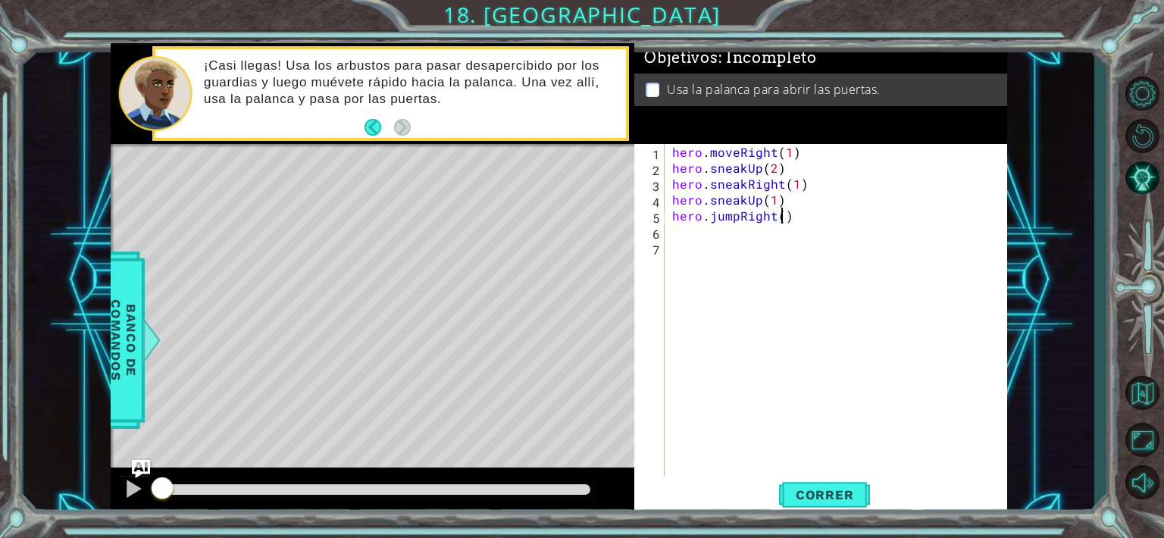
type textarea "hero.jumpRight(2)"
click at [738, 213] on div "hero . moveRight ( 1 ) hero . sneakUp ( 2 ) hero . sneakRight ( 1 ) hero . snea…" at bounding box center [840, 327] width 342 height 366
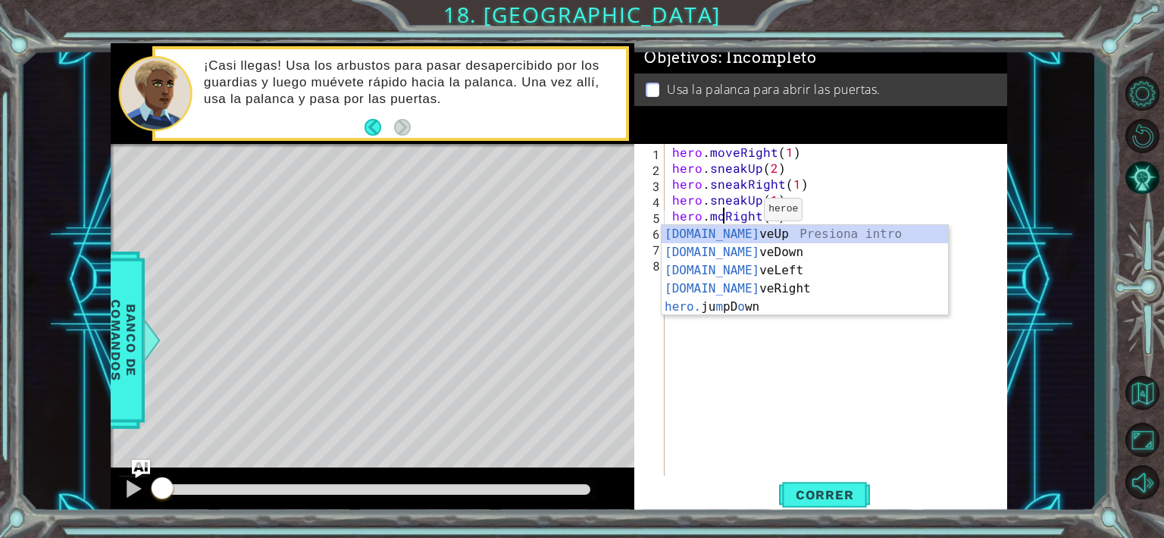
scroll to position [0, 3]
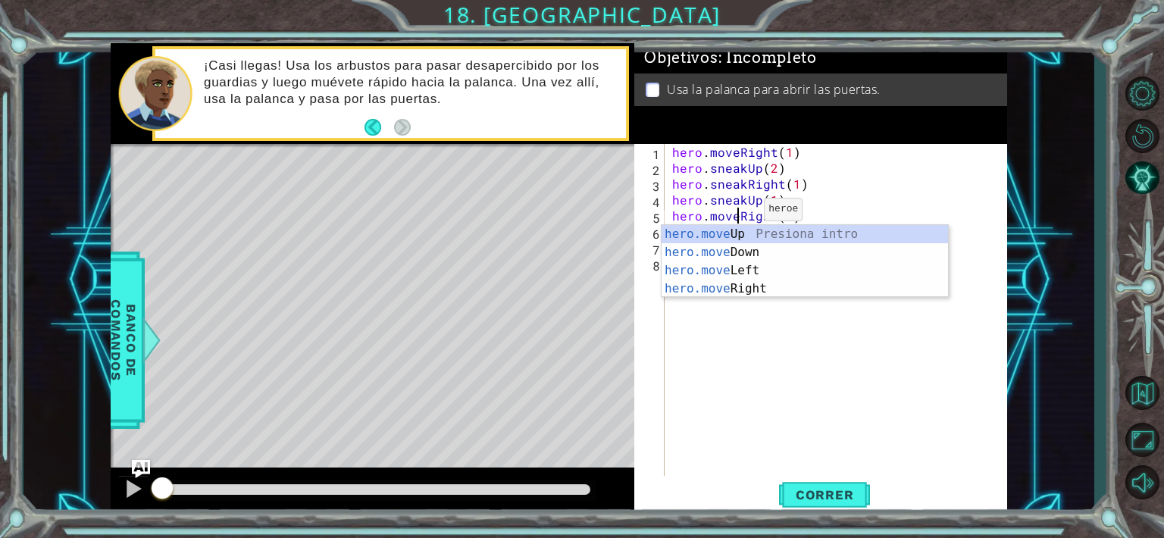
type textarea "hero.moveUp(1)(2)"
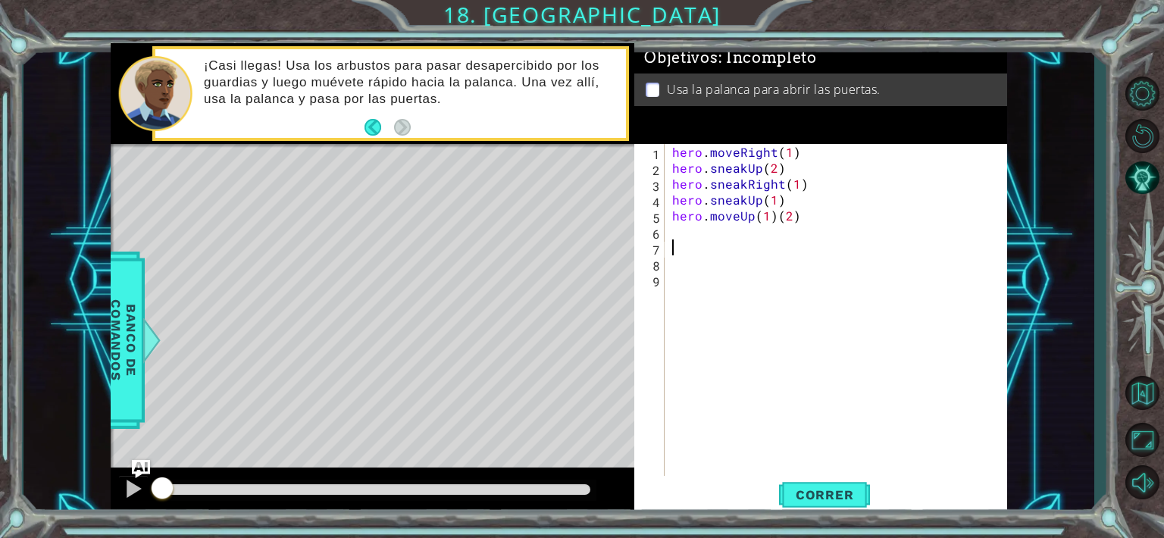
click at [925, 252] on div "hero . moveRight ( 1 ) hero . sneakUp ( 2 ) hero . sneakRight ( 1 ) hero . snea…" at bounding box center [840, 327] width 342 height 366
click at [776, 214] on div "hero . moveRight ( 1 ) hero . sneakUp ( 2 ) hero . sneakRight ( 1 ) hero . snea…" at bounding box center [840, 327] width 342 height 366
type textarea "hero.moveUp(2)"
type textarea "("
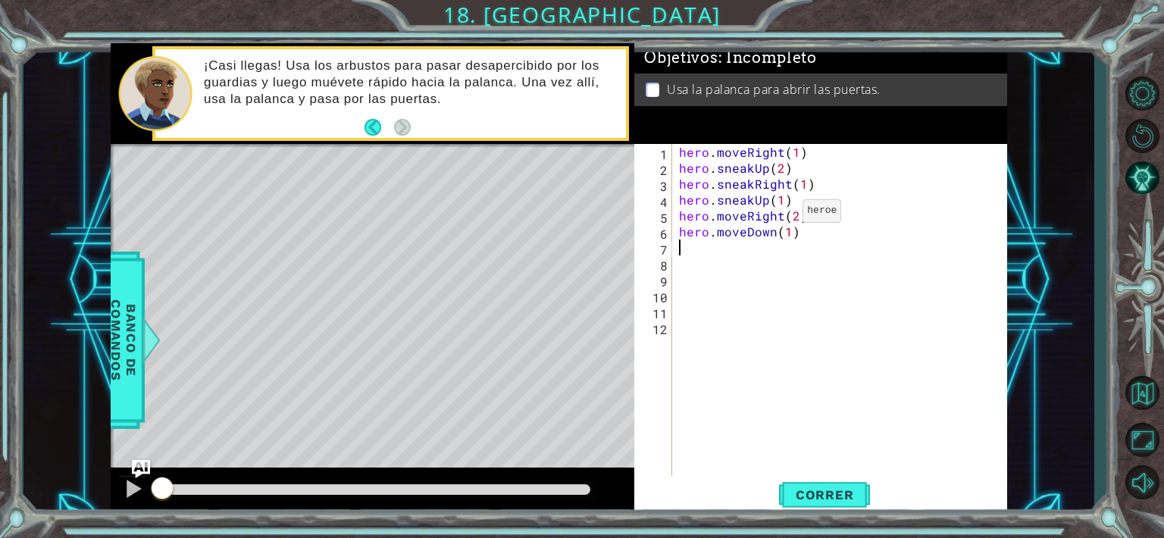
scroll to position [0, 6]
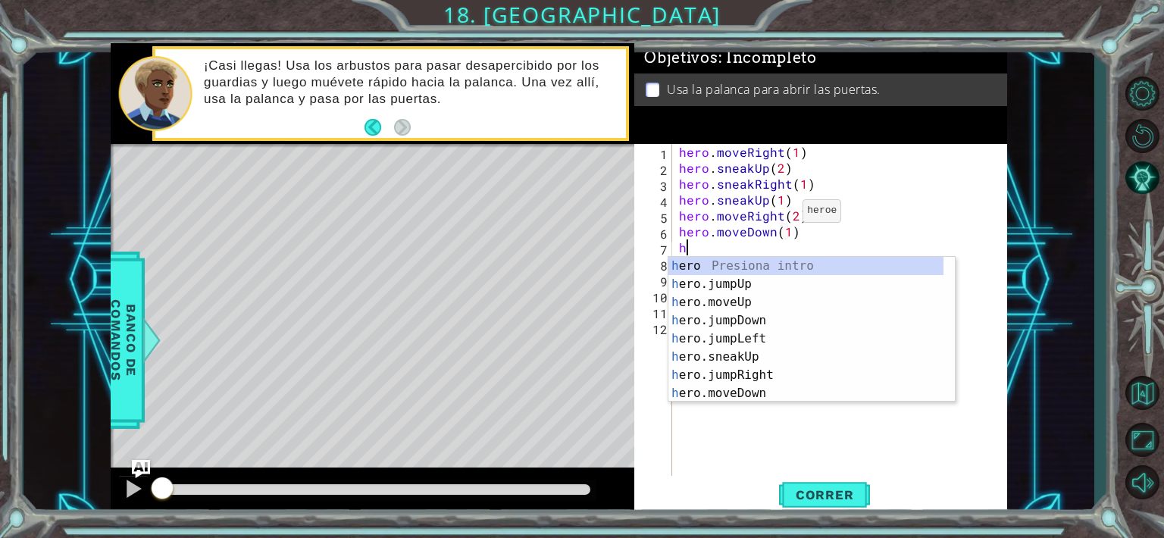
type textarea "h"
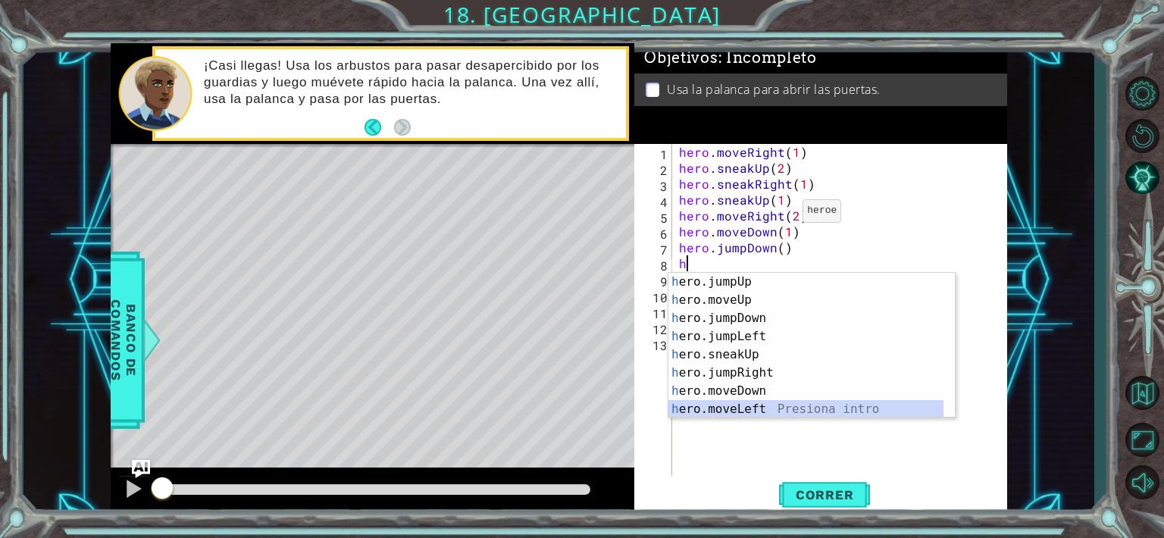
scroll to position [36, 0]
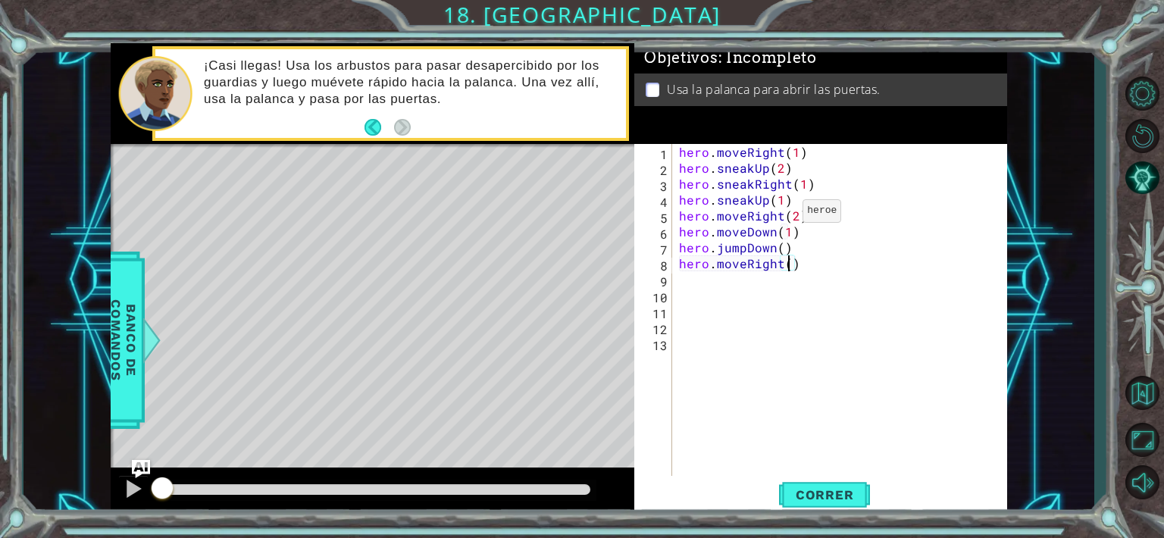
type textarea "hero.moveRight(2)"
type textarea "h"
type textarea "hero.moveUp(1)"
click at [808, 508] on button "Correr" at bounding box center [824, 494] width 91 height 37
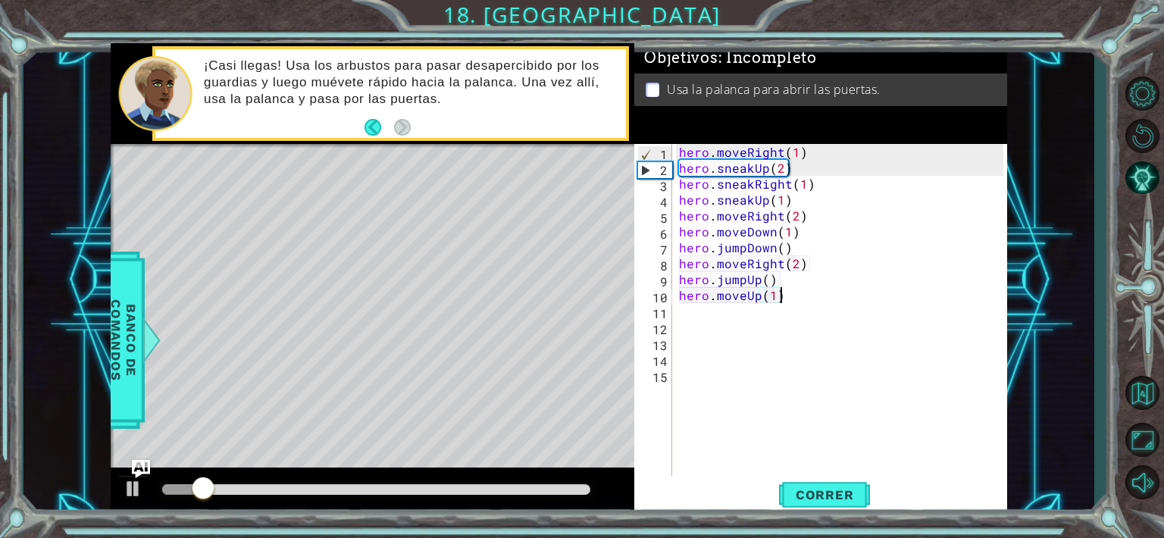
click at [791, 298] on div "hero . moveRight ( 1 ) hero . sneakUp ( 2 ) hero . sneakRight ( 1 ) hero . snea…" at bounding box center [843, 327] width 335 height 366
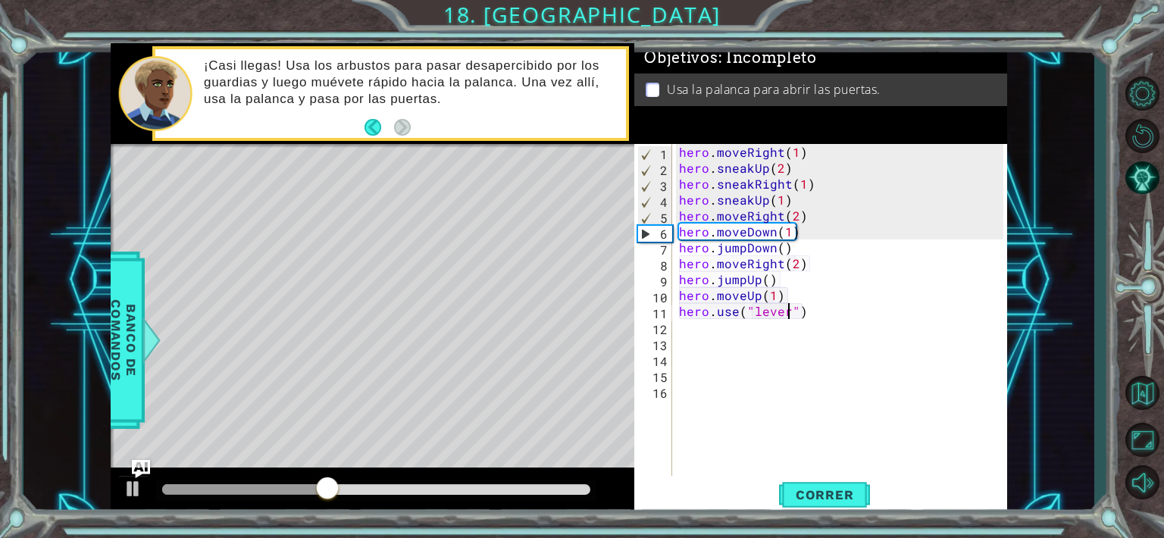
scroll to position [0, 6]
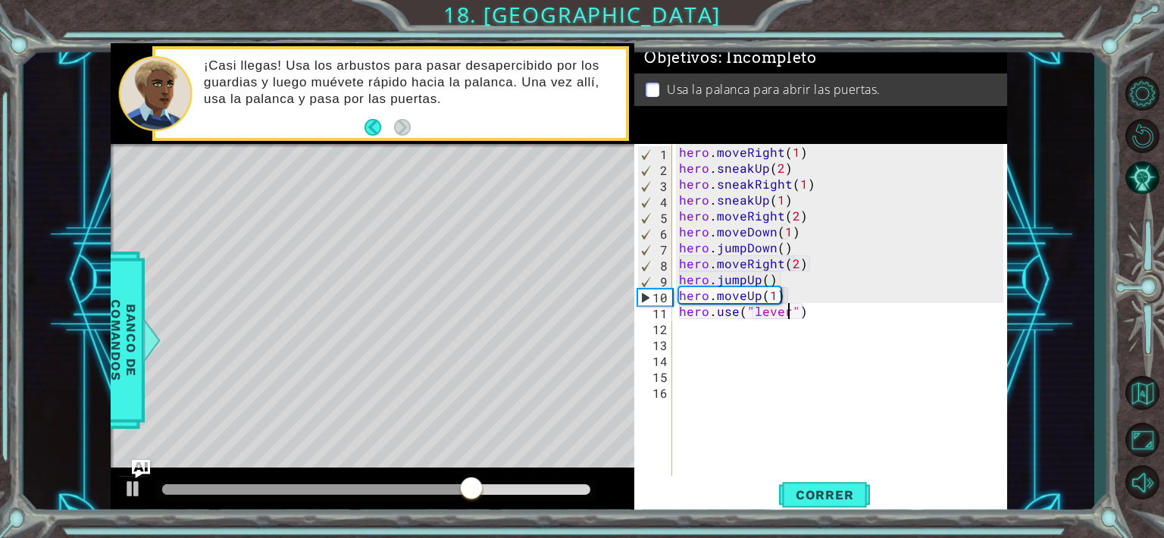
type textarea "hero.use("lever")"
click at [703, 489] on div "Correr" at bounding box center [824, 494] width 373 height 37
click at [800, 503] on button "Correr" at bounding box center [824, 494] width 91 height 37
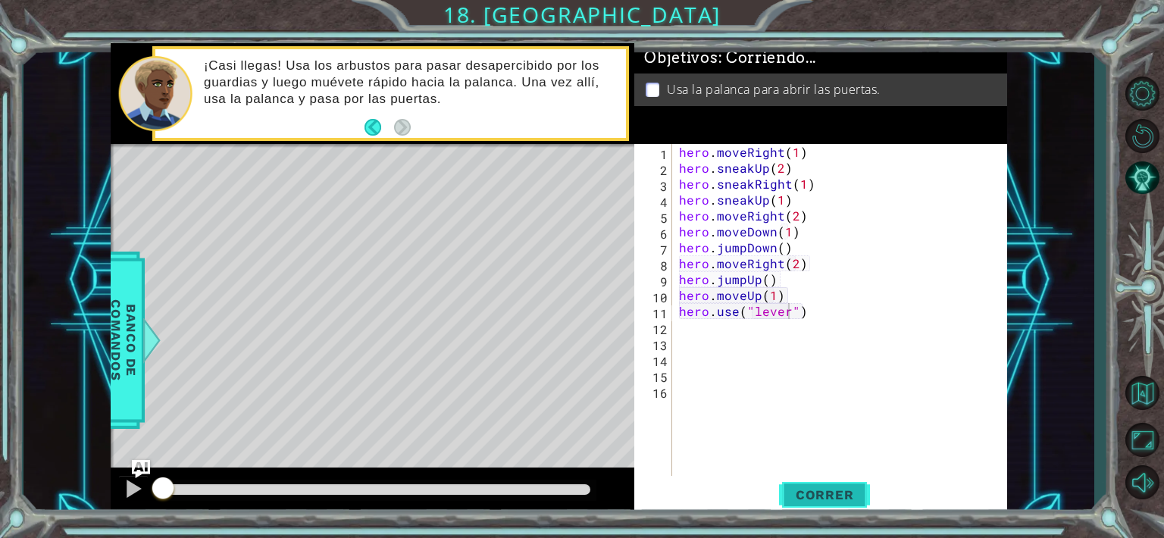
click at [800, 503] on button "Correr" at bounding box center [824, 494] width 91 height 37
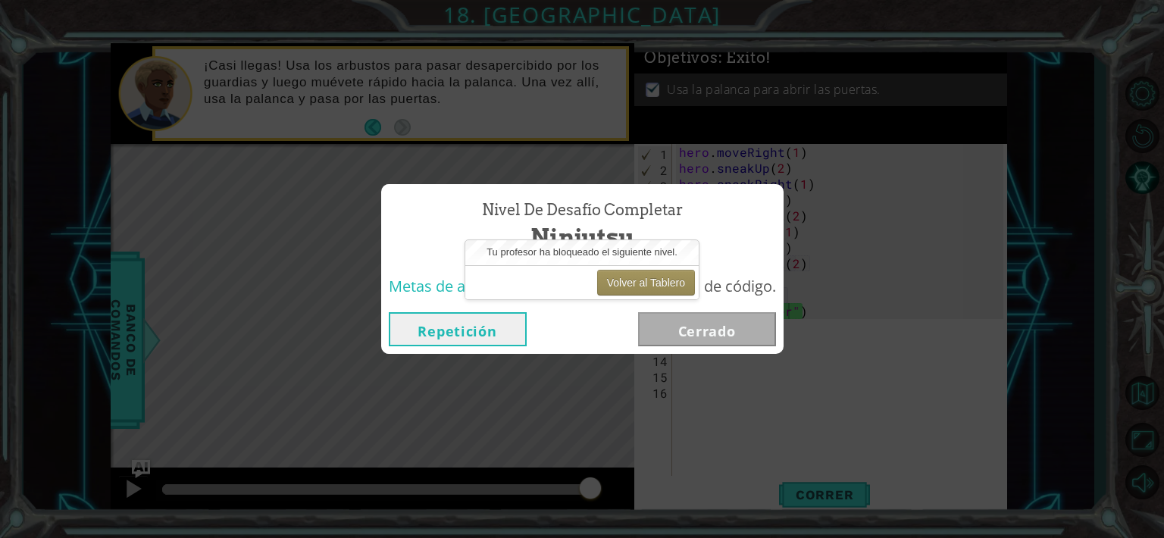
click at [1140, 503] on div "Nivel de desafío Completar Ninjutsu Metas de aprendizaje: Escribe una secuencia…" at bounding box center [582, 269] width 1164 height 538
